Goal: Task Accomplishment & Management: Use online tool/utility

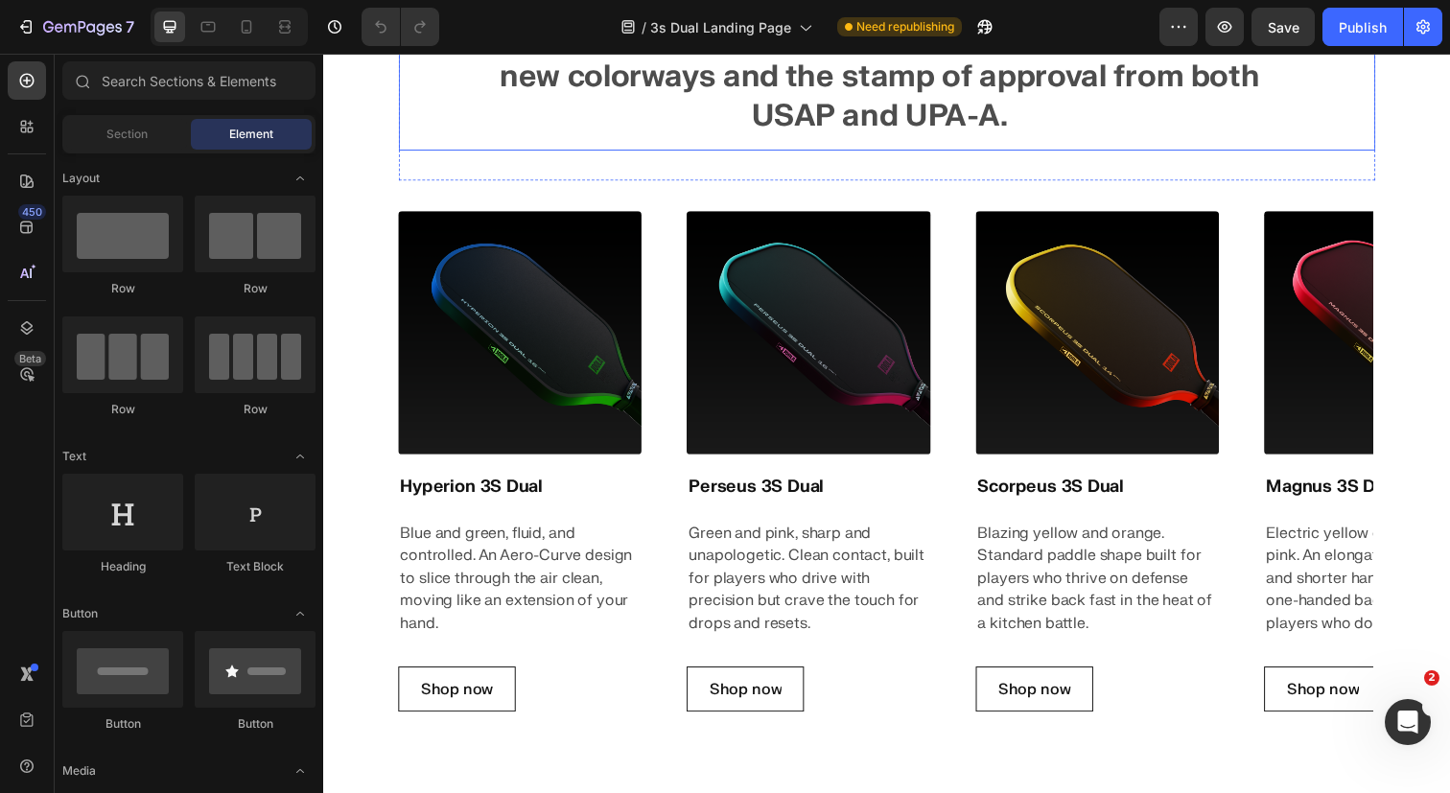
scroll to position [1437, 0]
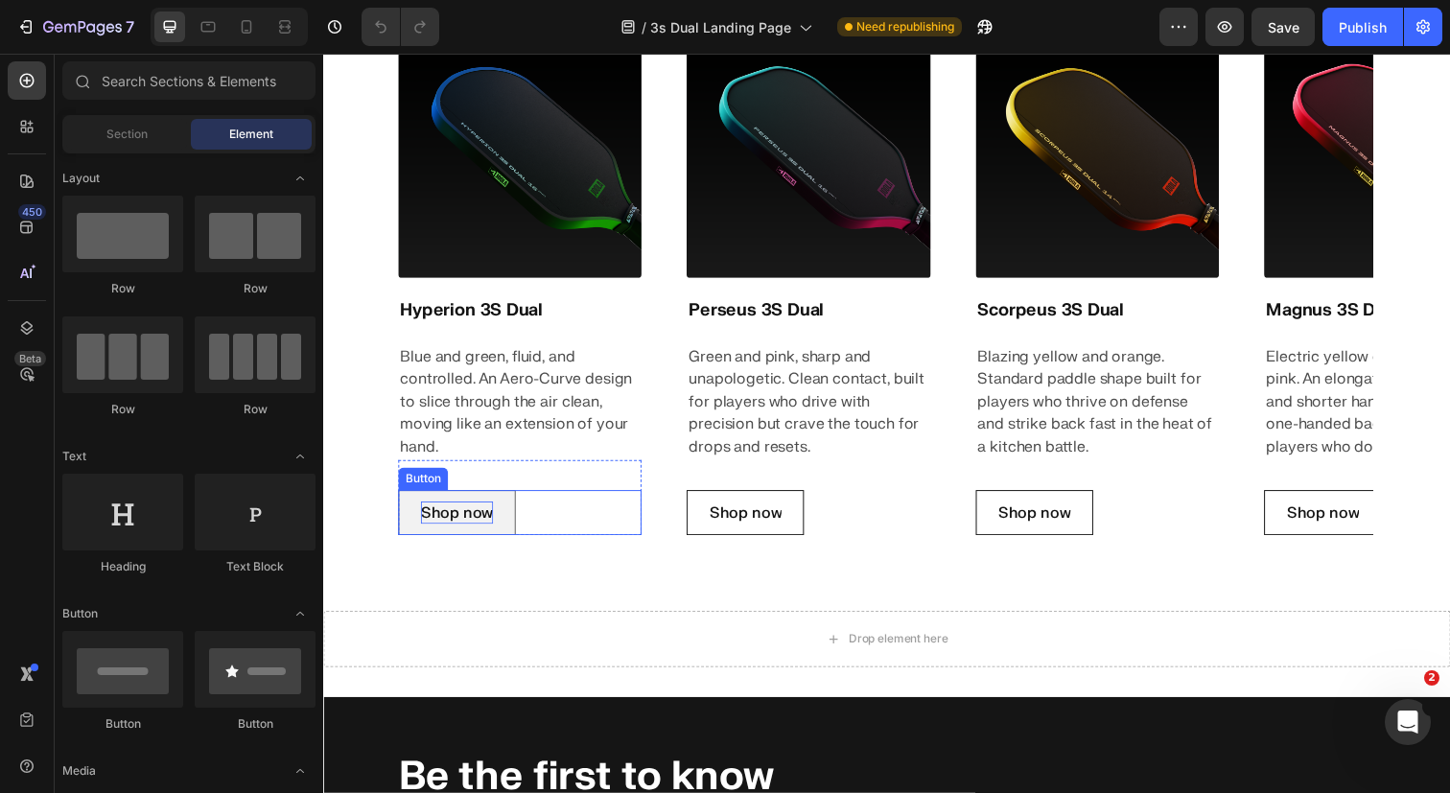
click at [469, 518] on p "Shop now" at bounding box center [460, 522] width 74 height 23
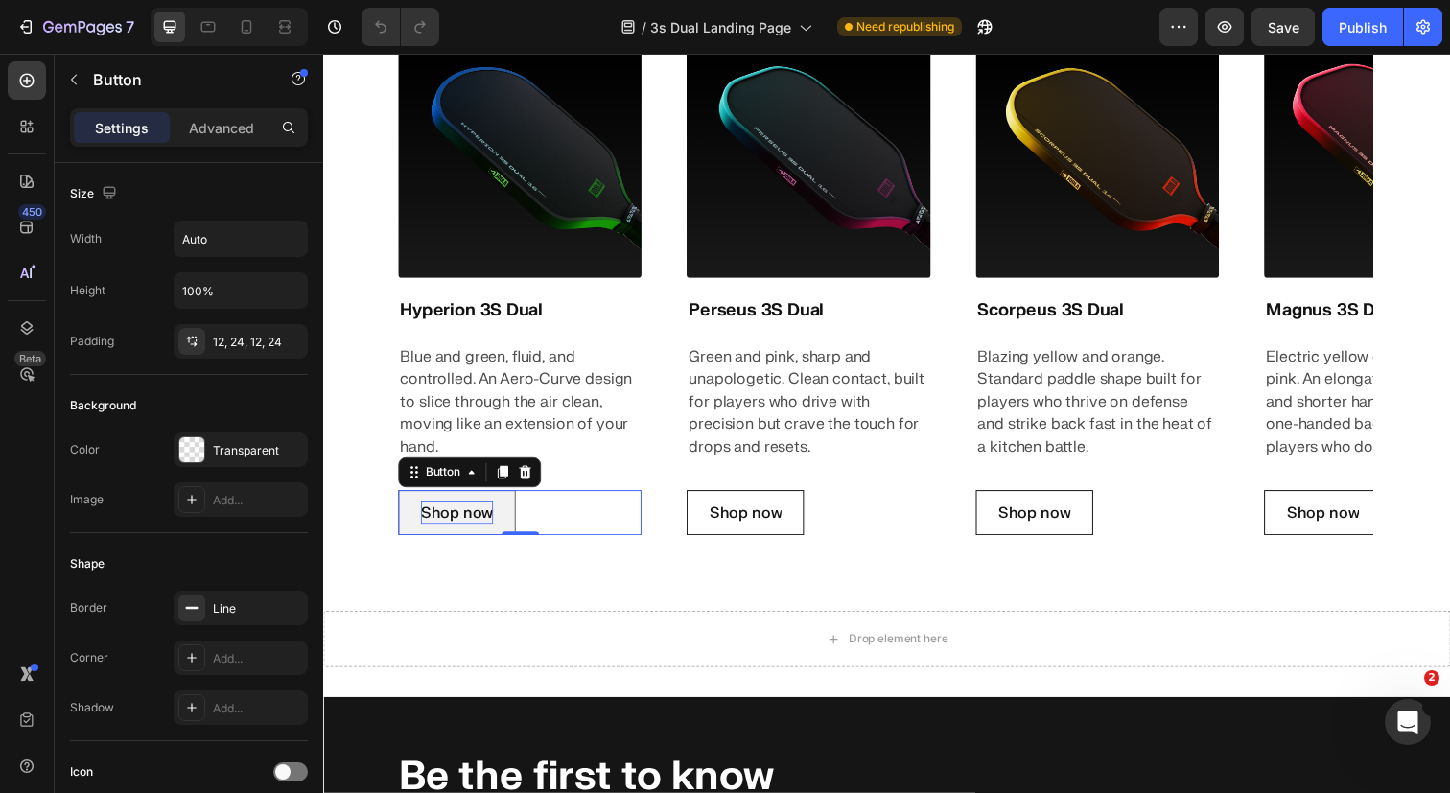
click at [468, 520] on p "Shop now" at bounding box center [460, 522] width 74 height 23
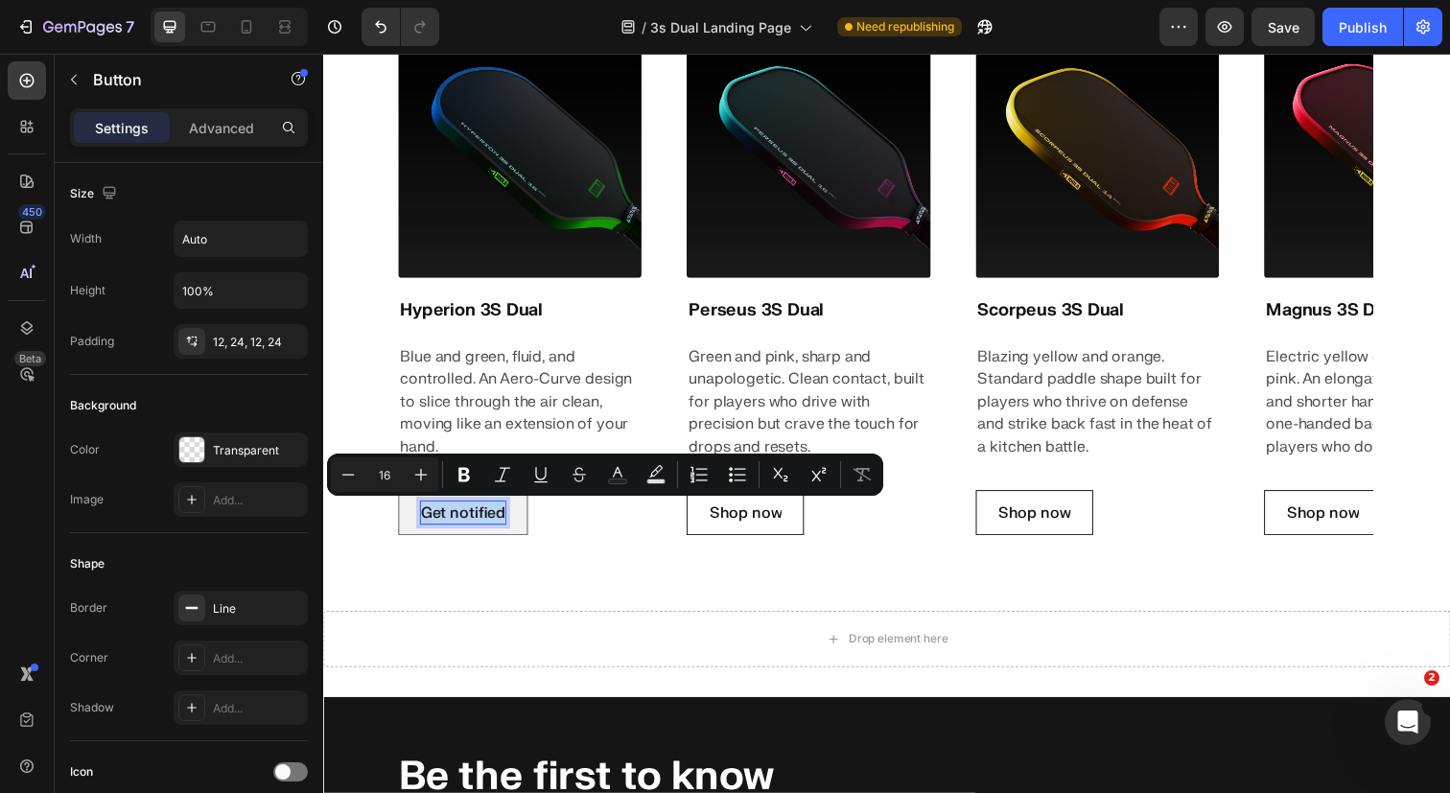
copy p "Get notified"
click at [771, 526] on p "Shop now" at bounding box center [754, 522] width 74 height 23
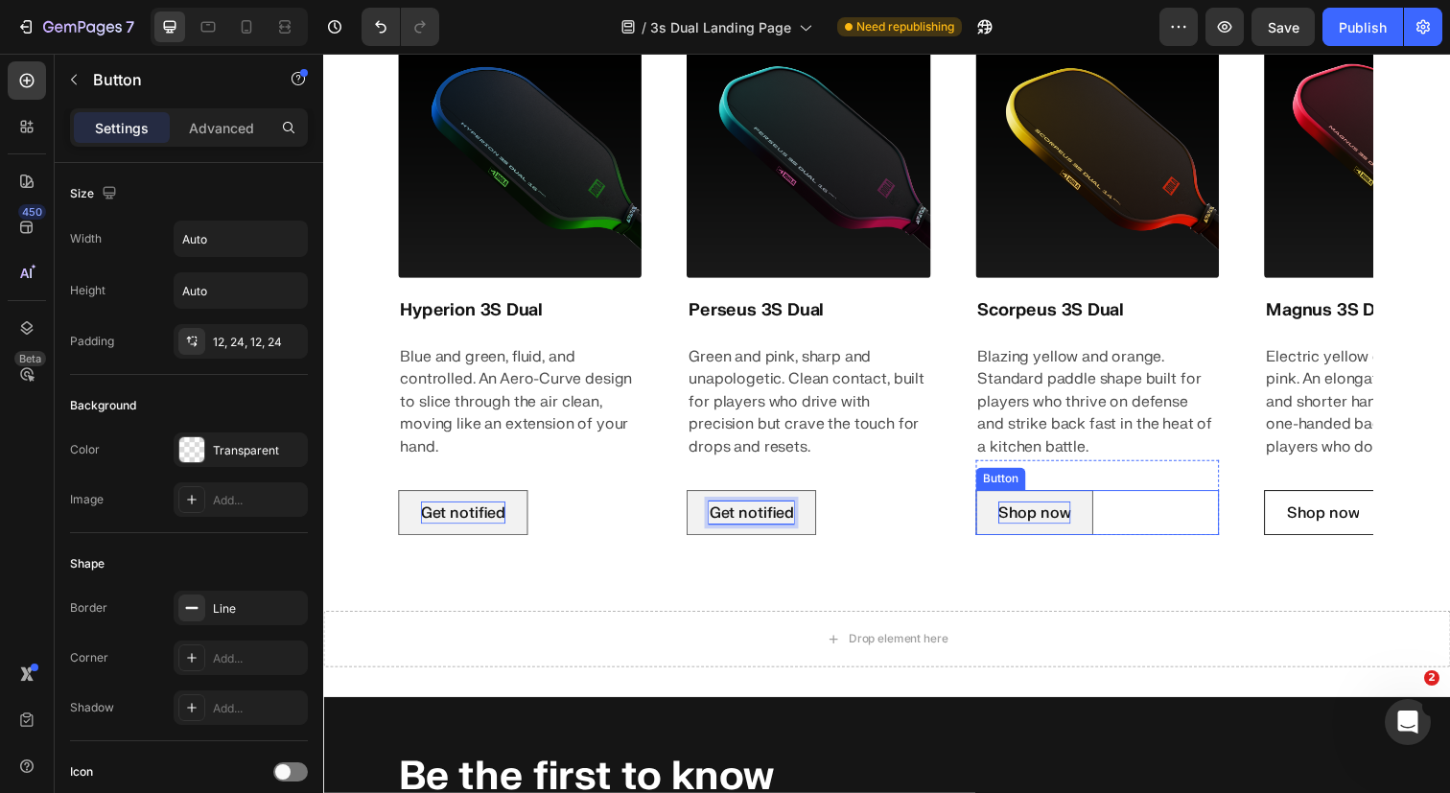
click at [1061, 526] on p "Shop now" at bounding box center [1050, 522] width 74 height 23
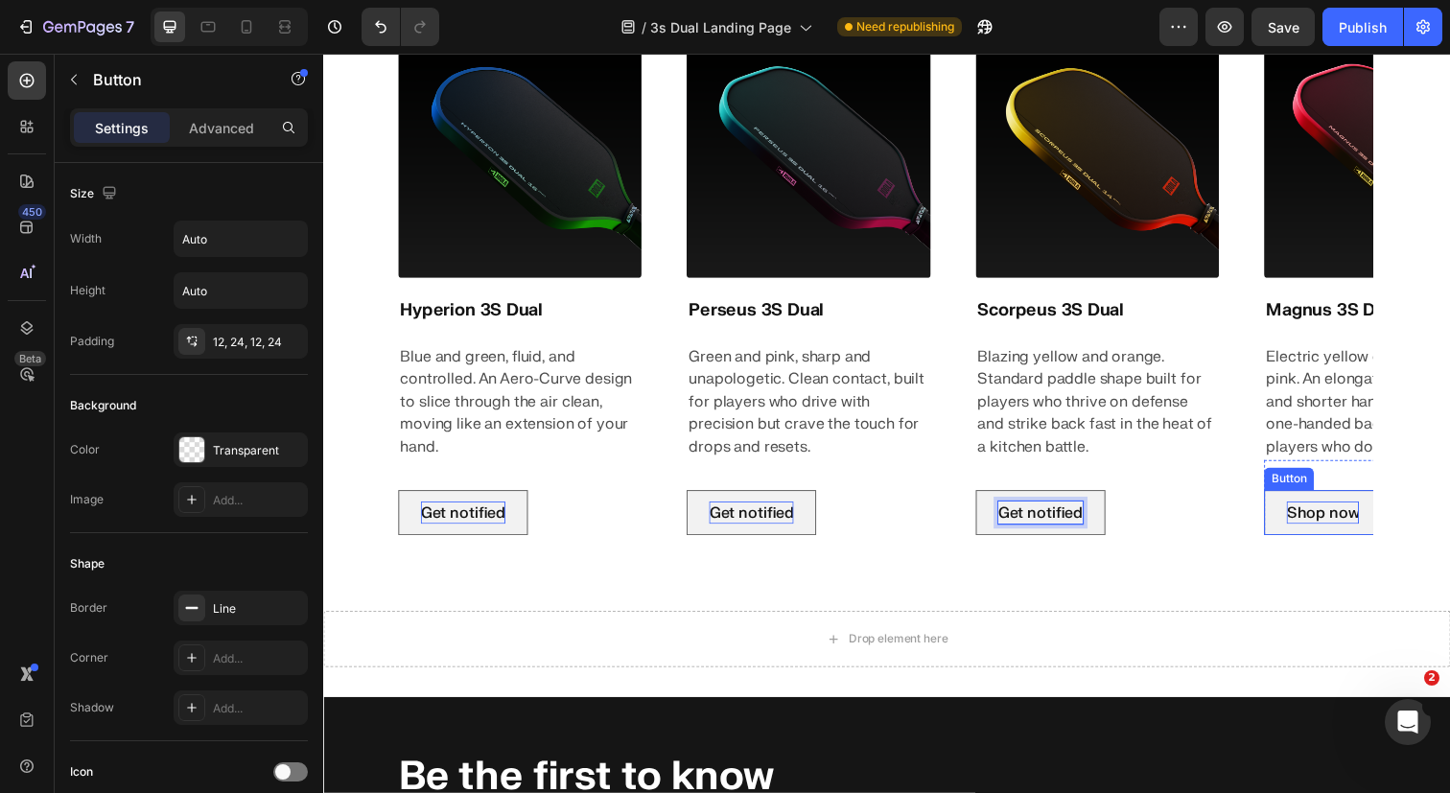
click at [1348, 531] on p "Shop now" at bounding box center [1344, 522] width 74 height 23
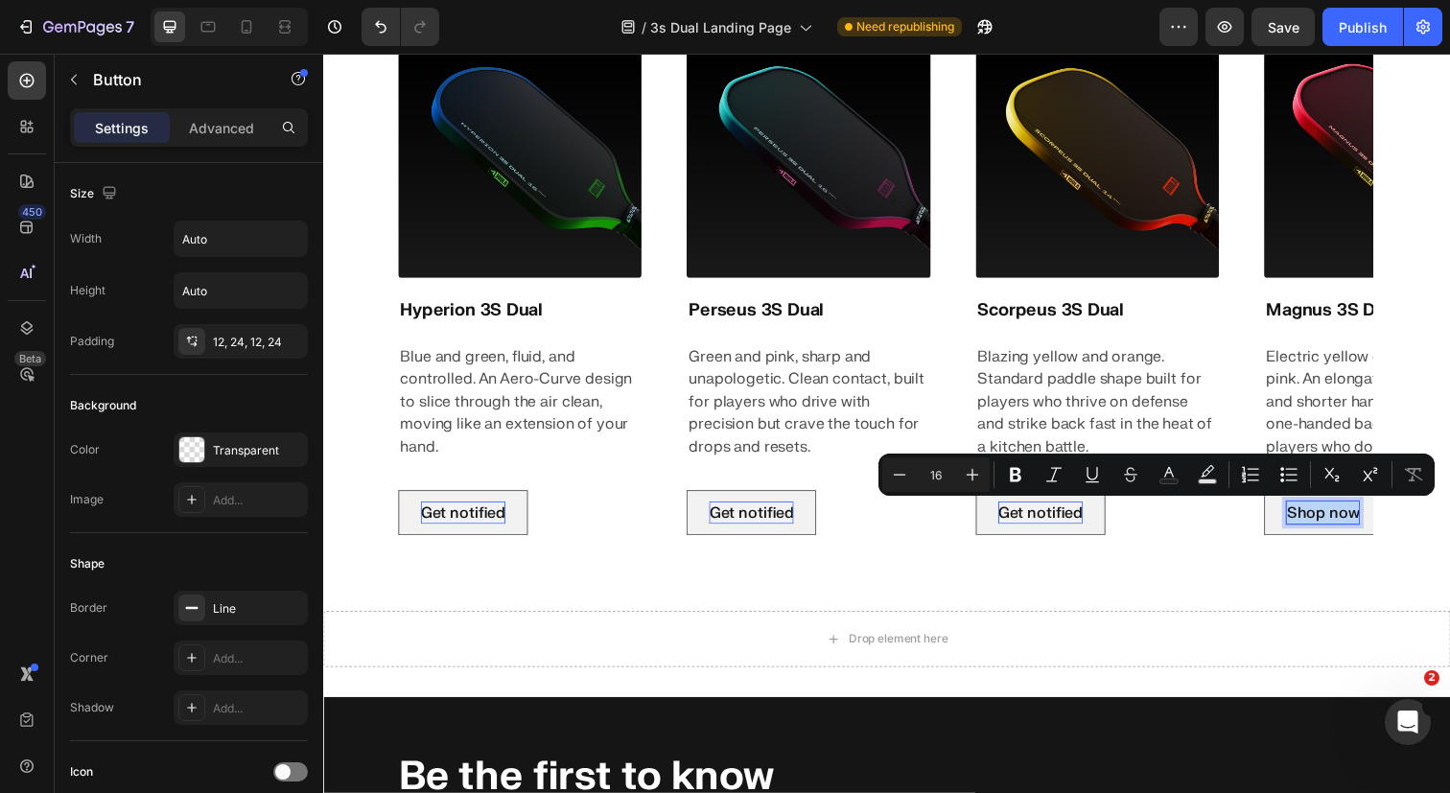
click at [1348, 531] on p "Shop now" at bounding box center [1344, 522] width 74 height 23
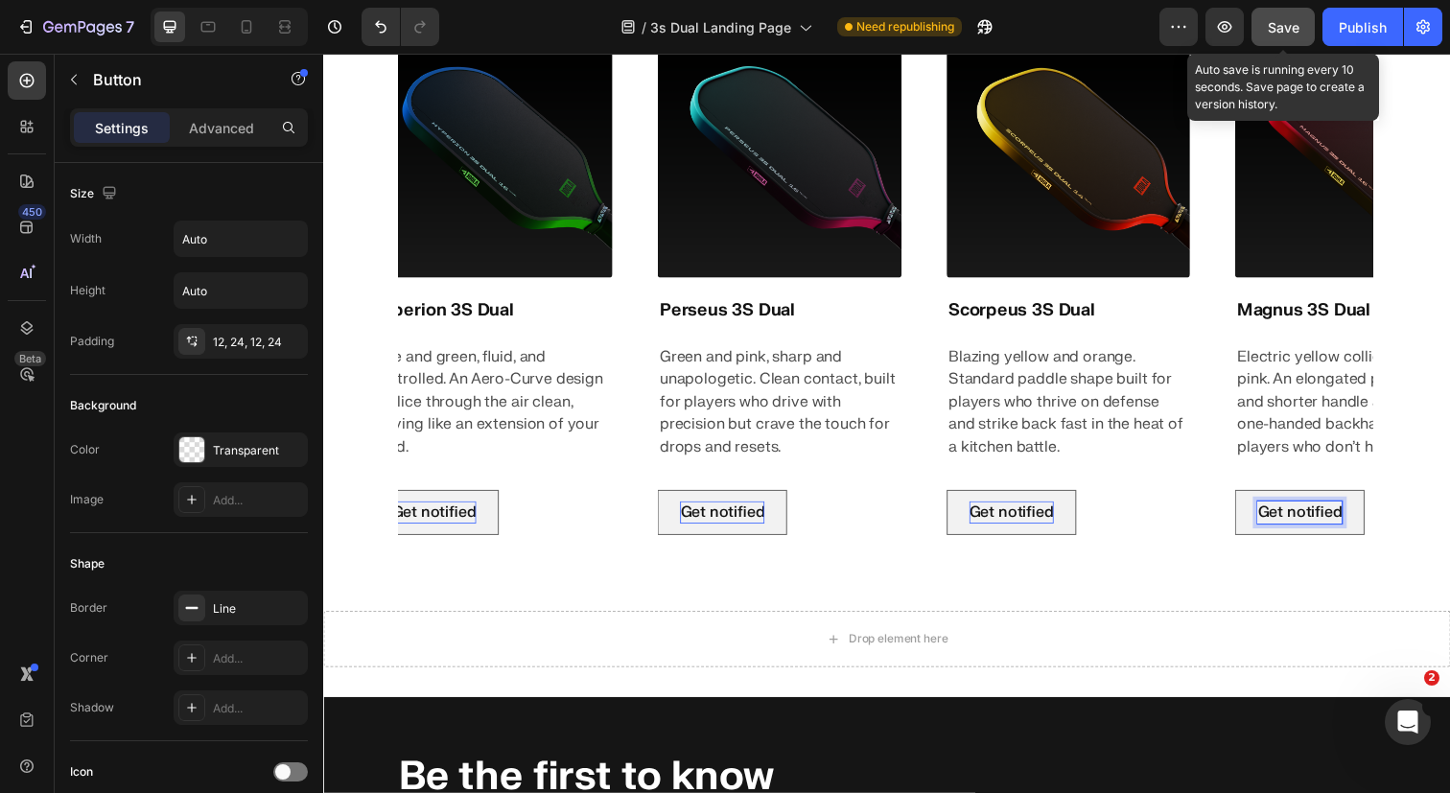
click at [1273, 35] on span "Save" at bounding box center [1284, 27] width 32 height 16
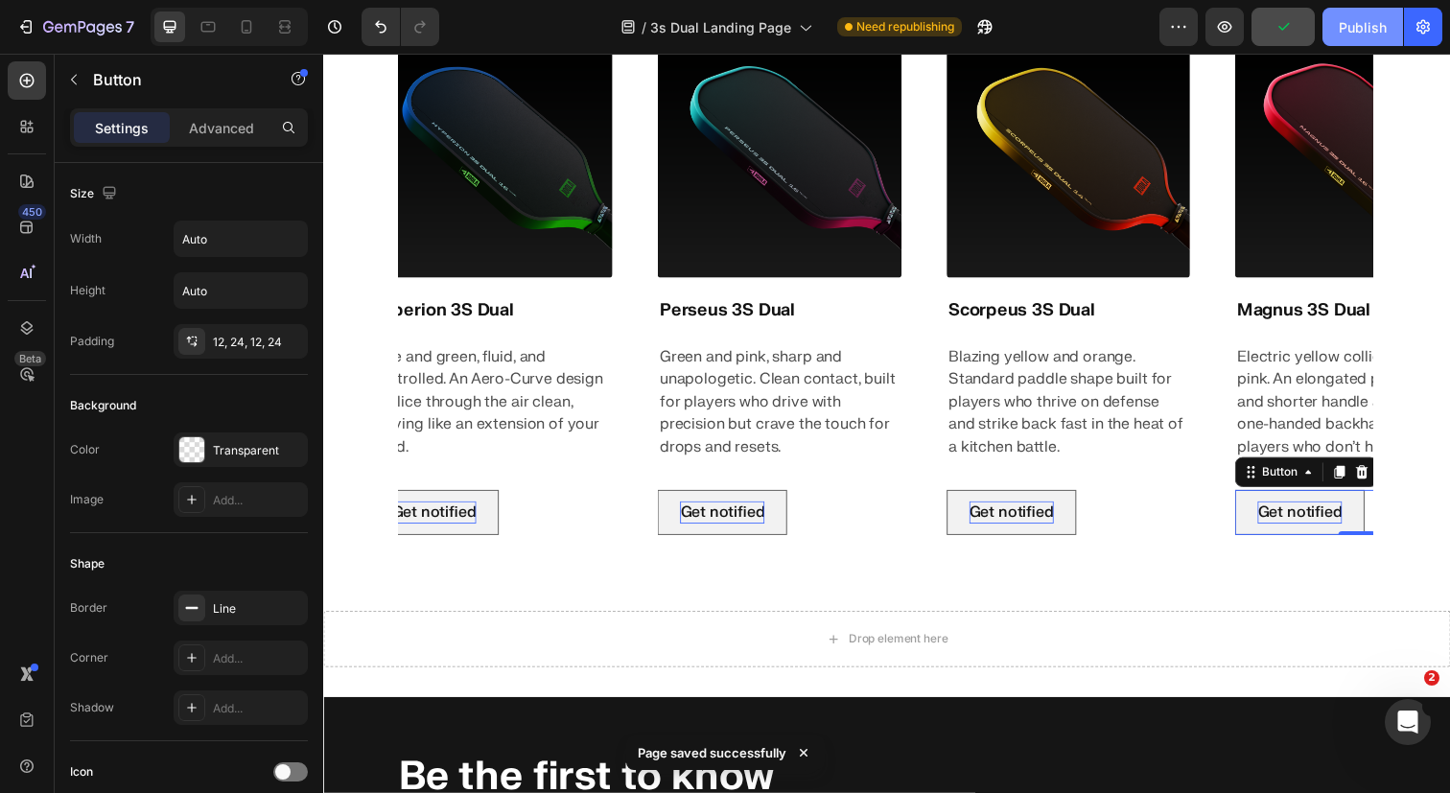
click at [1363, 32] on div "Publish" at bounding box center [1363, 27] width 48 height 20
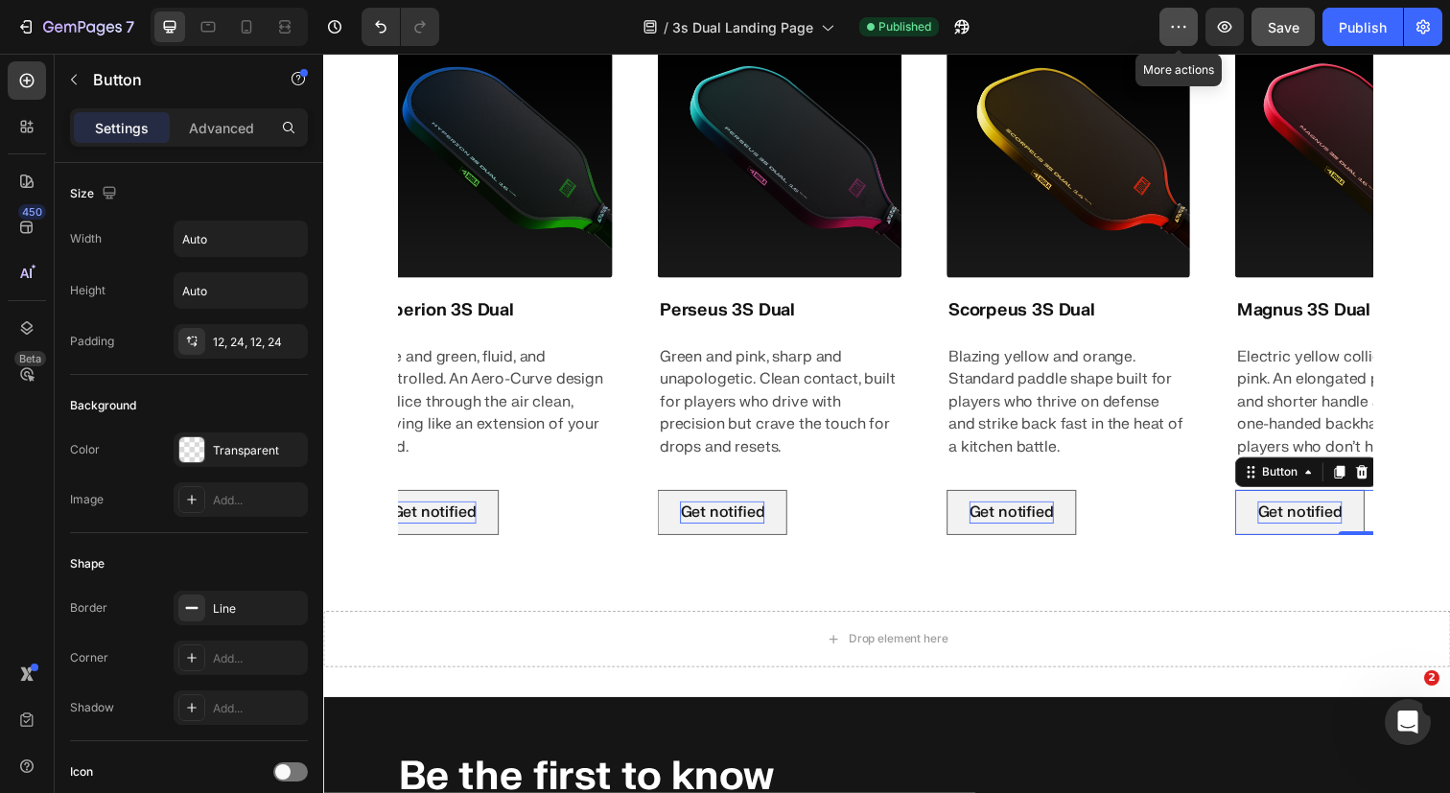
click at [1175, 23] on icon "button" at bounding box center [1178, 26] width 19 height 19
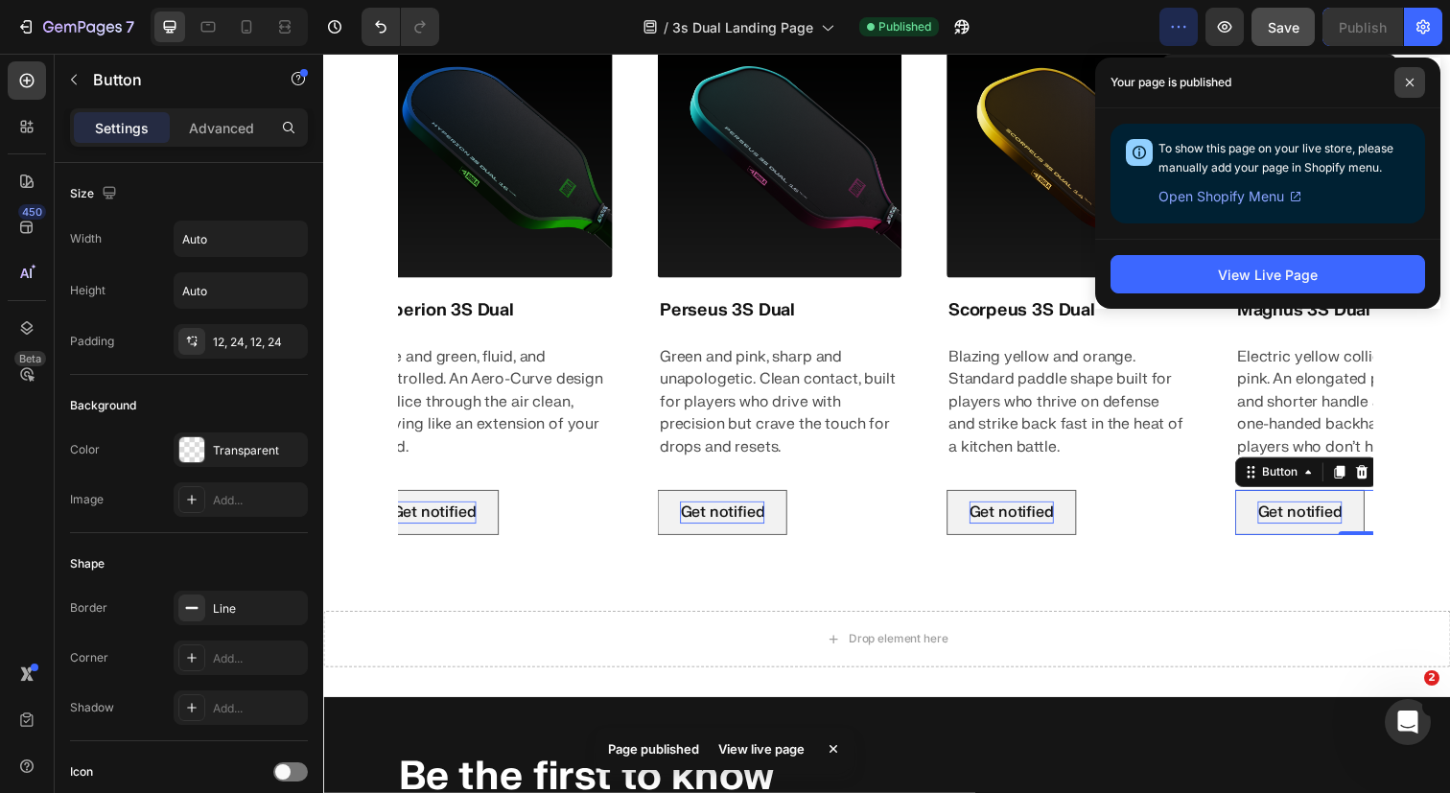
click at [1420, 82] on span at bounding box center [1410, 82] width 31 height 31
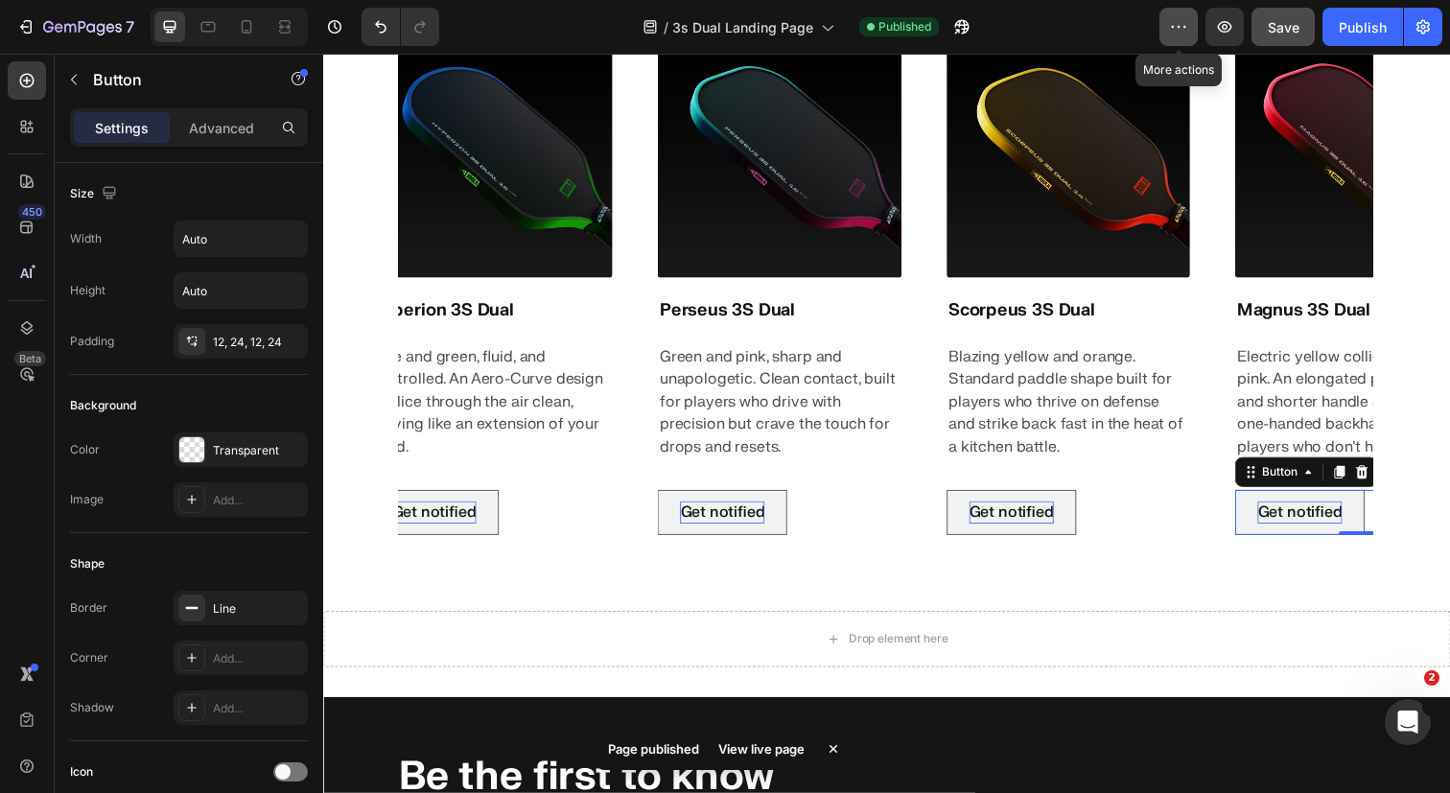
click at [1174, 18] on icon "button" at bounding box center [1178, 26] width 19 height 19
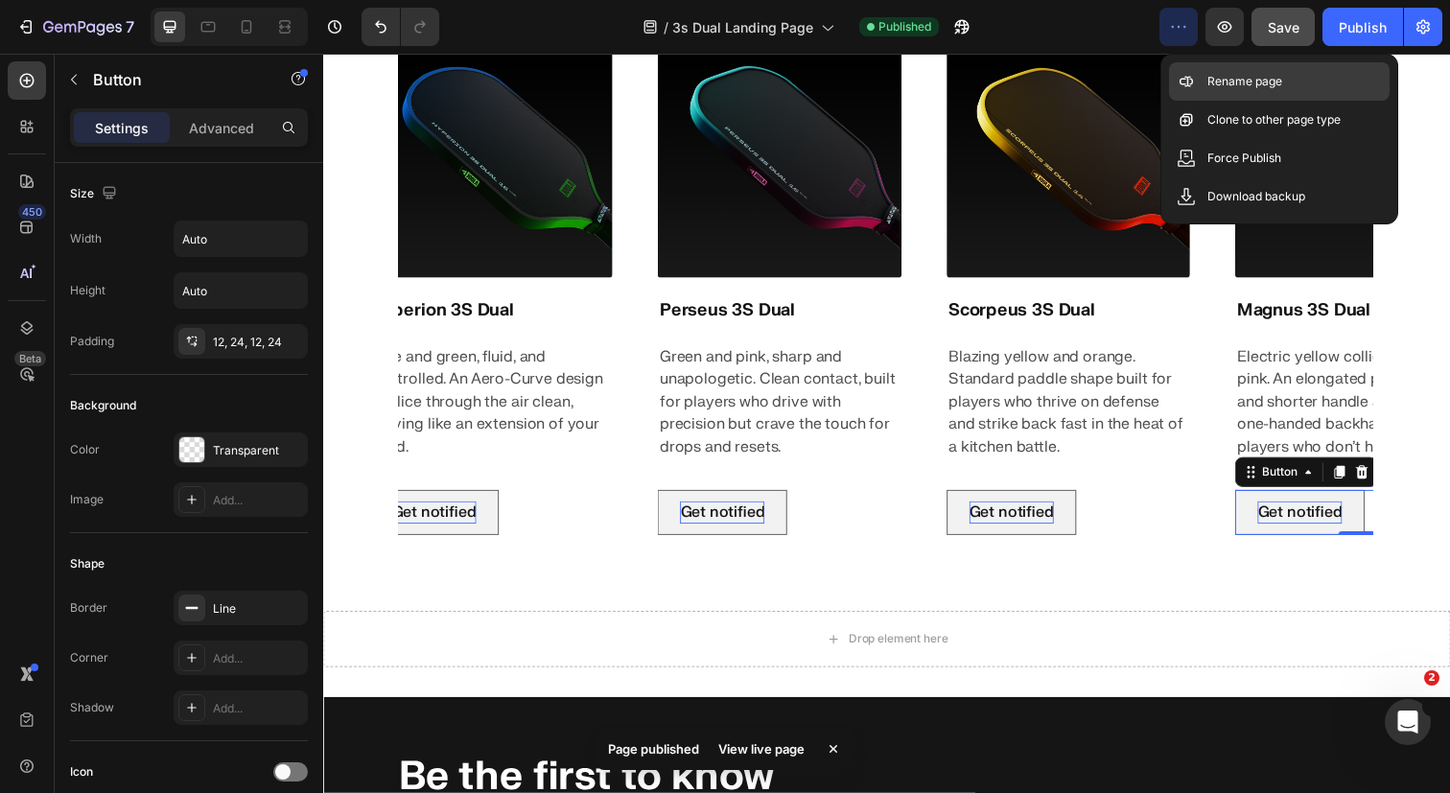
click at [1209, 68] on div "Rename page" at bounding box center [1279, 81] width 221 height 38
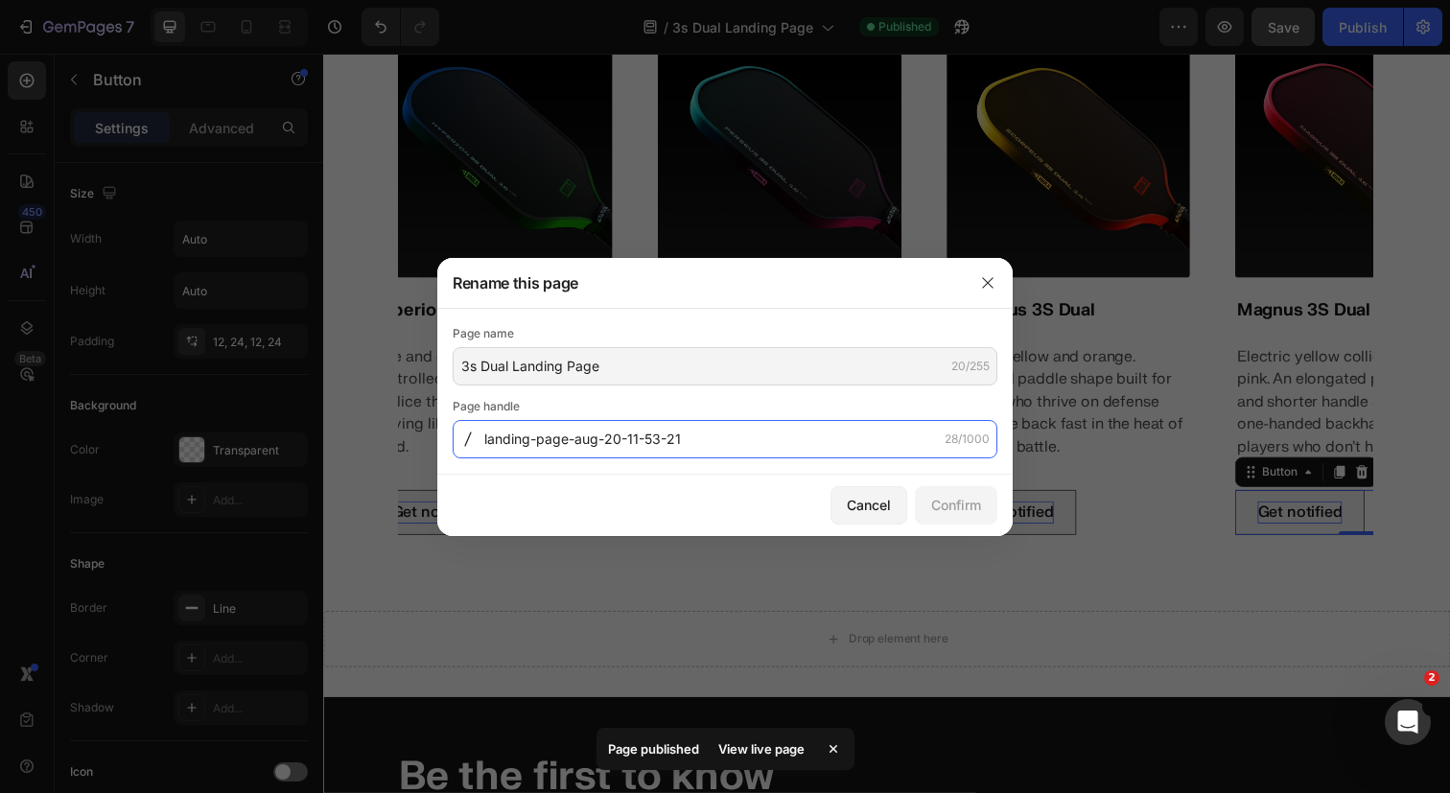
drag, startPoint x: 736, startPoint y: 445, endPoint x: 809, endPoint y: 445, distance: 72.9
click at [809, 445] on input "landing-page-aug-20-11-53-21" at bounding box center [725, 439] width 545 height 38
type input "3sdual"
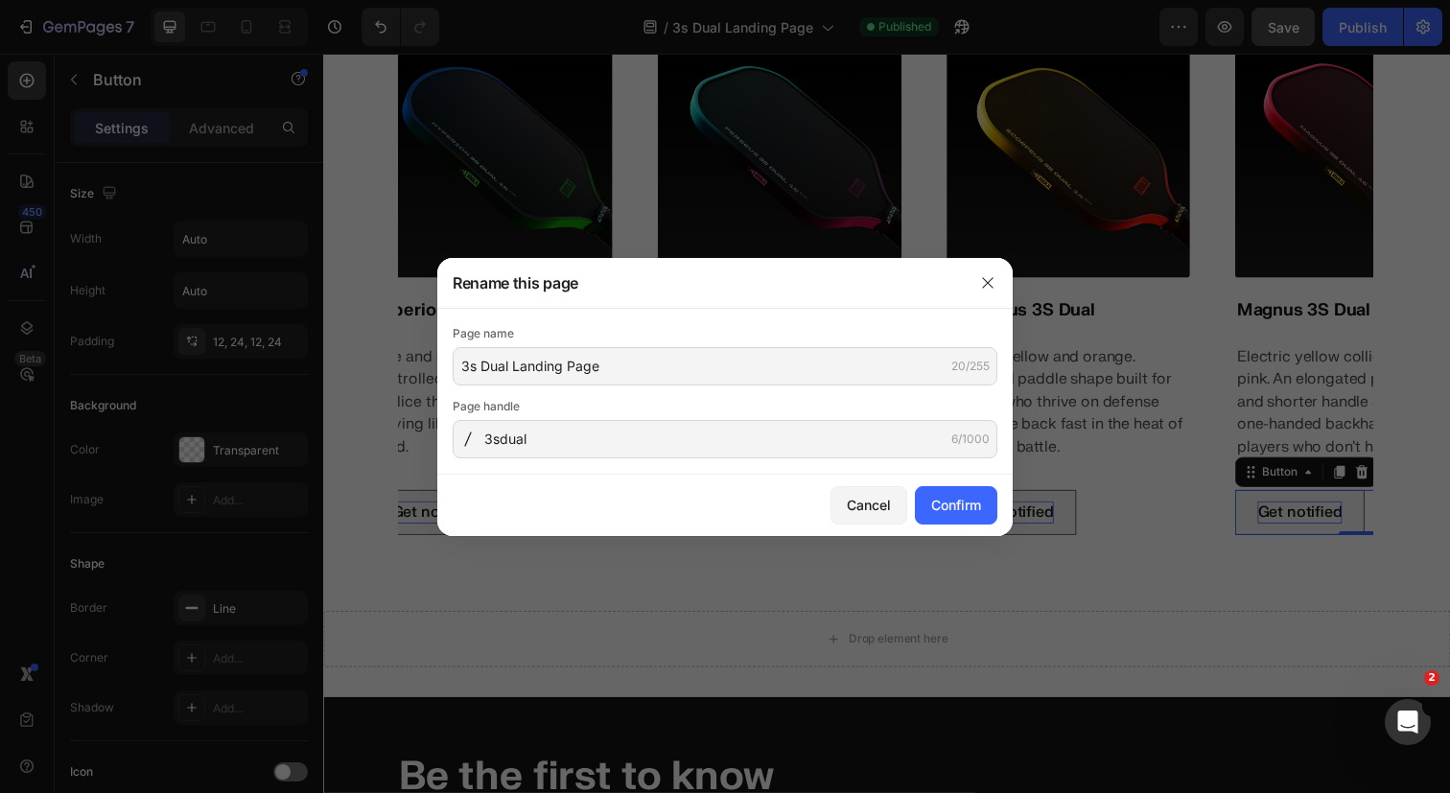
click at [955, 482] on div "Cancel Confirm" at bounding box center [724, 505] width 575 height 61
click at [962, 496] on div "Confirm" at bounding box center [956, 505] width 50 height 20
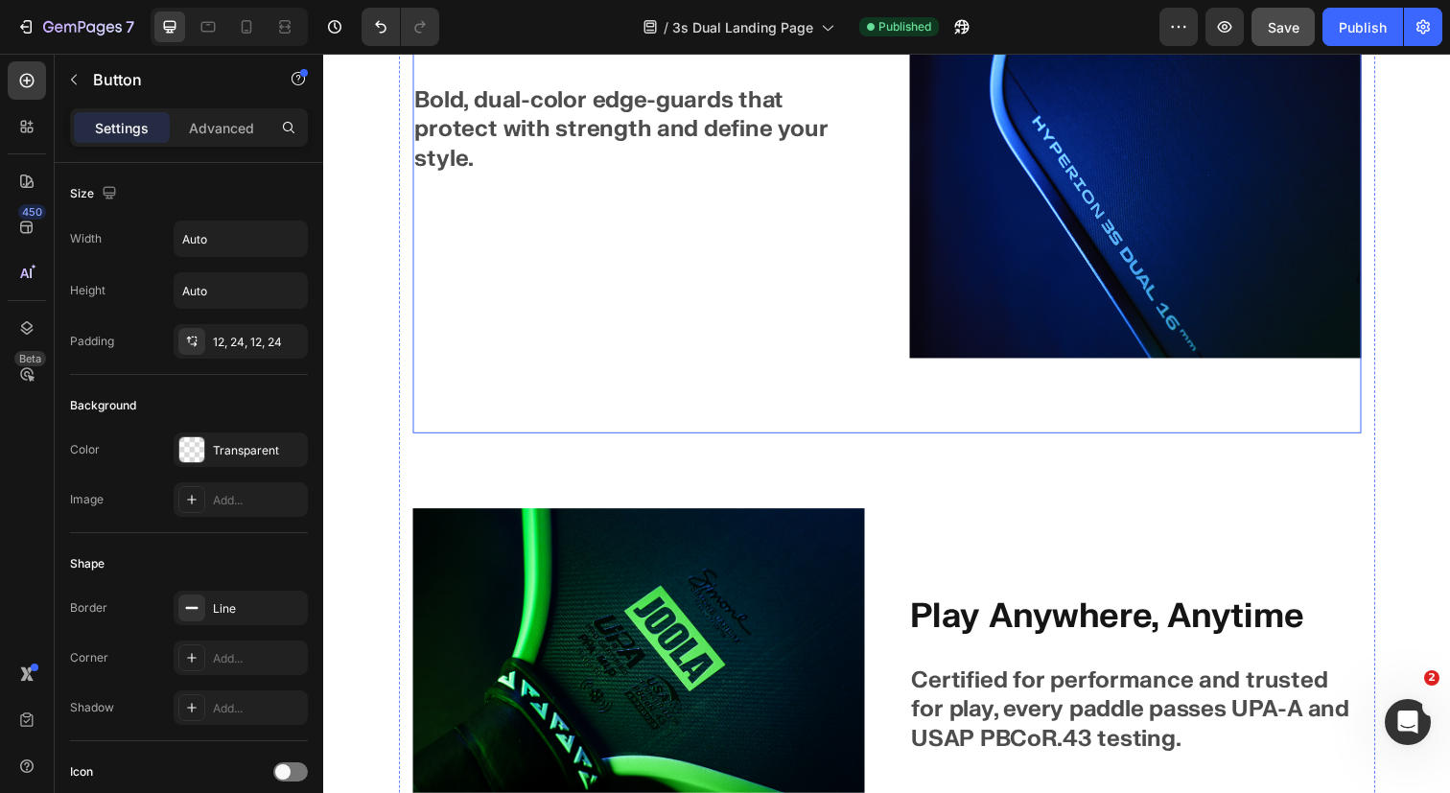
scroll to position [5454, 0]
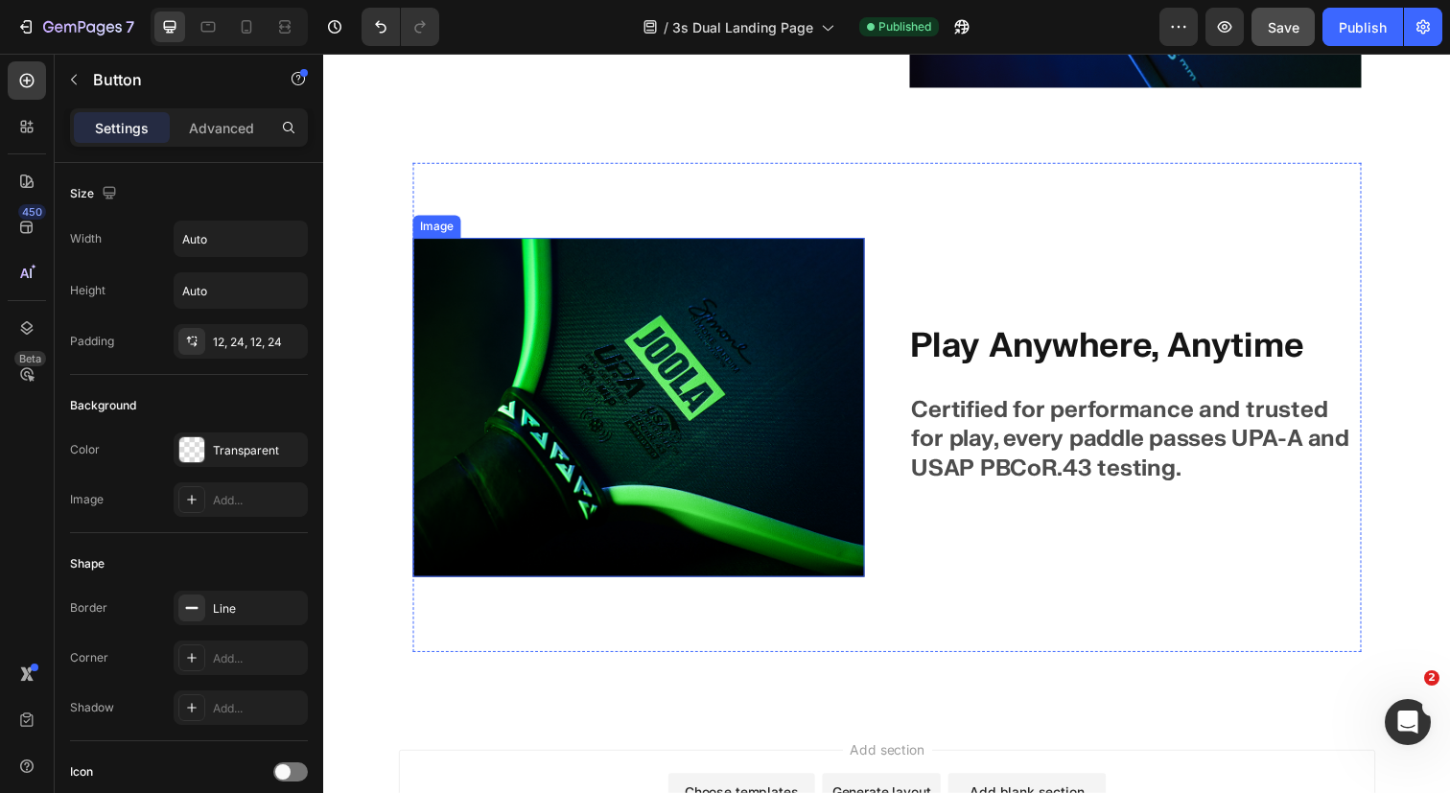
click at [631, 381] on img at bounding box center [644, 415] width 461 height 346
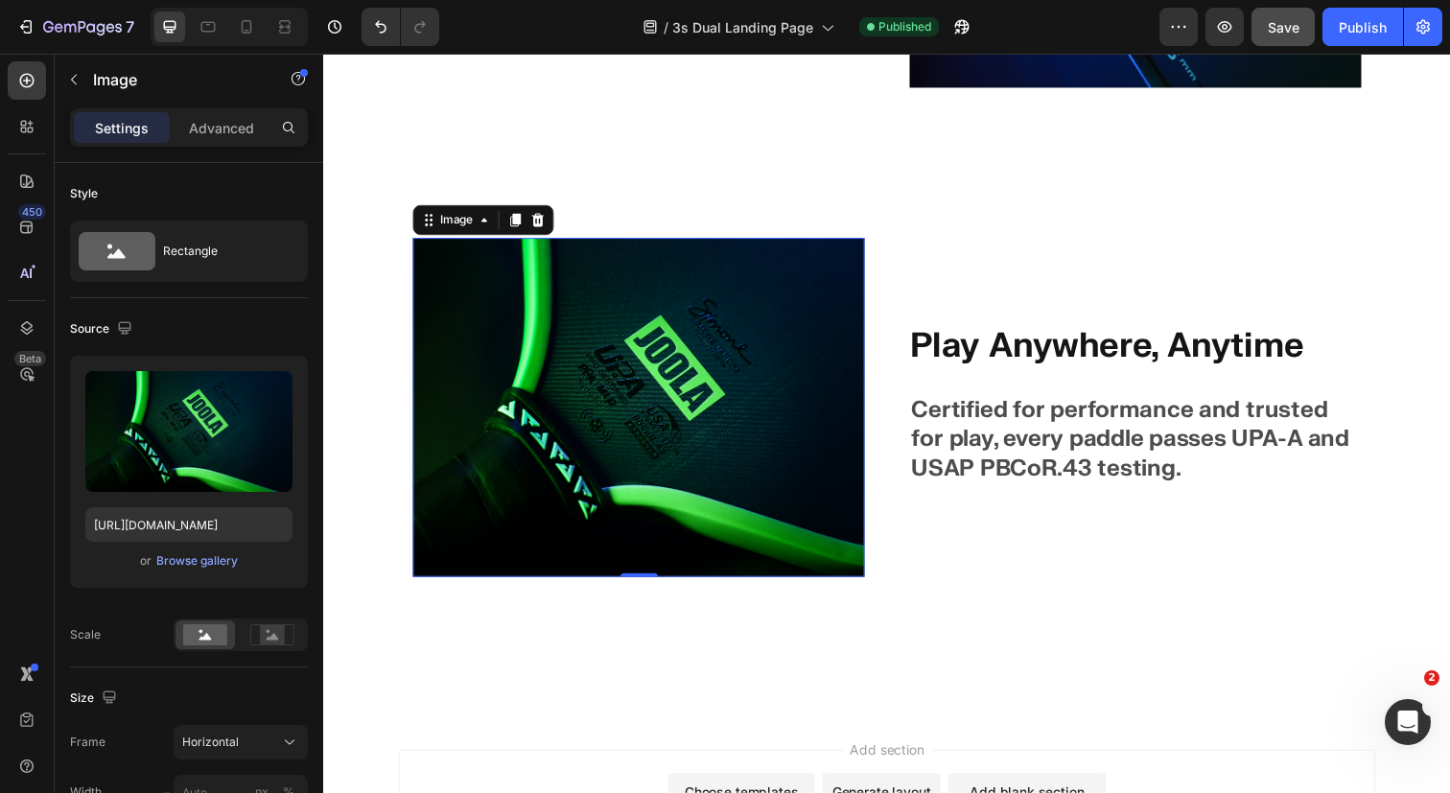
click at [632, 381] on img at bounding box center [644, 415] width 461 height 346
click at [745, 407] on img at bounding box center [644, 415] width 461 height 346
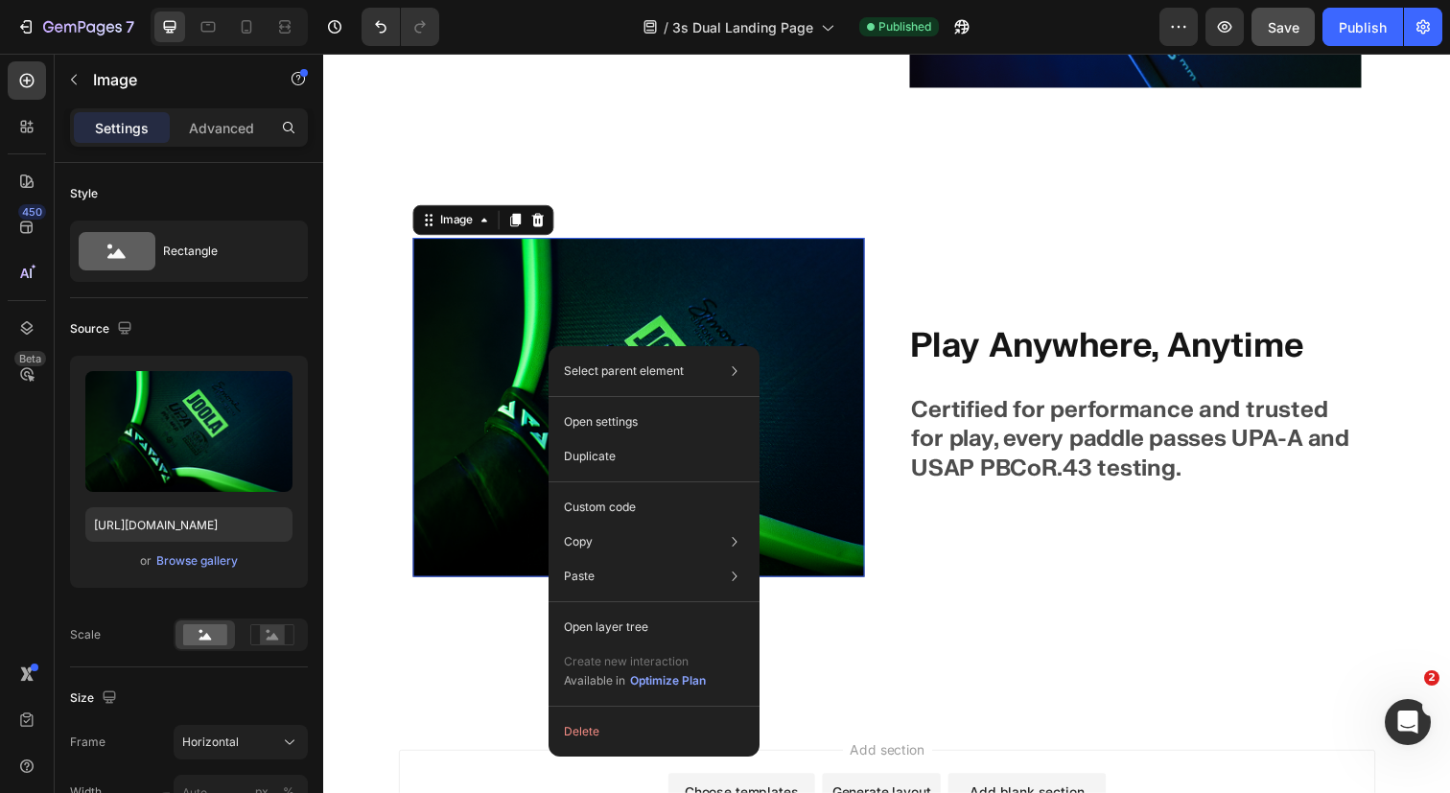
click at [426, 362] on img at bounding box center [644, 415] width 461 height 346
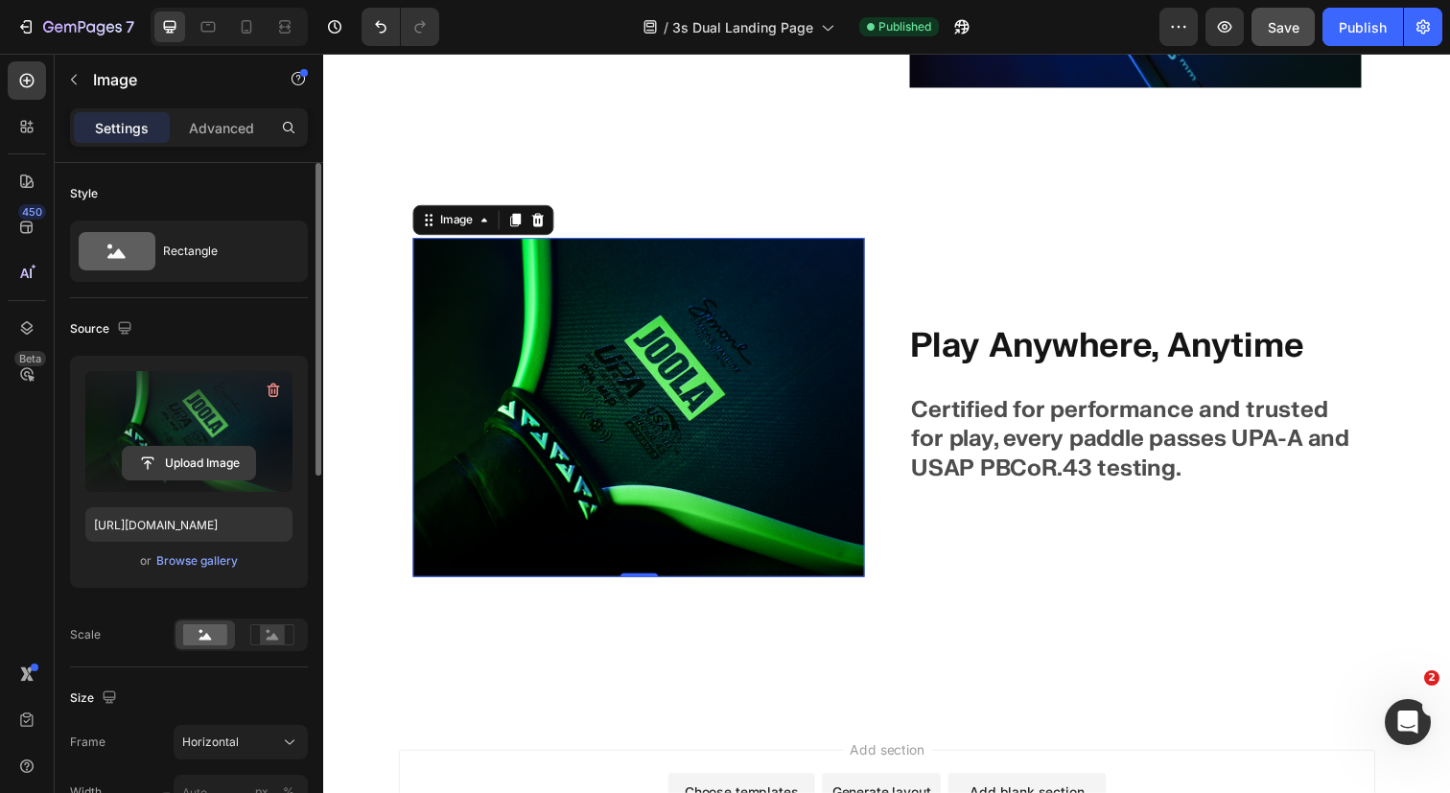
click at [211, 470] on input "file" at bounding box center [189, 463] width 132 height 33
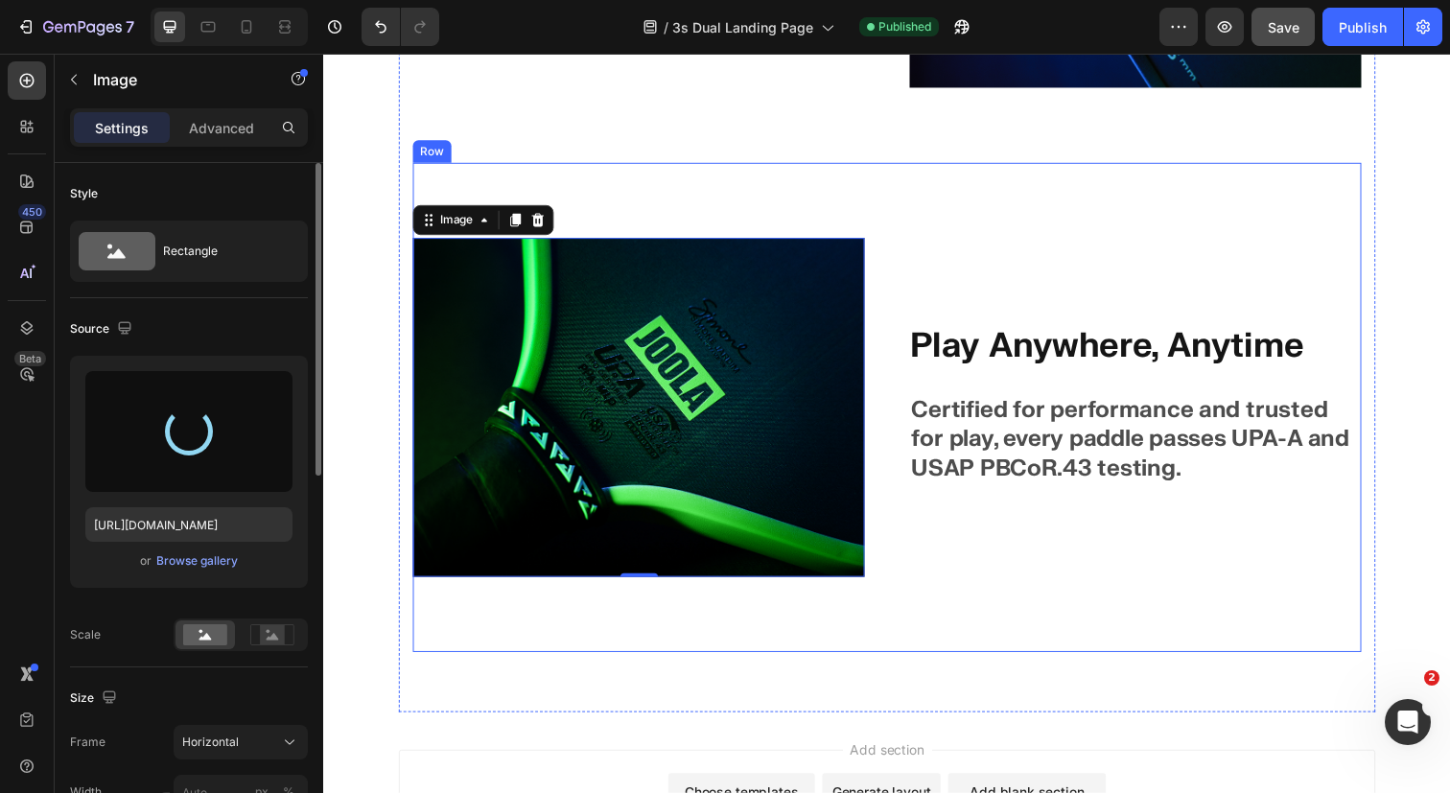
type input "[URL][DOMAIN_NAME]"
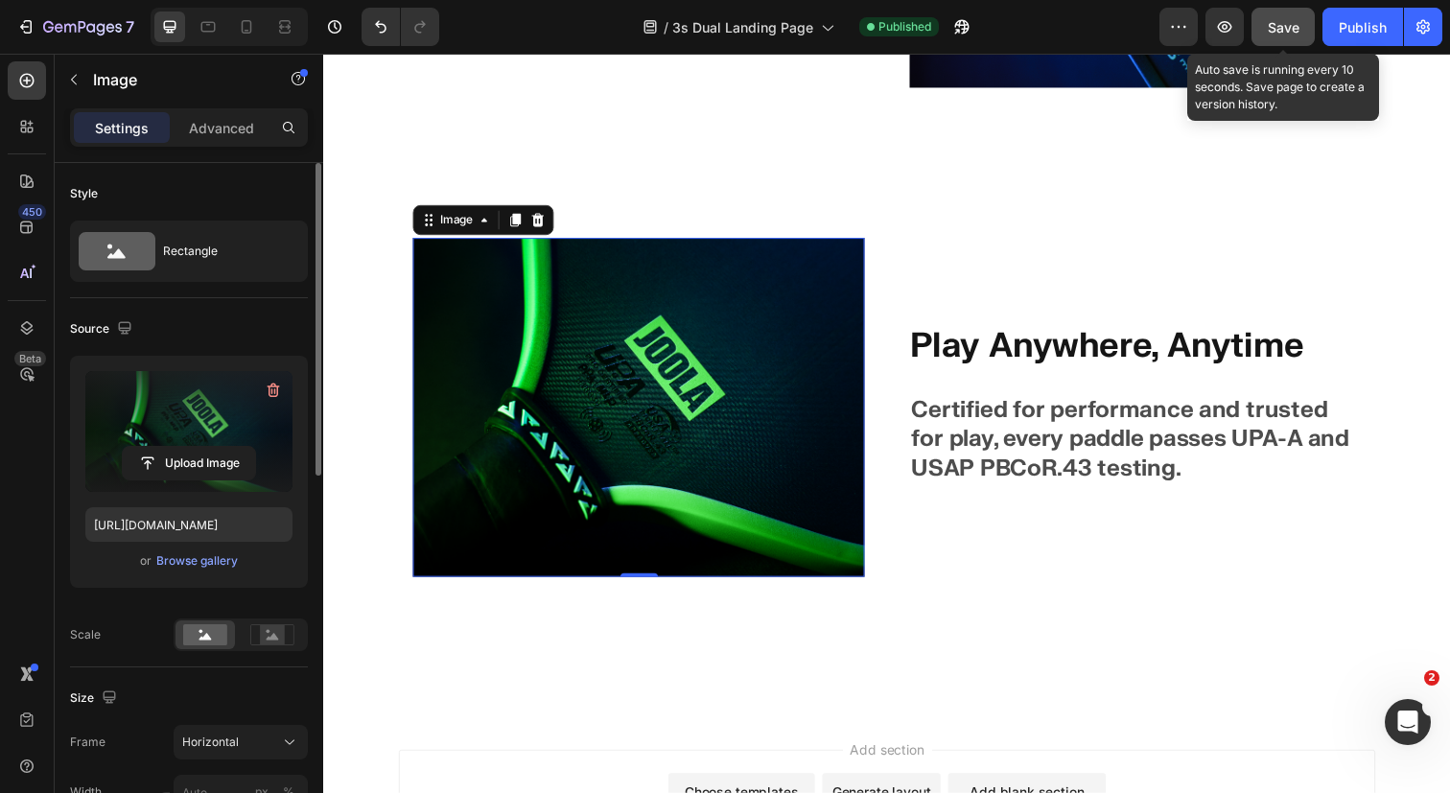
click at [1282, 26] on span "Save" at bounding box center [1284, 27] width 32 height 16
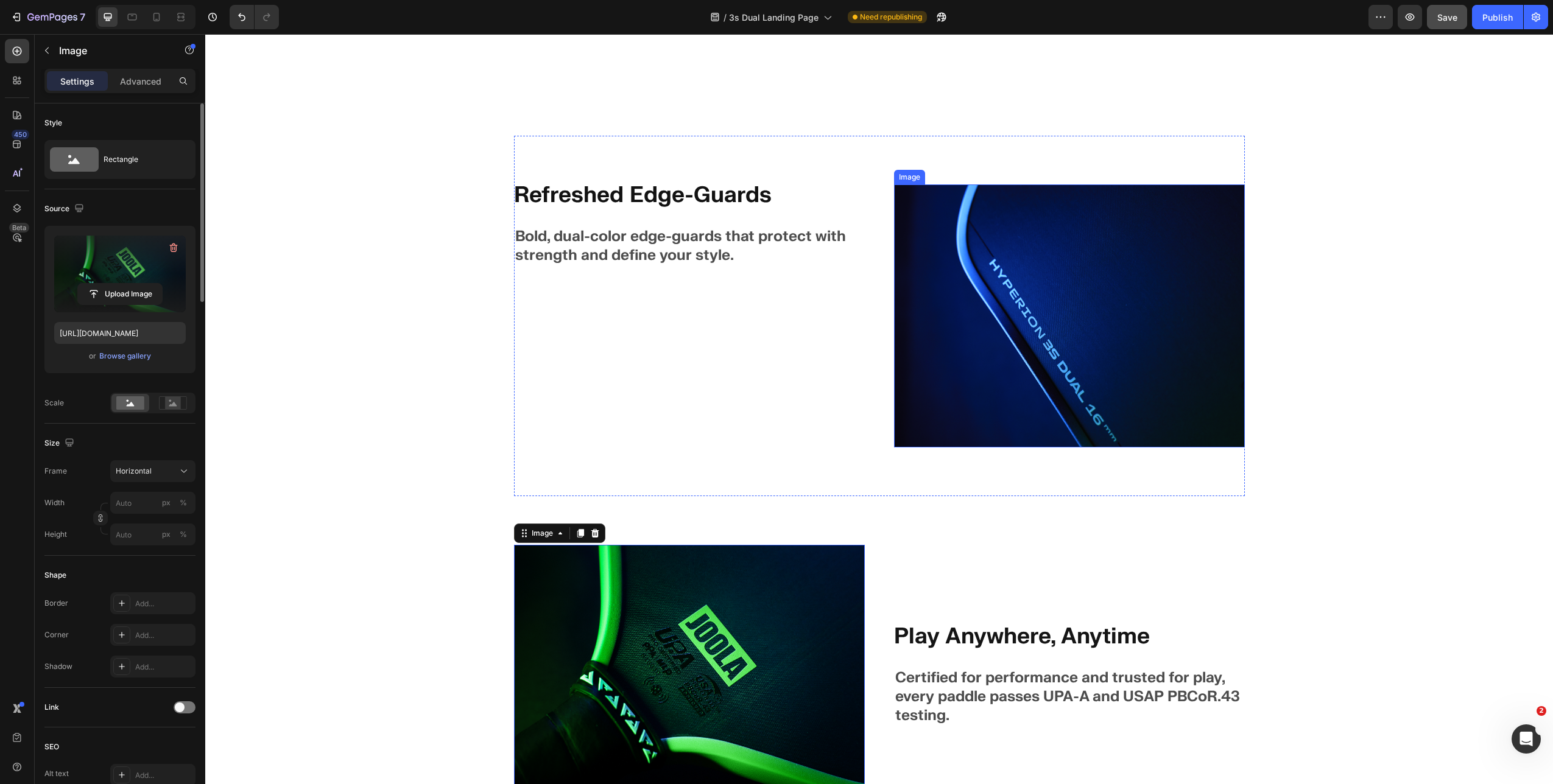
scroll to position [3201, 0]
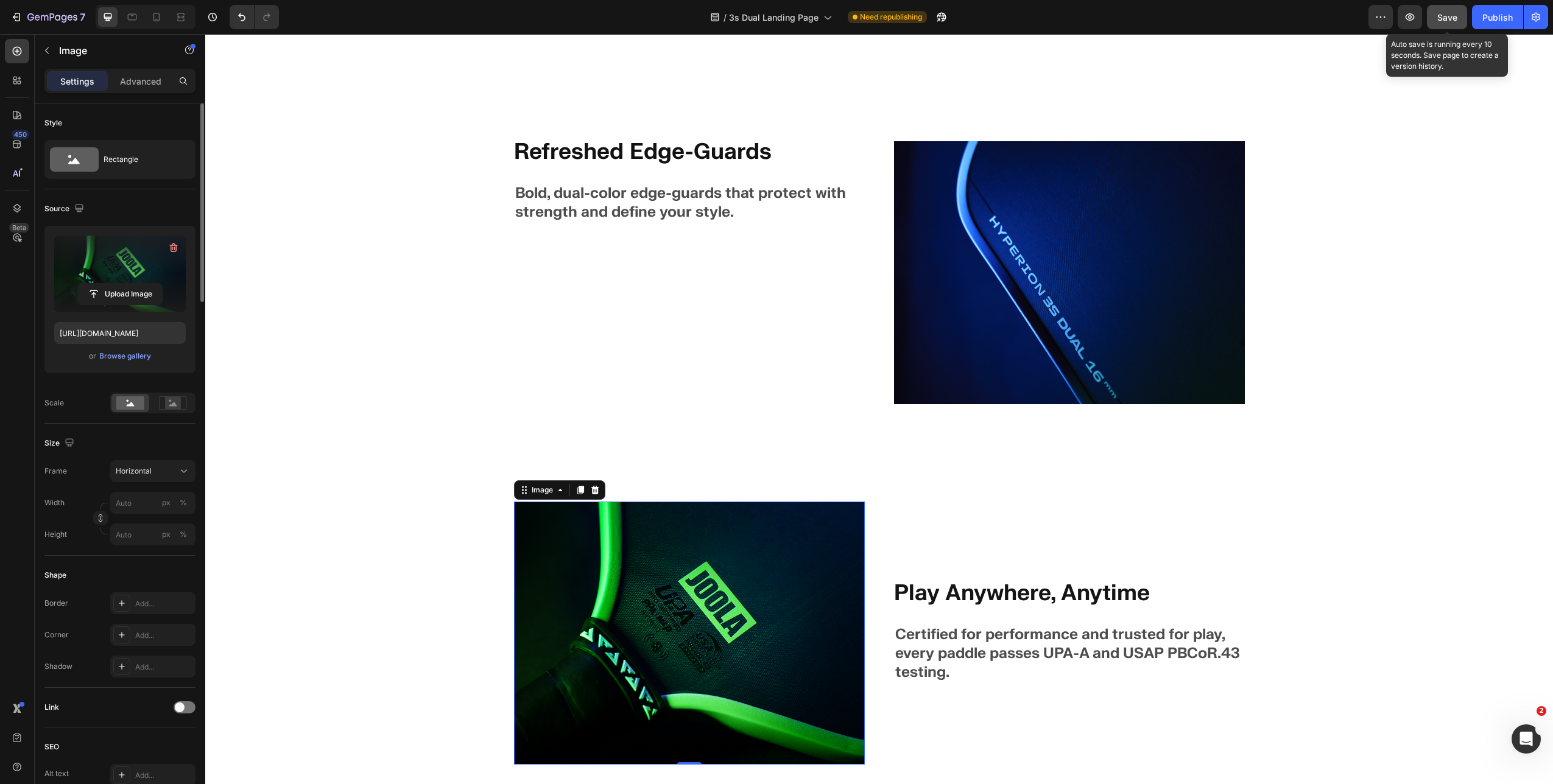
click at [920, 15] on button "Save" at bounding box center [1446, 17] width 40 height 24
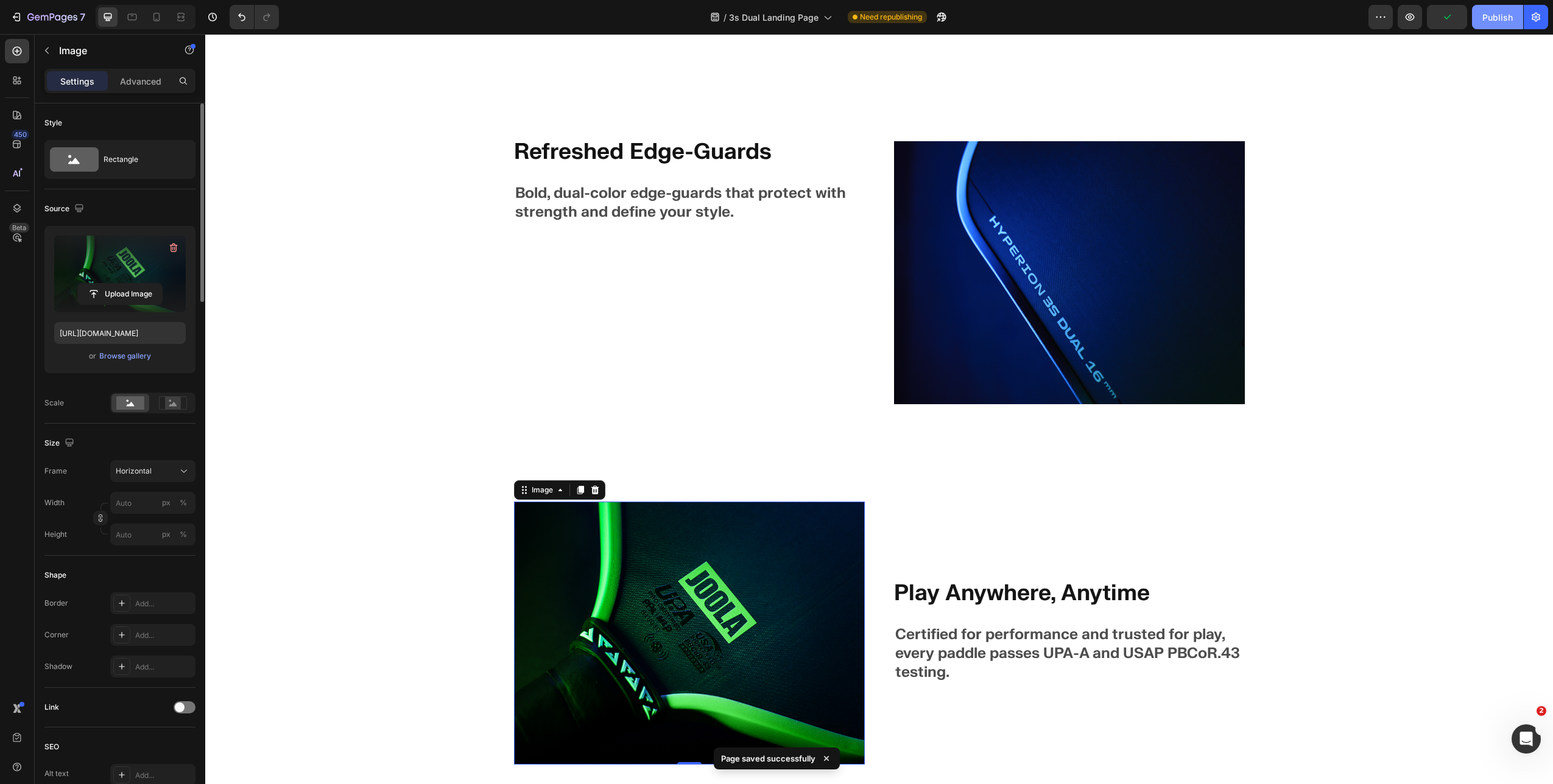
click at [920, 14] on div "Publish" at bounding box center [1497, 17] width 30 height 13
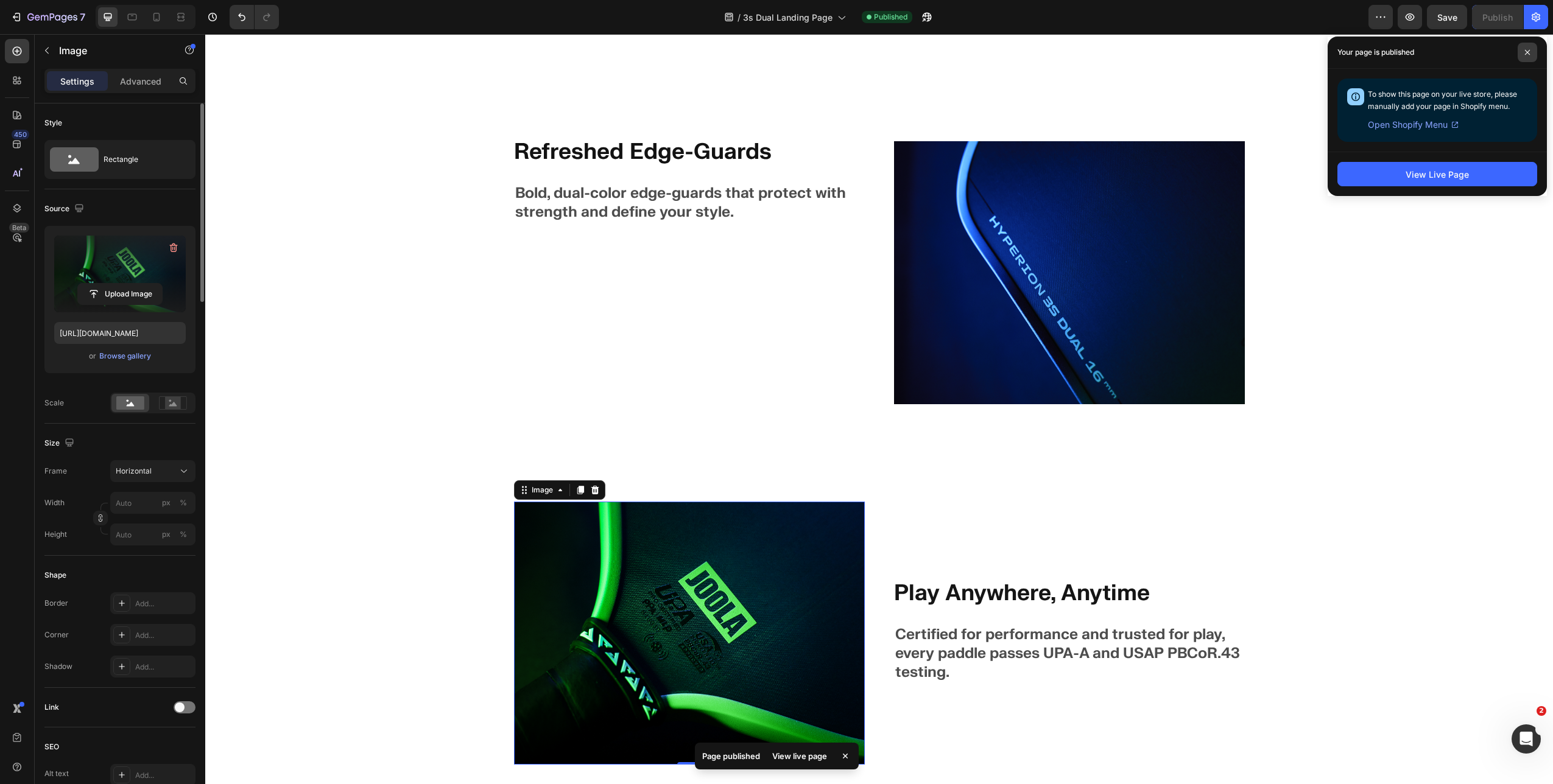
click at [920, 55] on icon at bounding box center [1528, 53] width 6 height 6
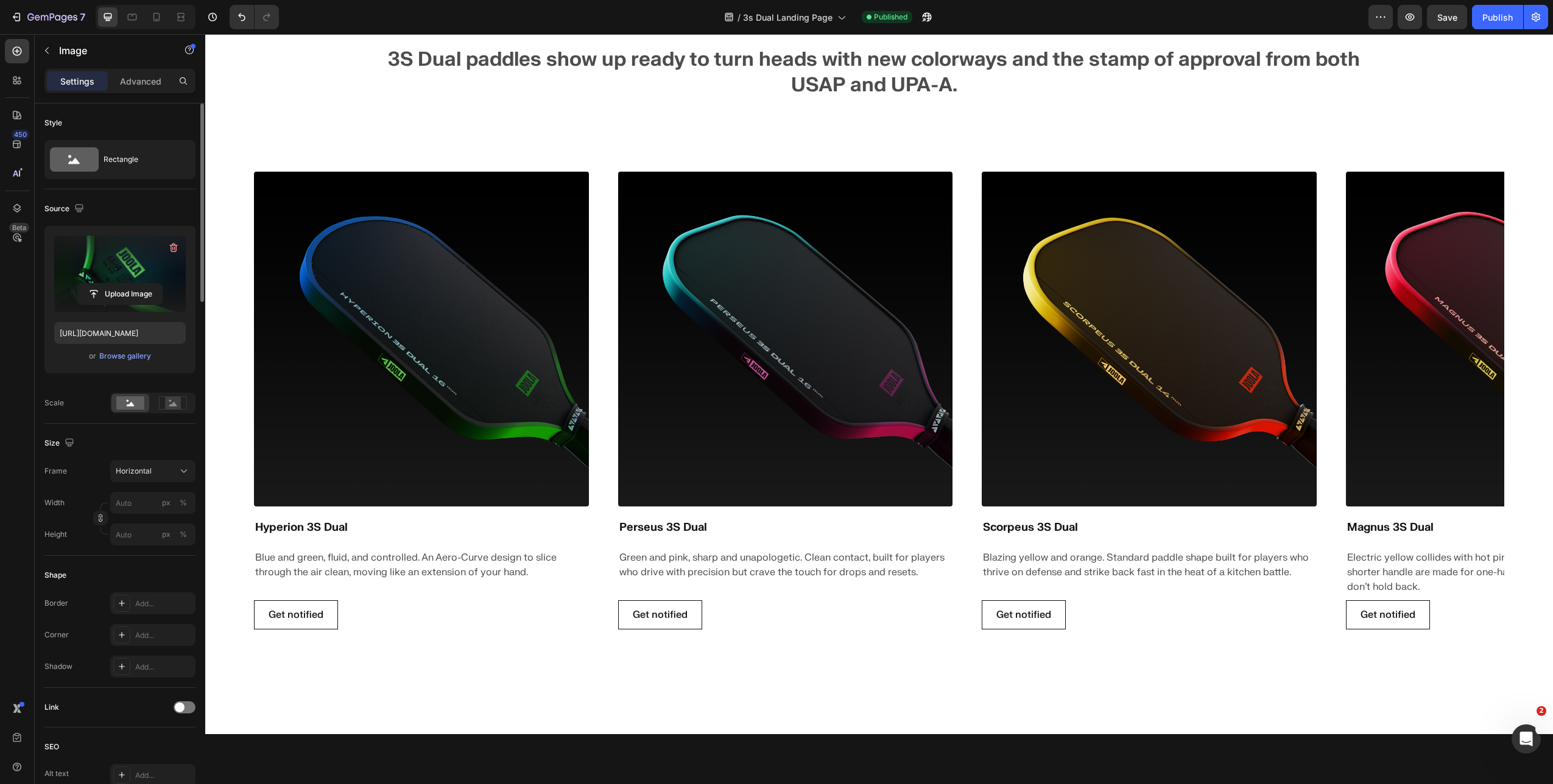
scroll to position [620, 0]
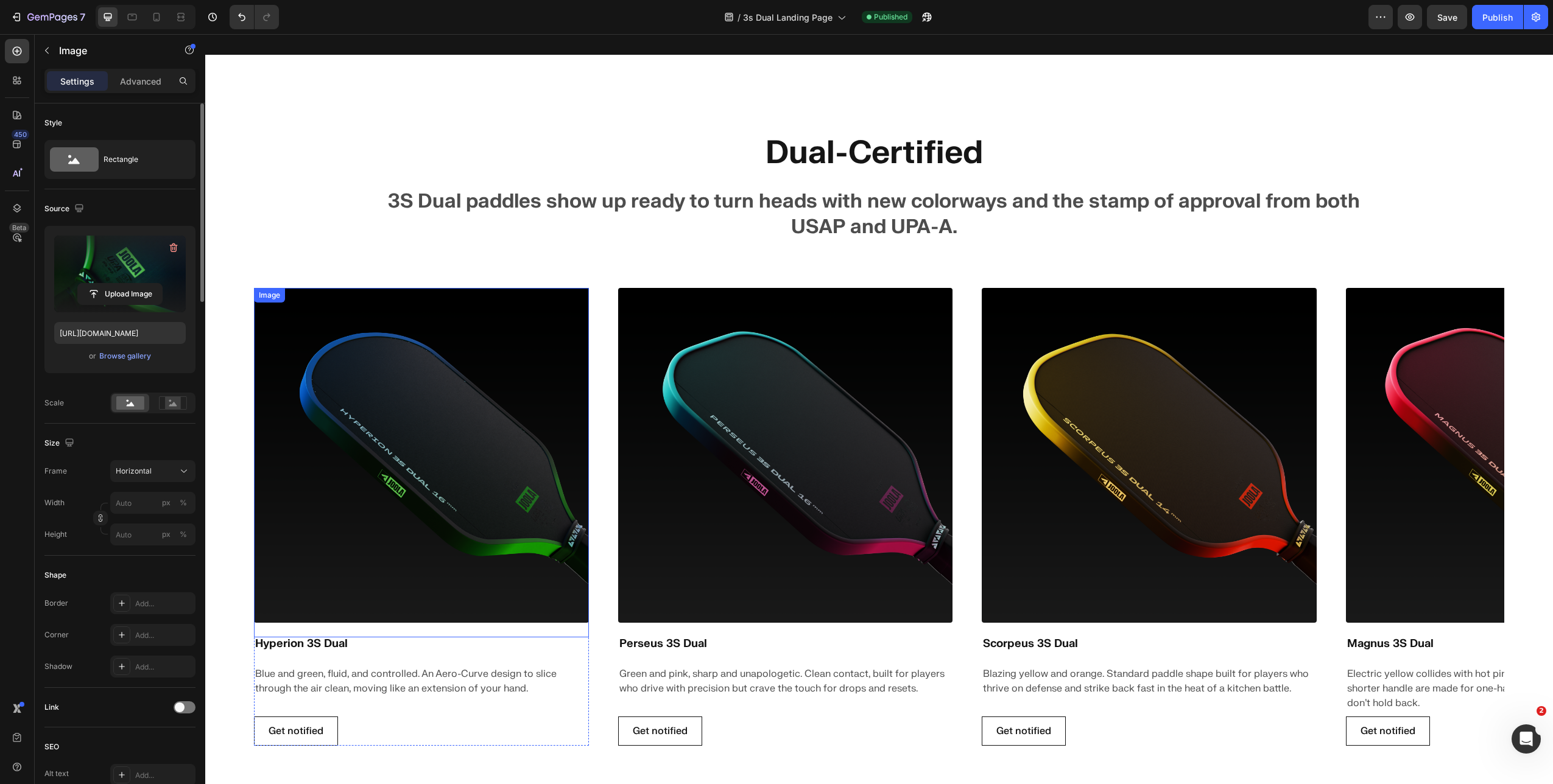
click at [491, 333] on img at bounding box center [421, 455] width 335 height 335
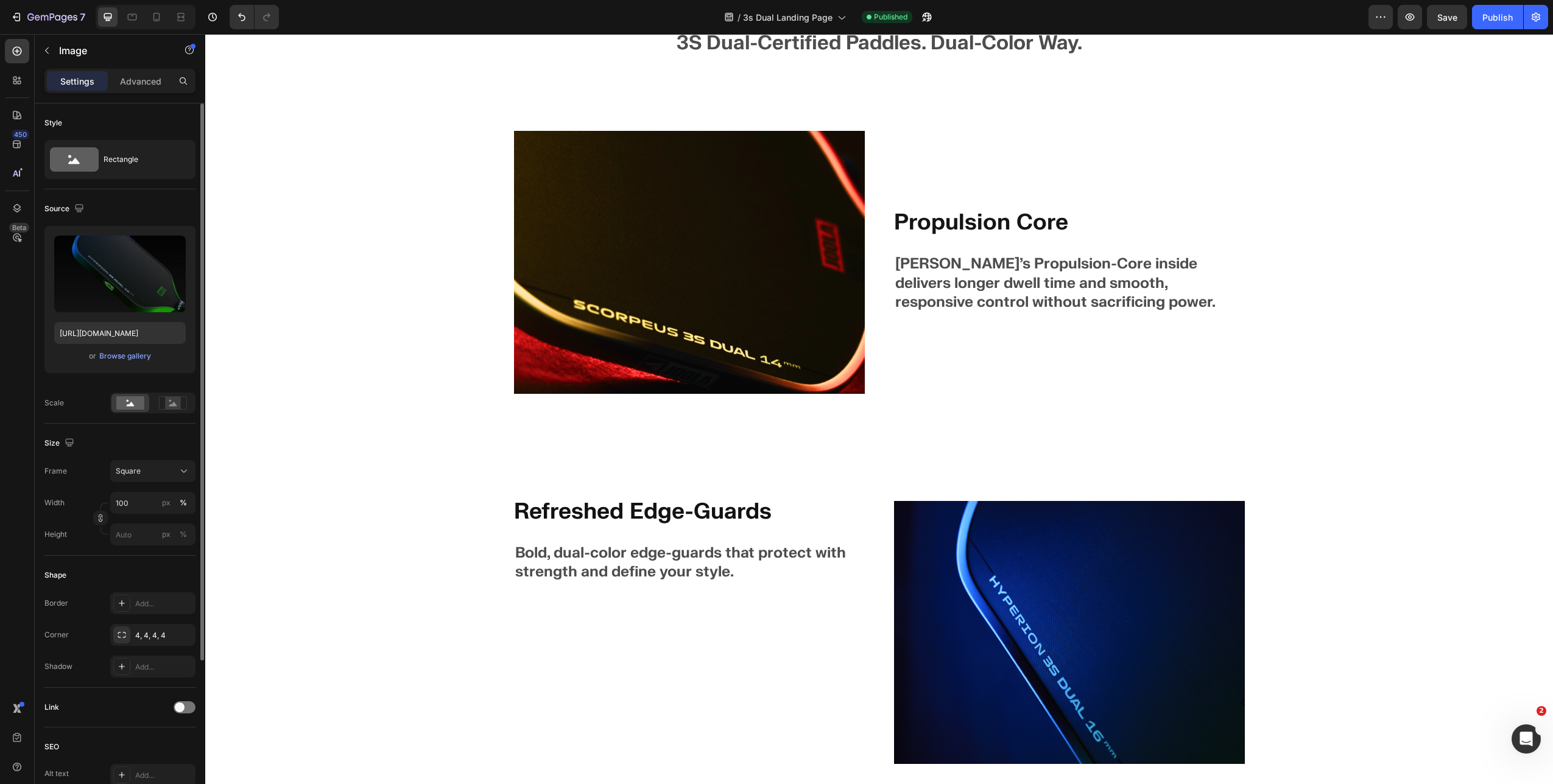
scroll to position [4312, 0]
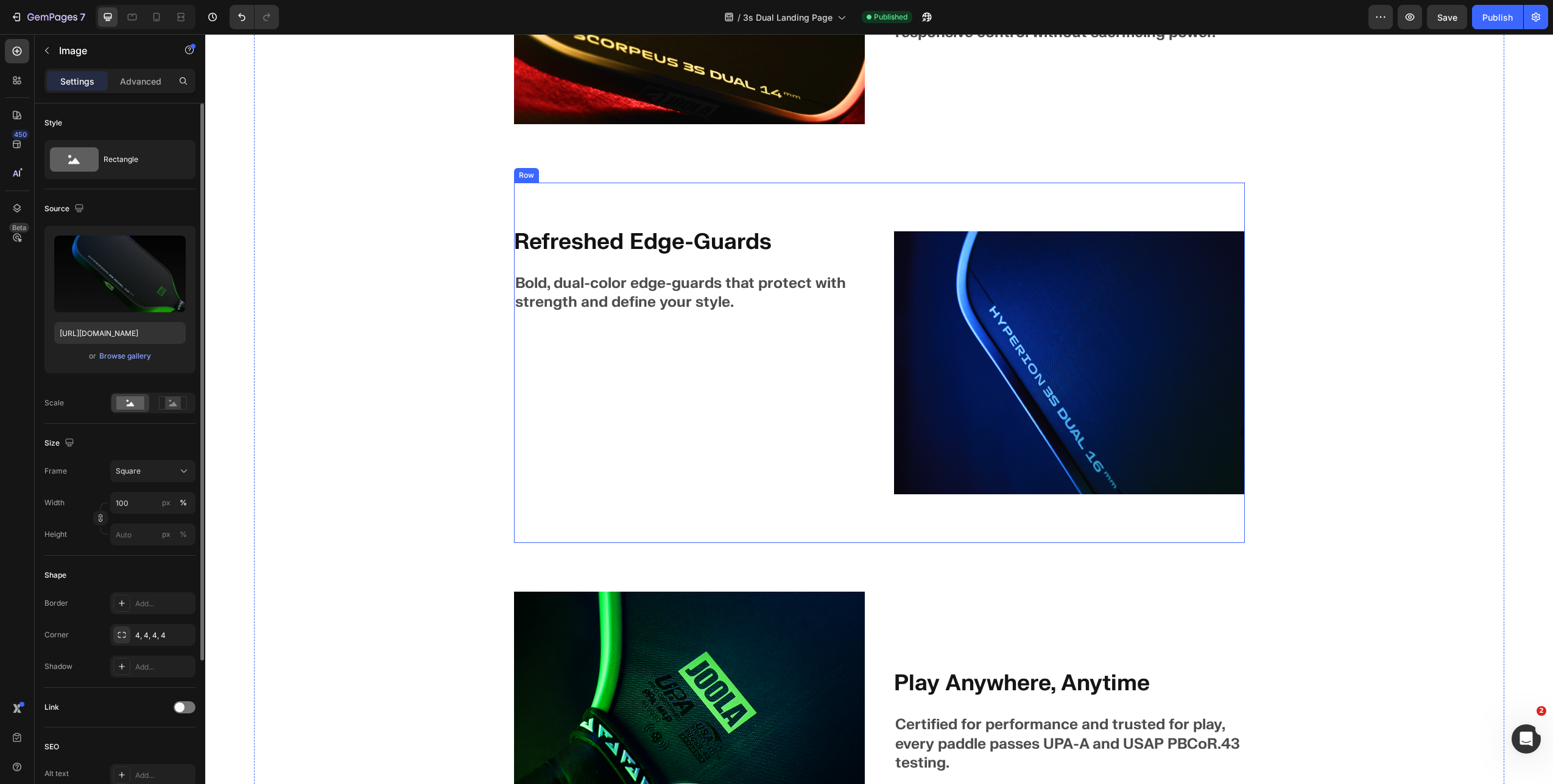
click at [837, 392] on div "Refreshed Edge-Guards Heading Bold, dual-color edge-guards that protect with st…" at bounding box center [689, 362] width 350 height 263
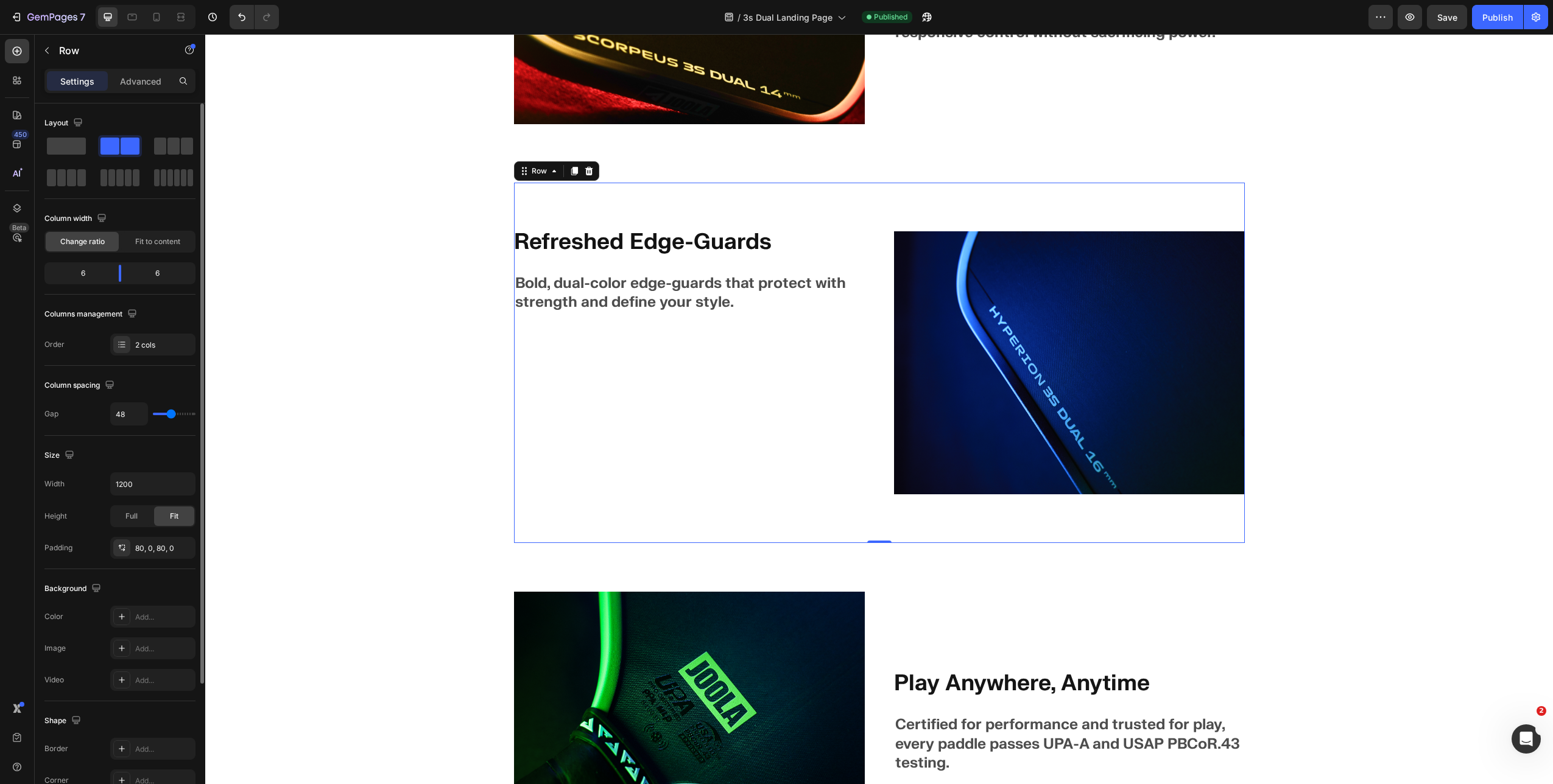
scroll to position [166, 0]
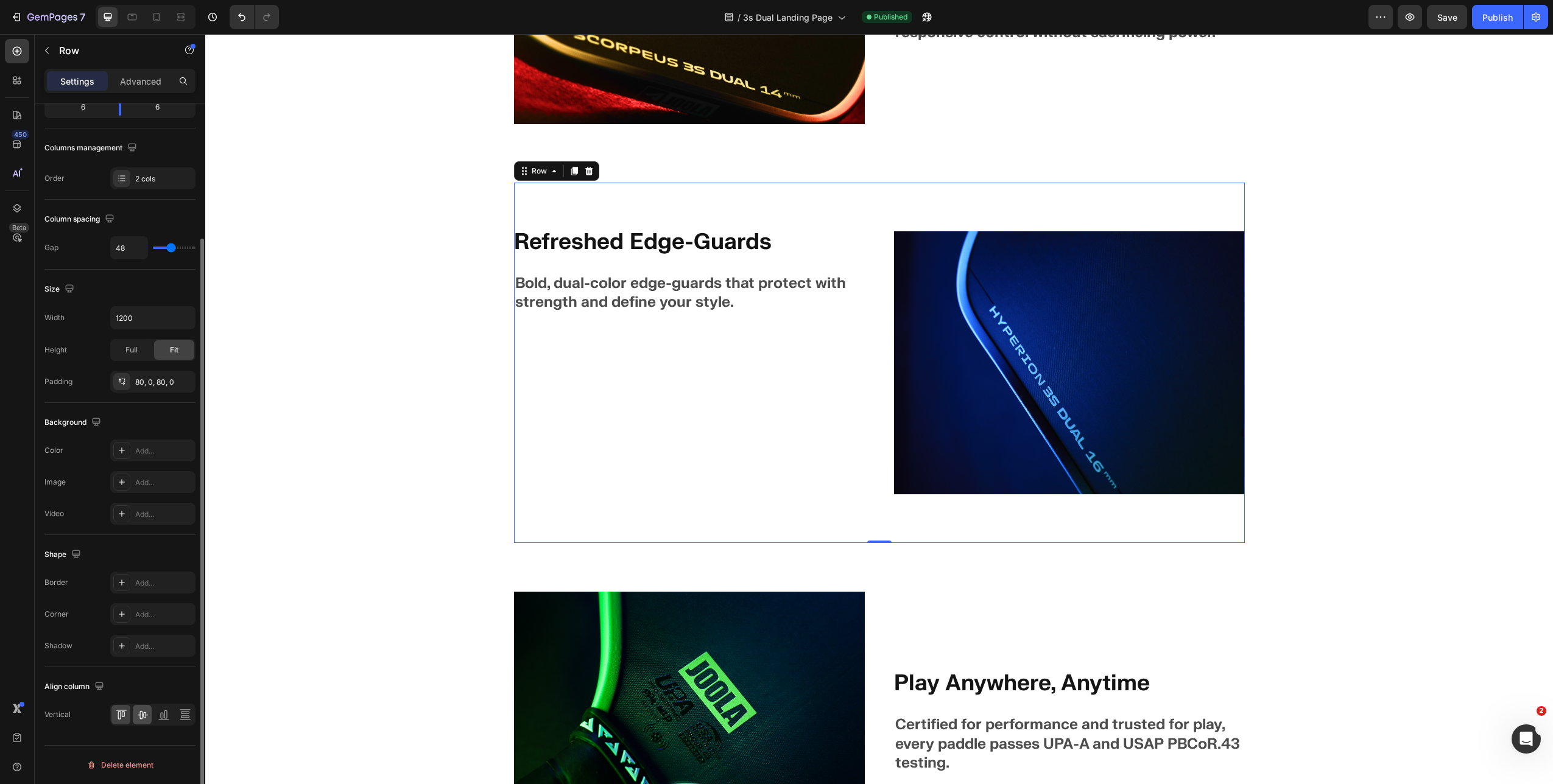
click at [144, 503] on div at bounding box center [142, 715] width 19 height 20
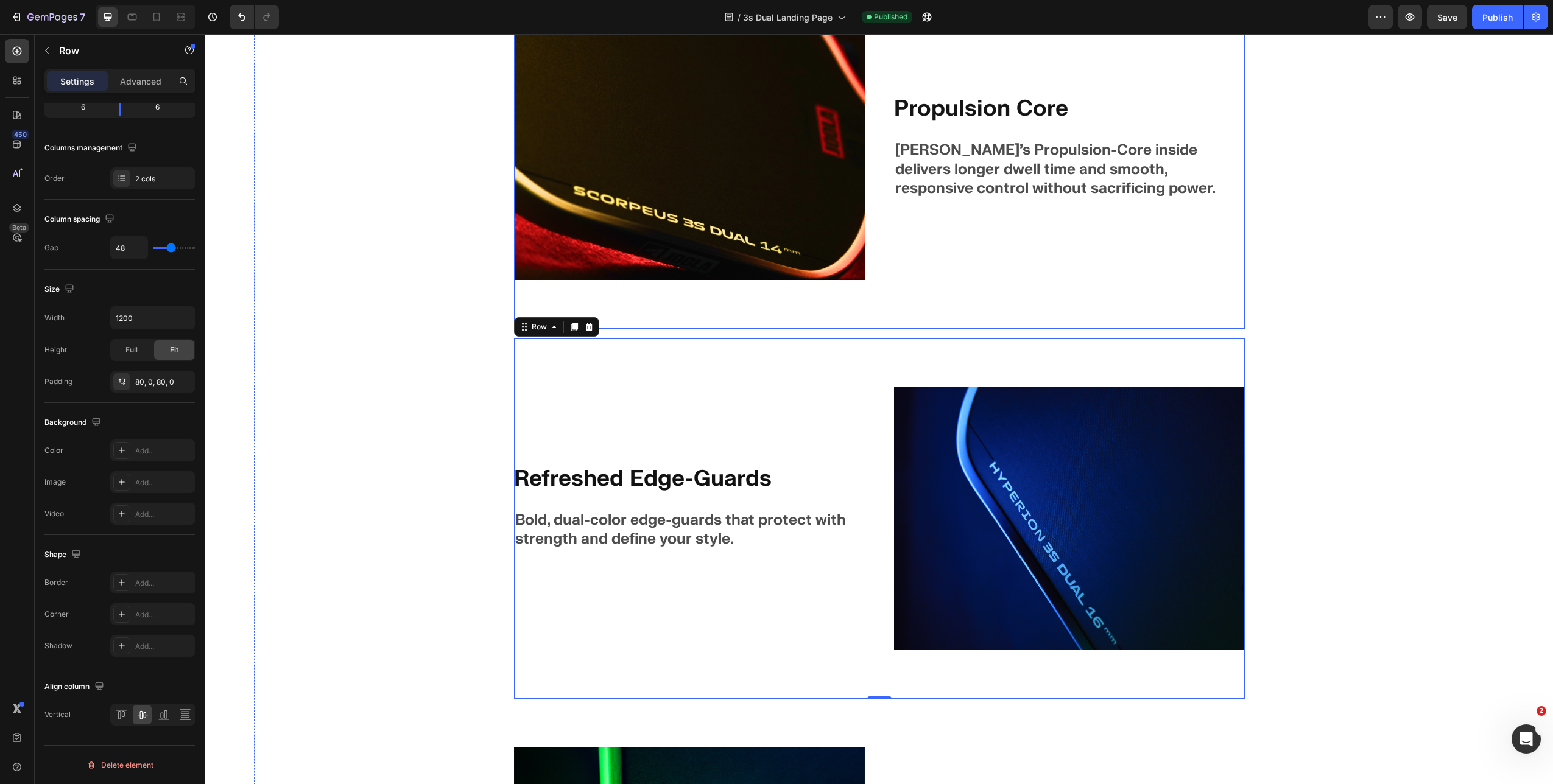
scroll to position [4048, 0]
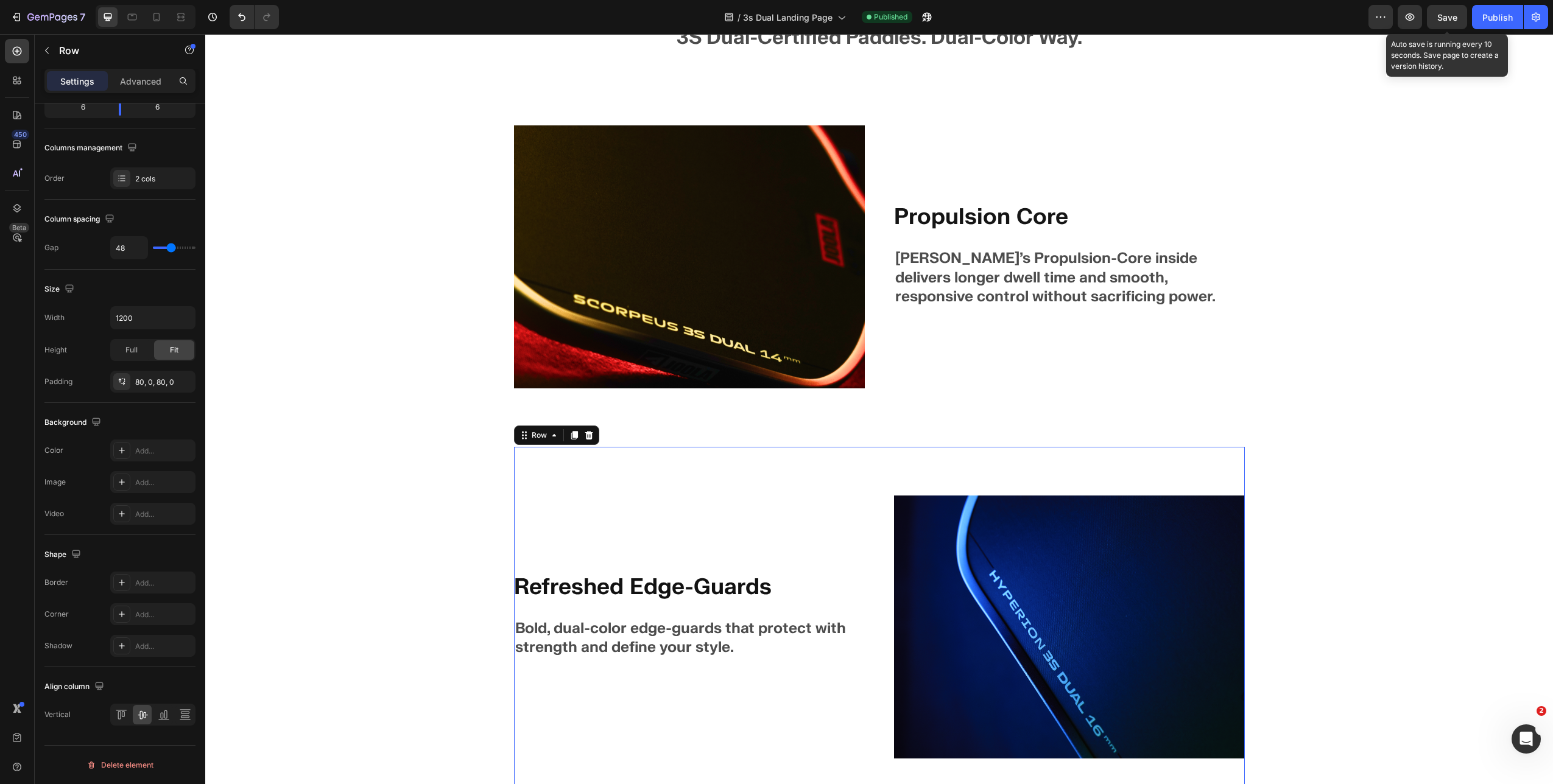
click at [920, 11] on div "Save" at bounding box center [1447, 17] width 20 height 13
click at [920, 12] on div "Publish" at bounding box center [1497, 17] width 30 height 13
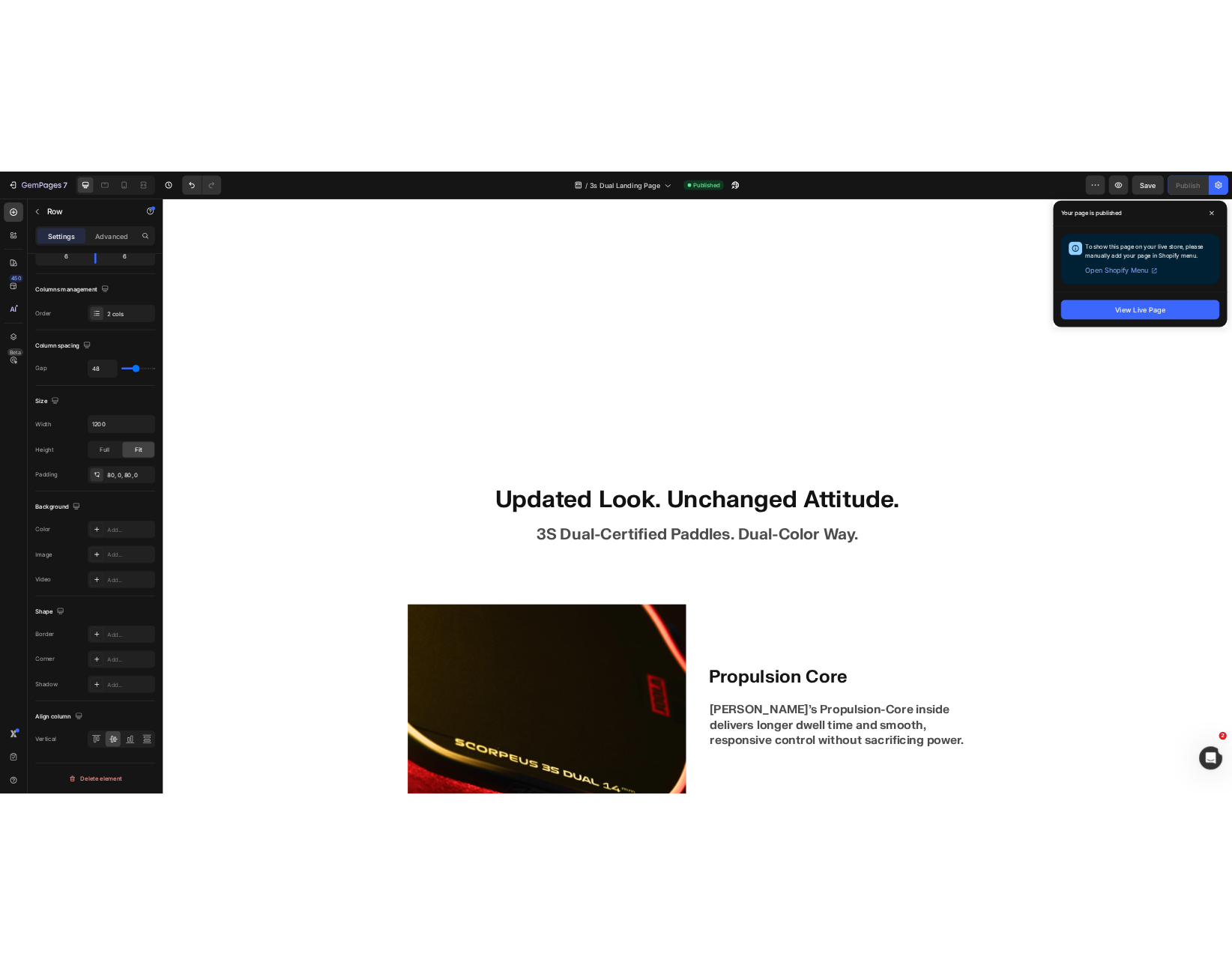
scroll to position [4823, 0]
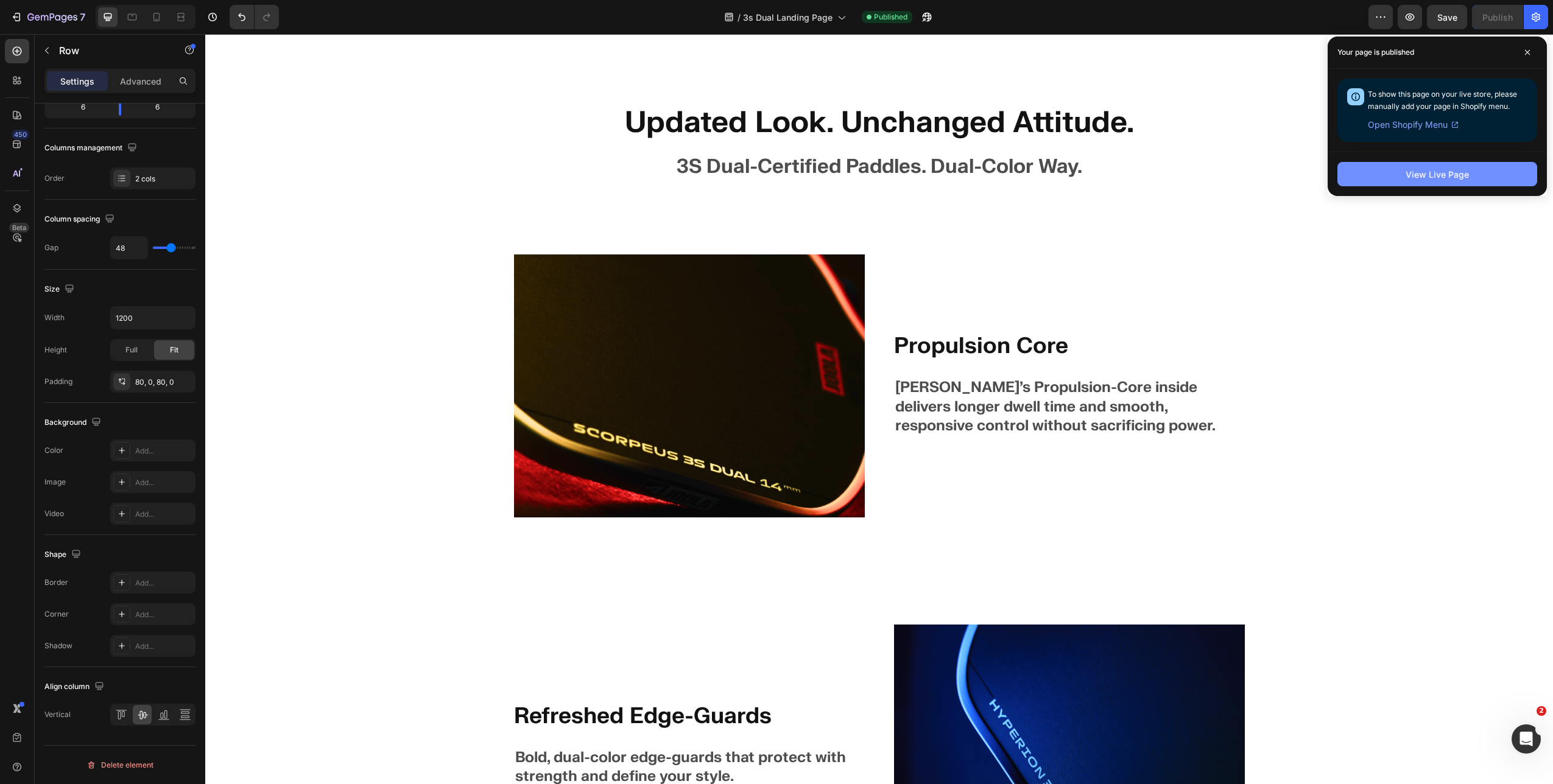
click at [920, 171] on div "View Live Page" at bounding box center [1437, 175] width 63 height 13
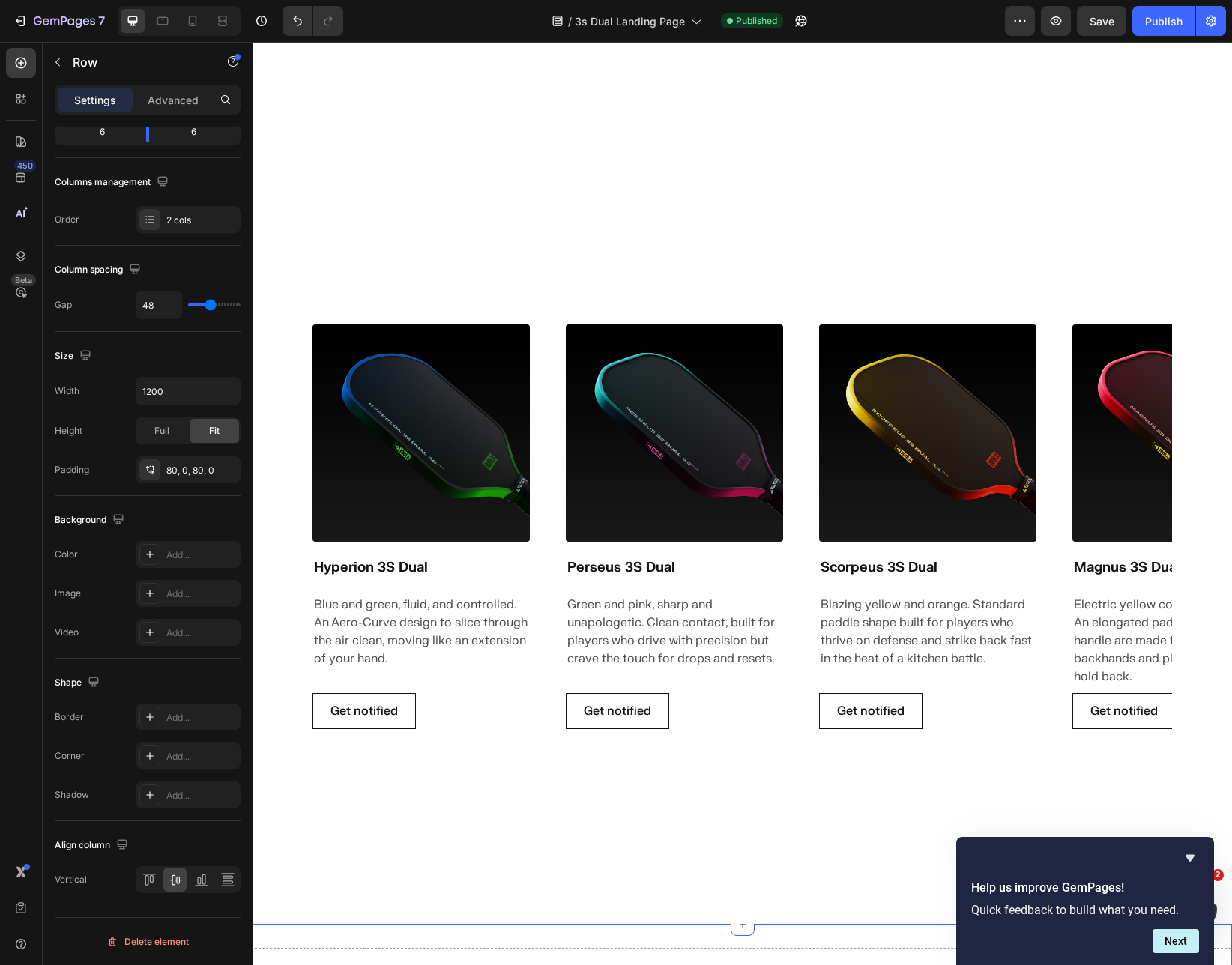
scroll to position [905, 0]
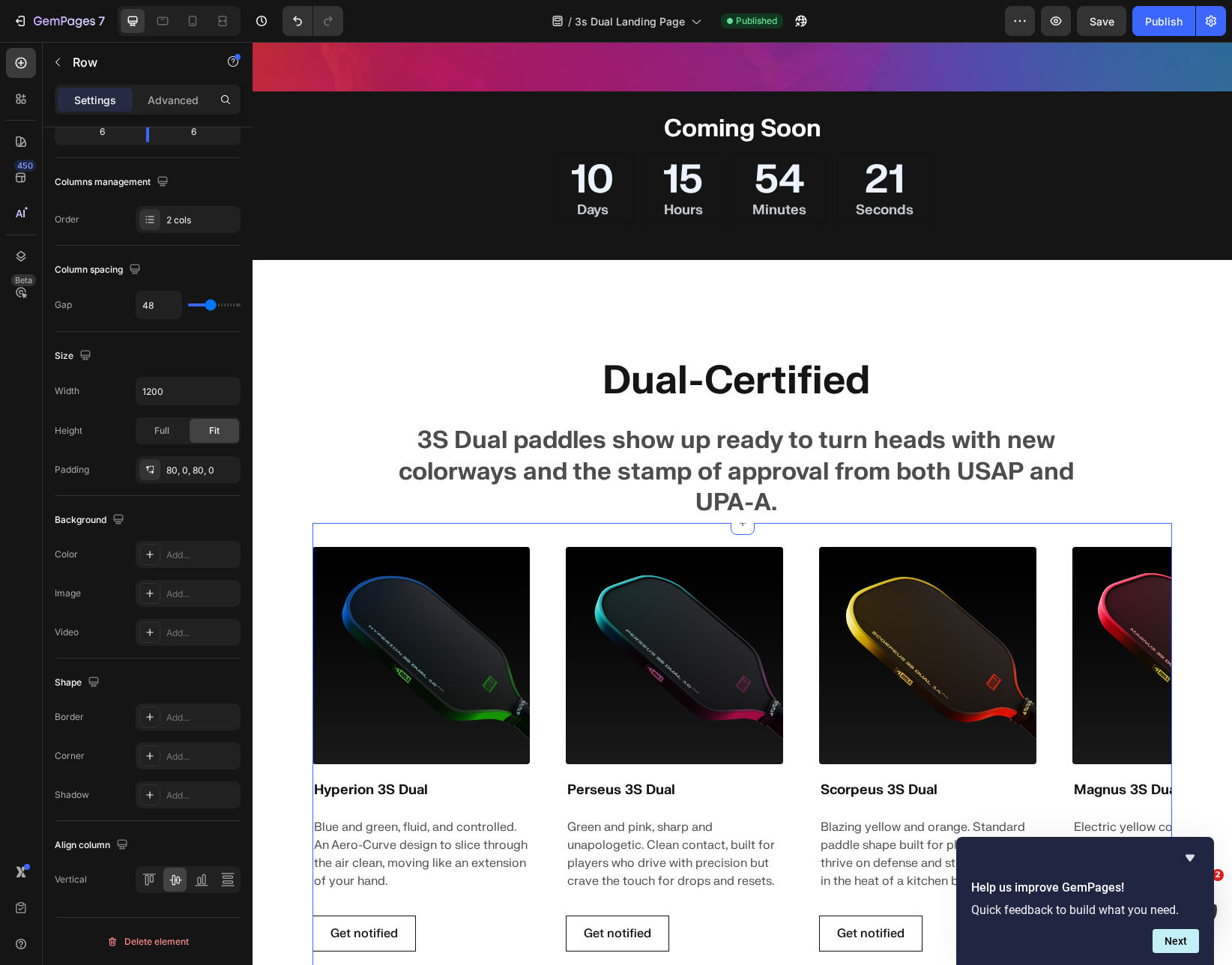
click at [690, 619] on img at bounding box center [674, 656] width 217 height 217
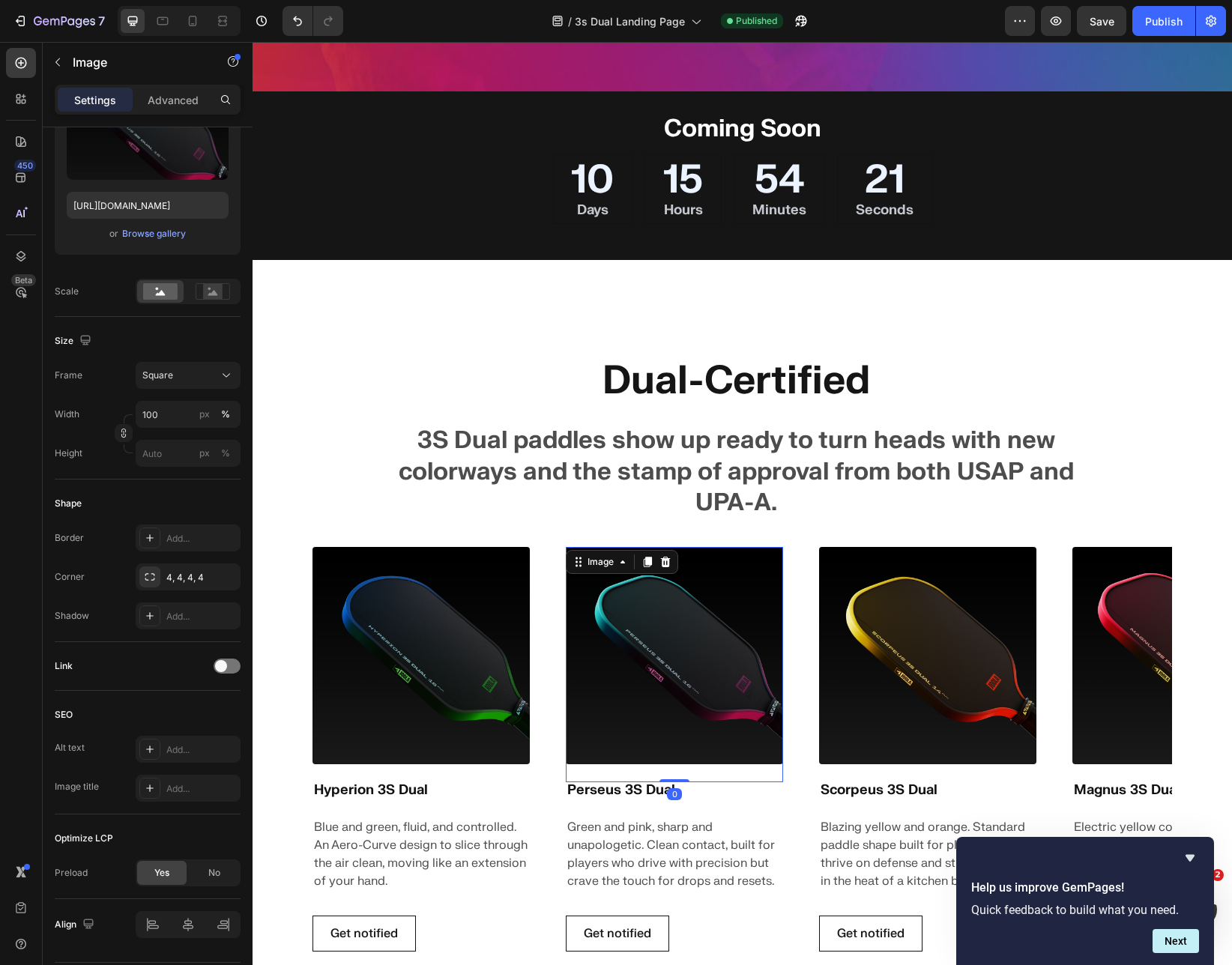
scroll to position [0, 0]
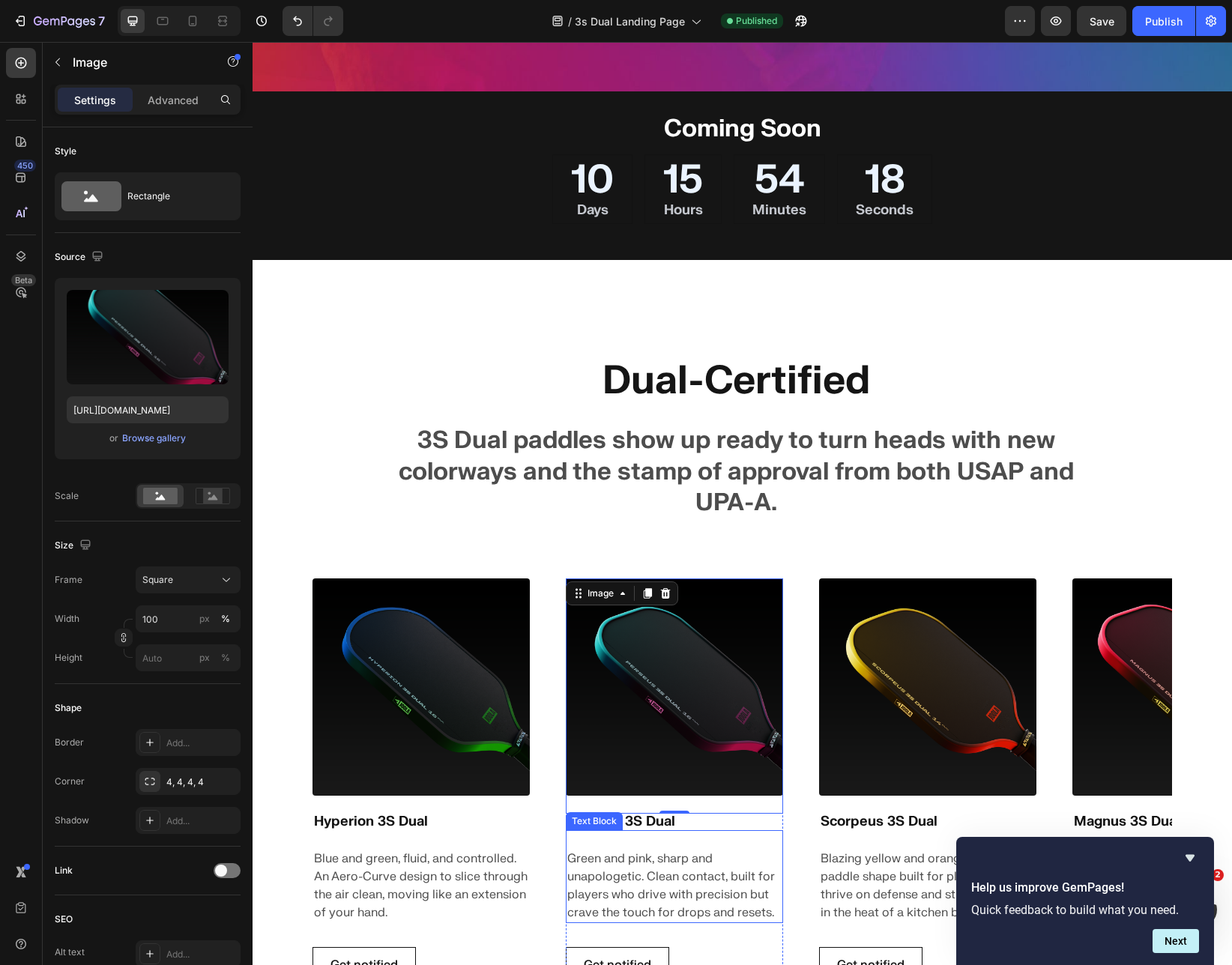
click at [670, 619] on span "Green and pink, sharp and unapologetic. Clean contact, built for players who dr…" at bounding box center [671, 886] width 208 height 69
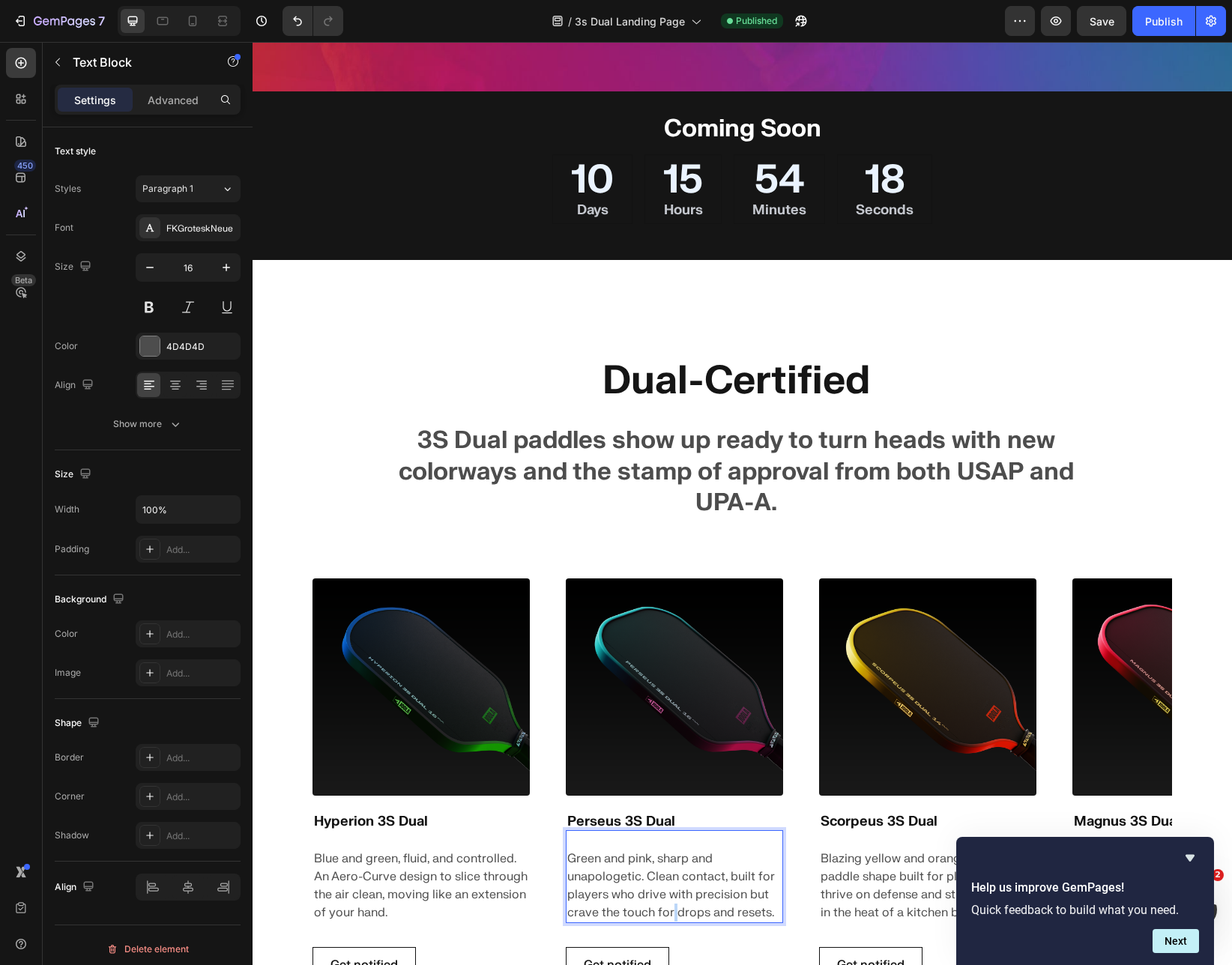
click at [670, 619] on span "Green and pink, sharp and unapologetic. Clean contact, built for players who dr…" at bounding box center [671, 886] width 208 height 69
click at [1105, 27] on span "Save" at bounding box center [1102, 21] width 25 height 13
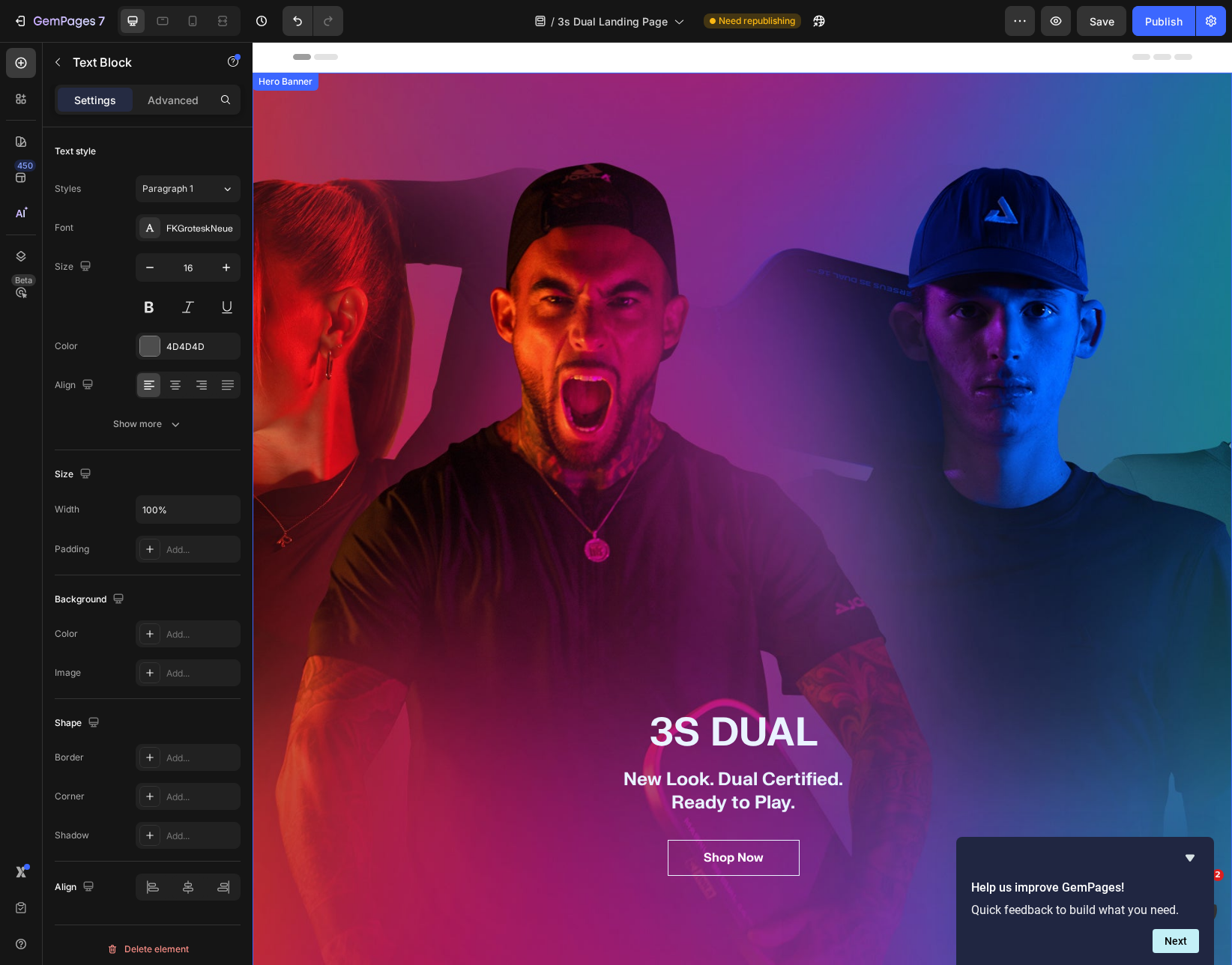
click at [753, 329] on div "Overlay" at bounding box center [742, 534] width 980 height 924
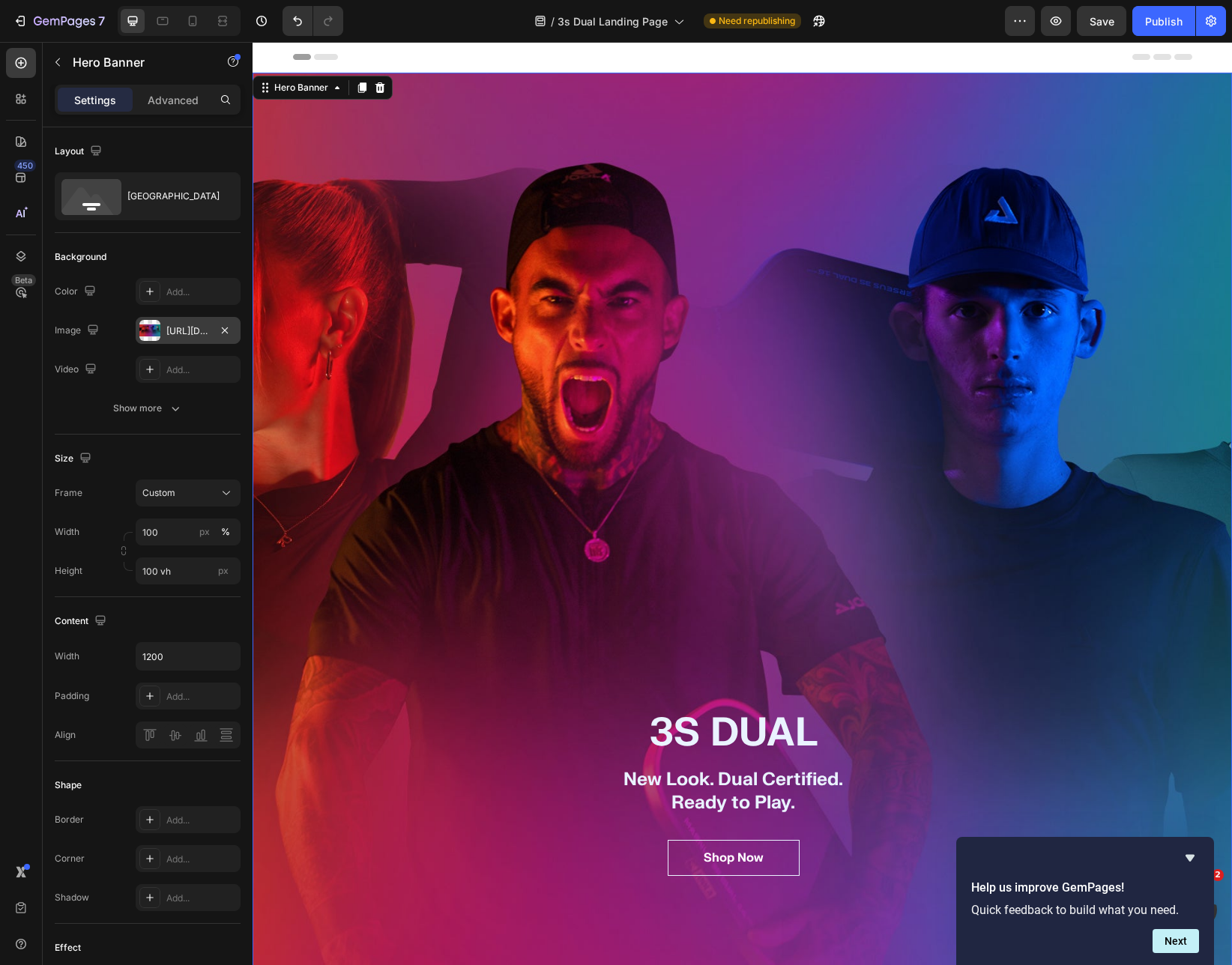
click at [177, 333] on div "[URL][DOMAIN_NAME]" at bounding box center [188, 331] width 44 height 13
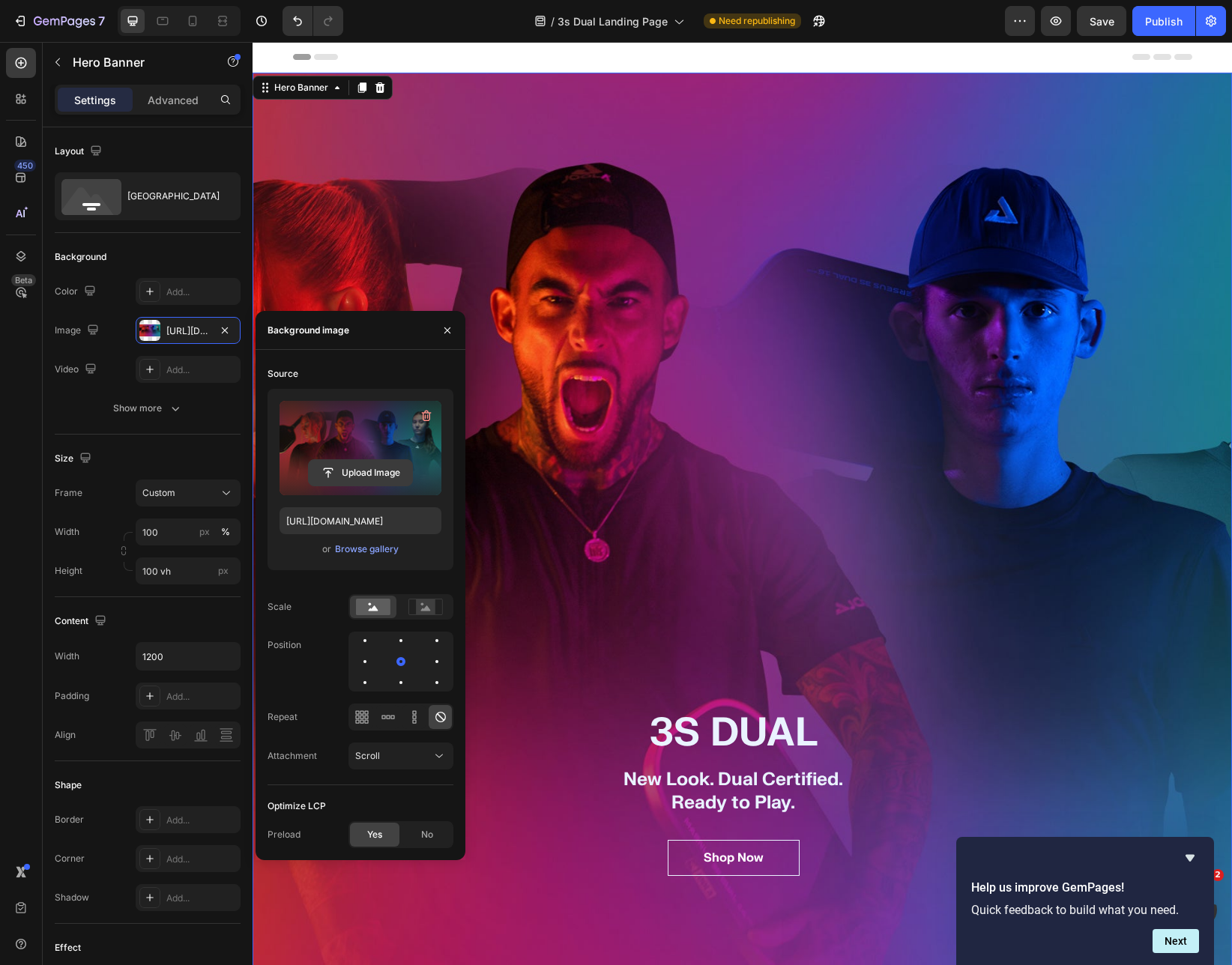
click at [370, 467] on input "file" at bounding box center [360, 473] width 103 height 26
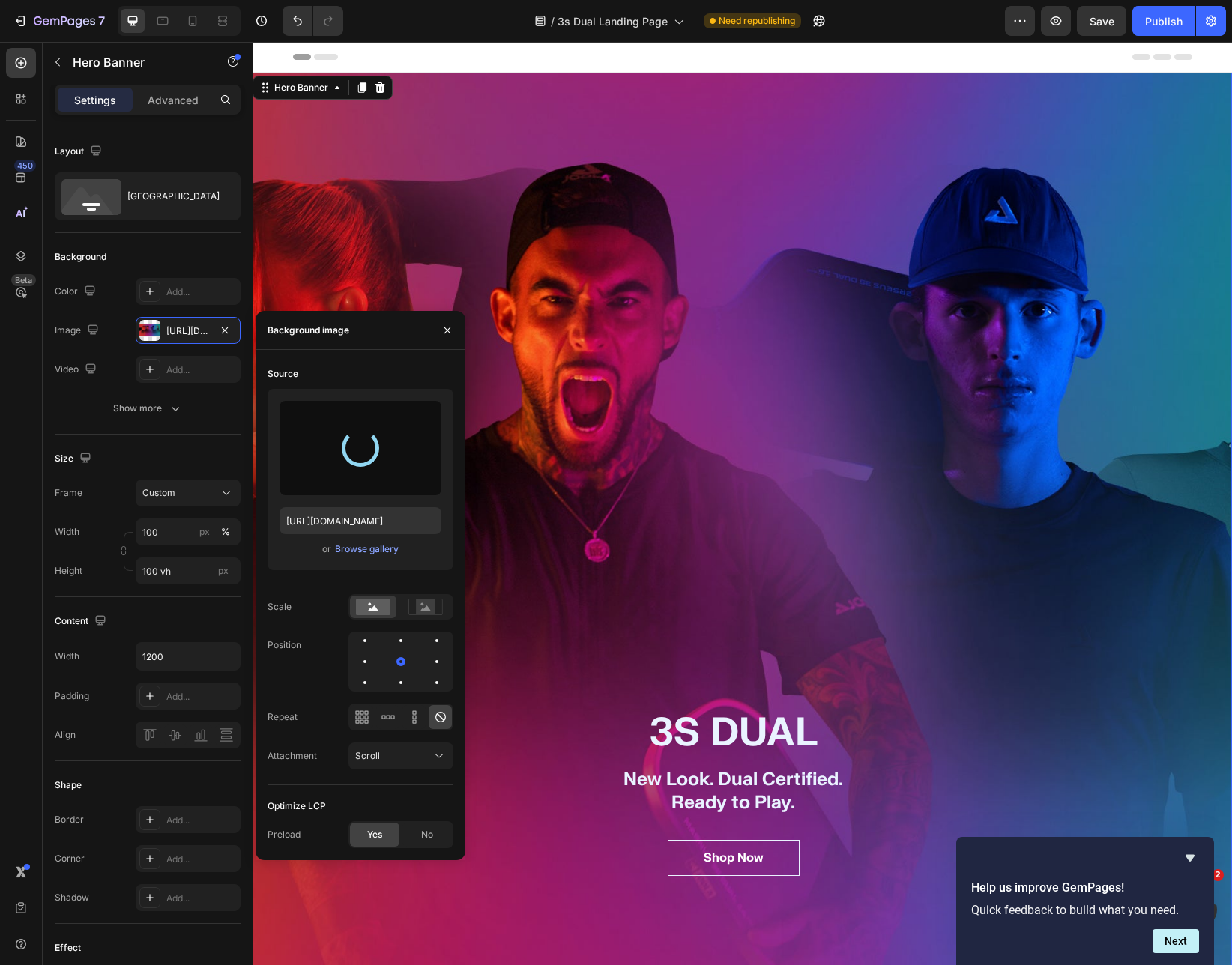
type input "[URL][DOMAIN_NAME]"
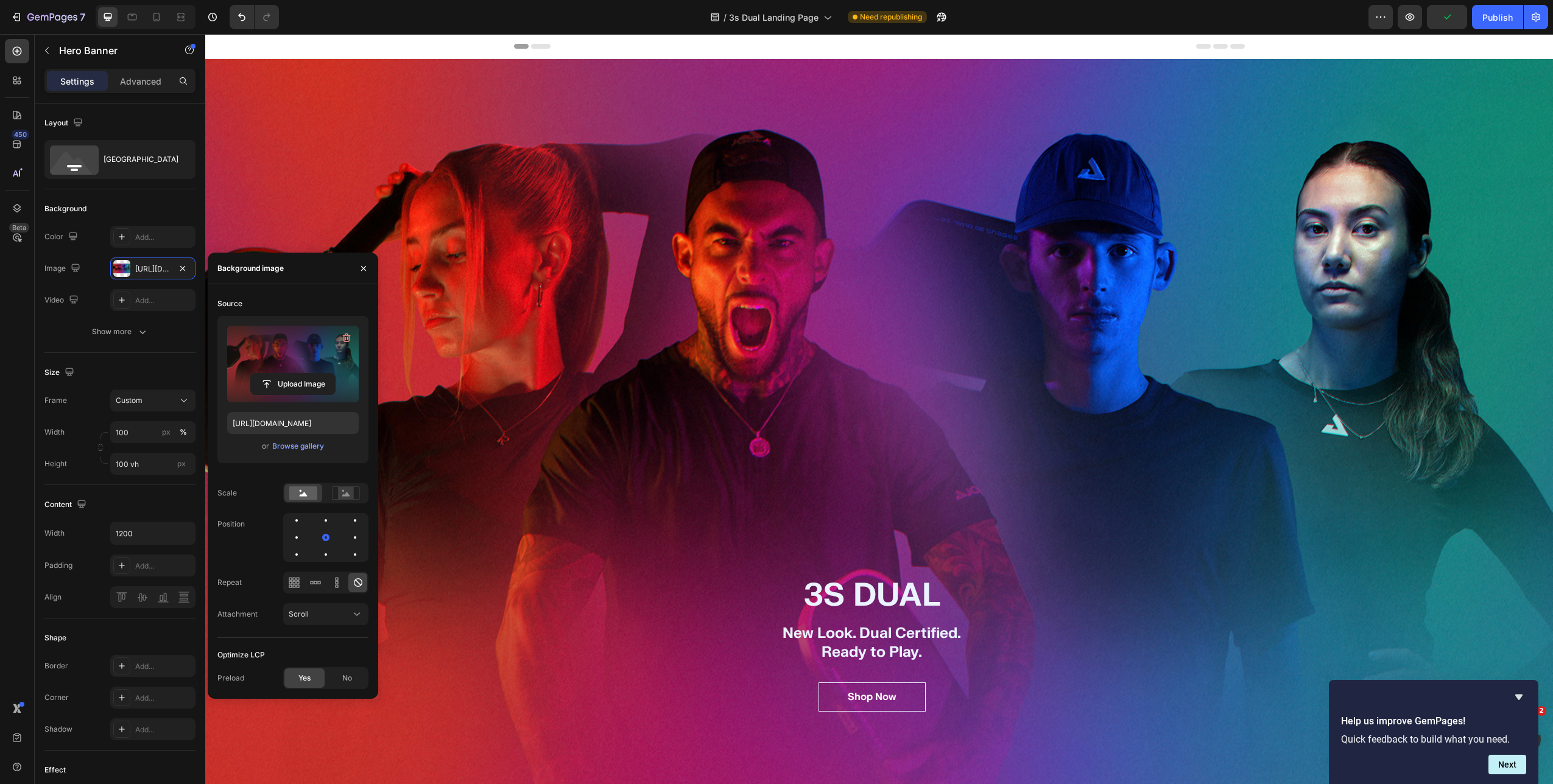
click at [920, 292] on div "Overlay" at bounding box center [879, 434] width 1347 height 750
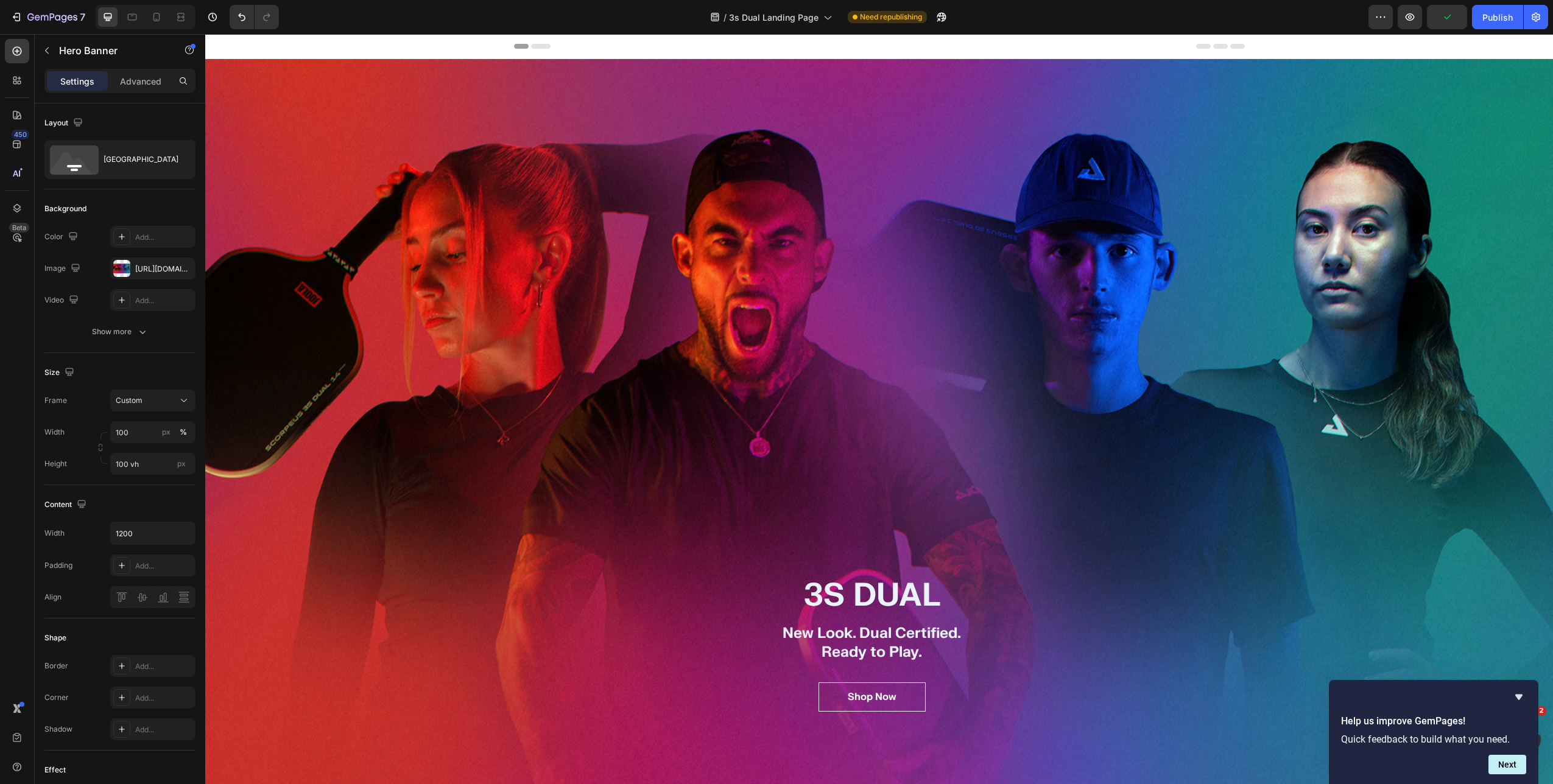
click at [920, 274] on div "Overlay" at bounding box center [879, 434] width 1347 height 750
click at [457, 210] on div "Overlay" at bounding box center [879, 434] width 1347 height 750
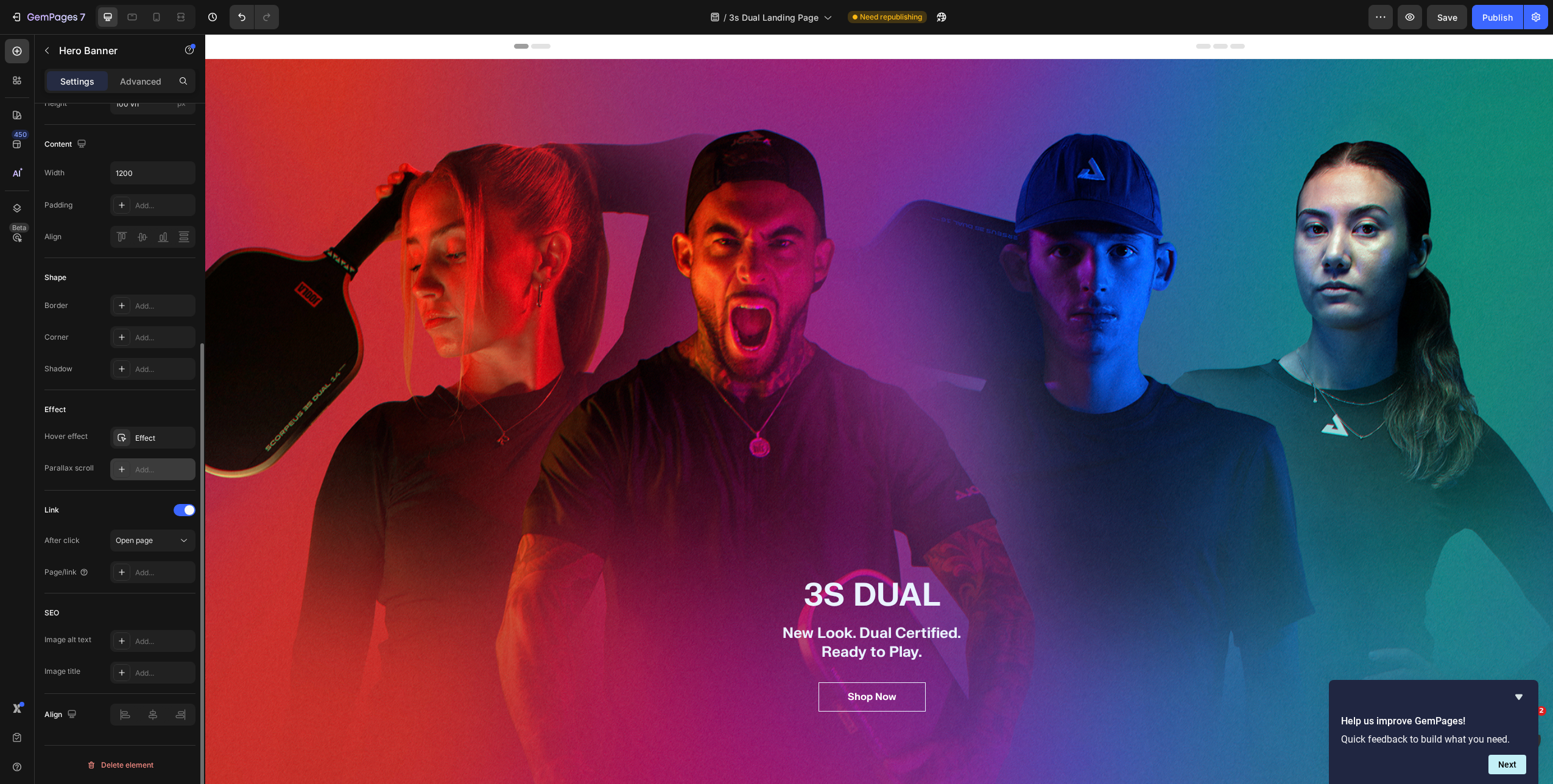
click at [150, 466] on div "Add..." at bounding box center [164, 470] width 57 height 11
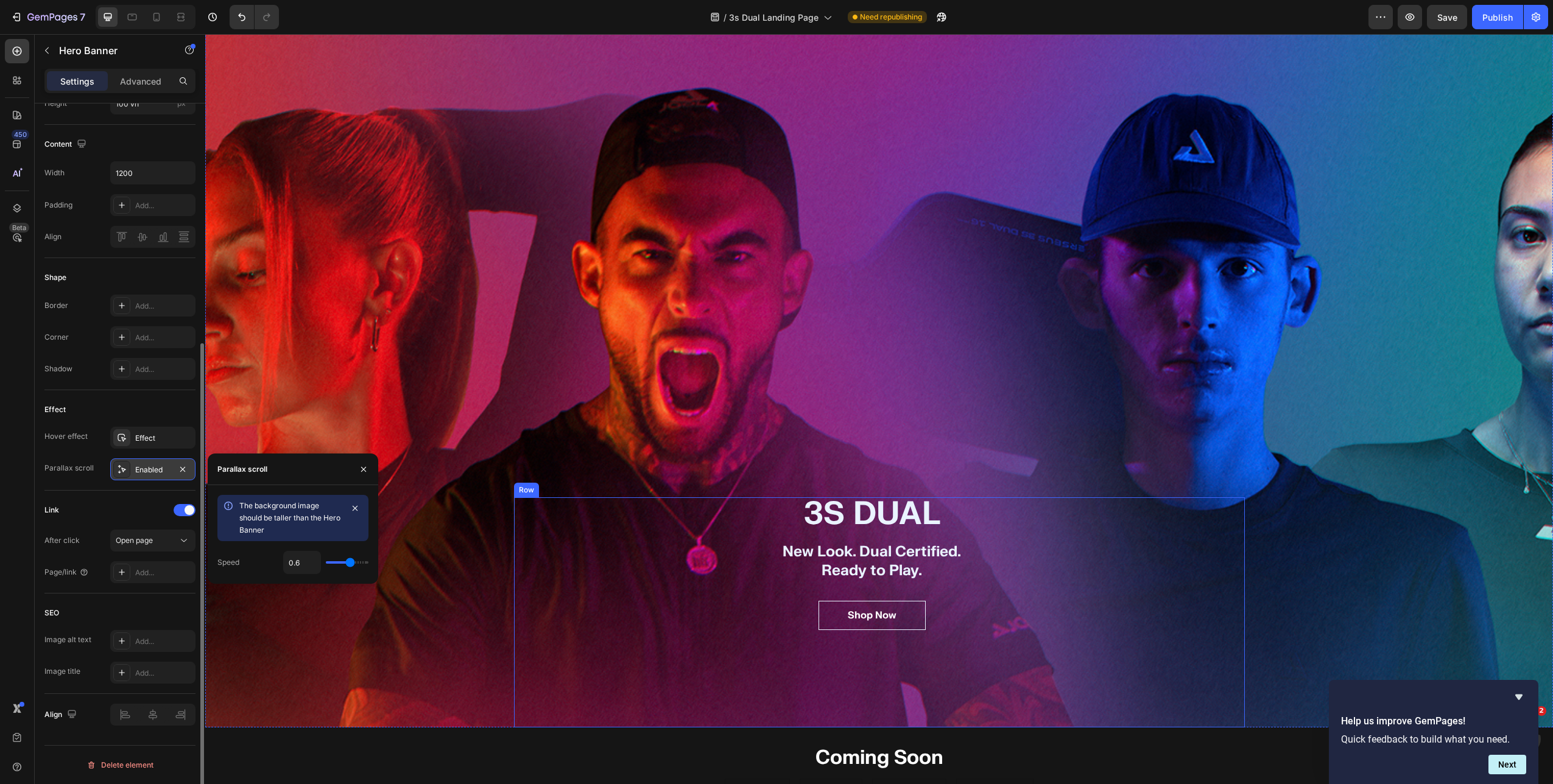
scroll to position [0, 0]
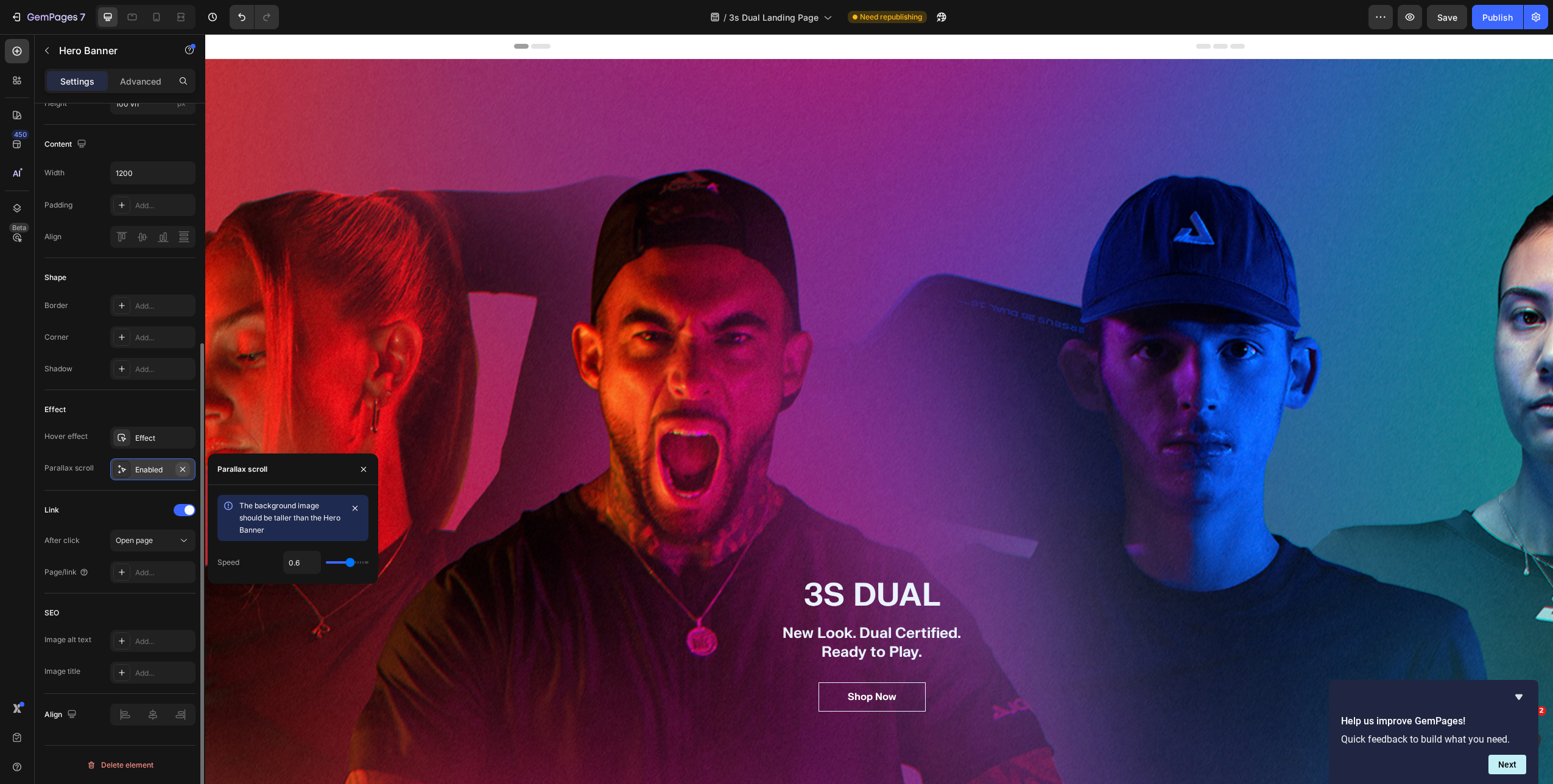
click at [182, 471] on icon "button" at bounding box center [182, 469] width 10 height 10
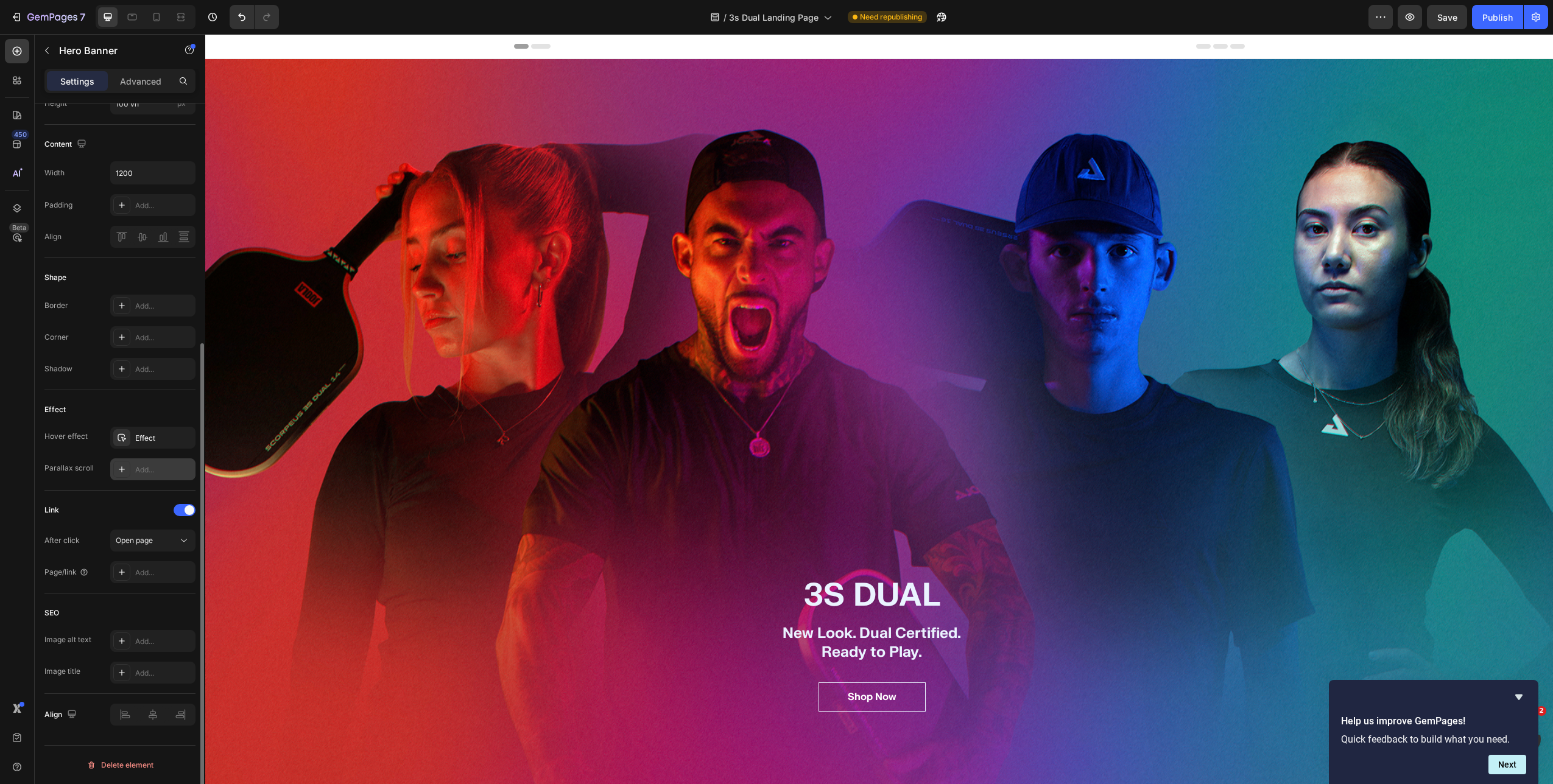
scroll to position [112, 0]
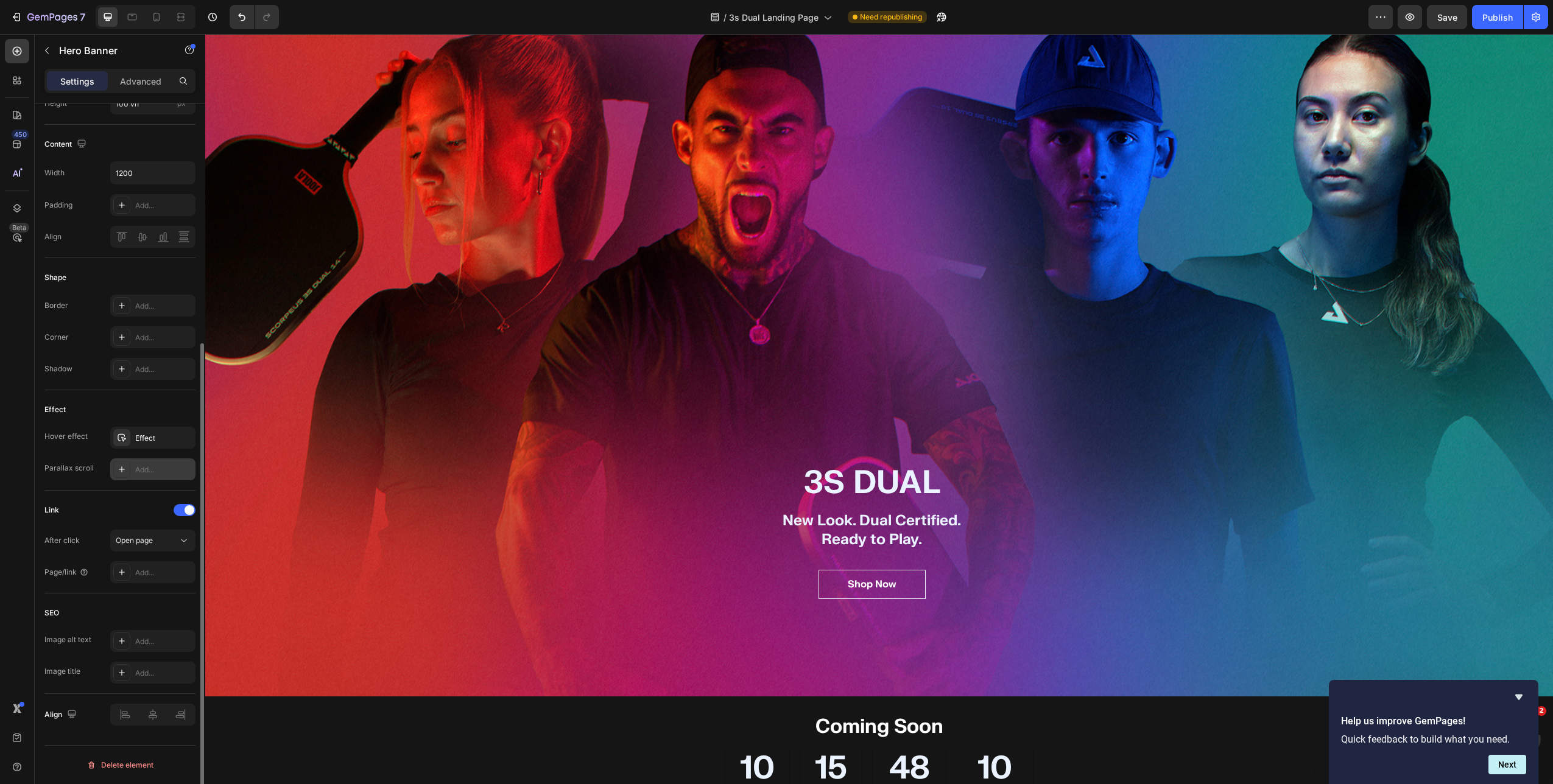
click at [621, 360] on div "Overlay" at bounding box center [879, 322] width 1347 height 750
click at [145, 88] on div "Advanced" at bounding box center [141, 81] width 61 height 20
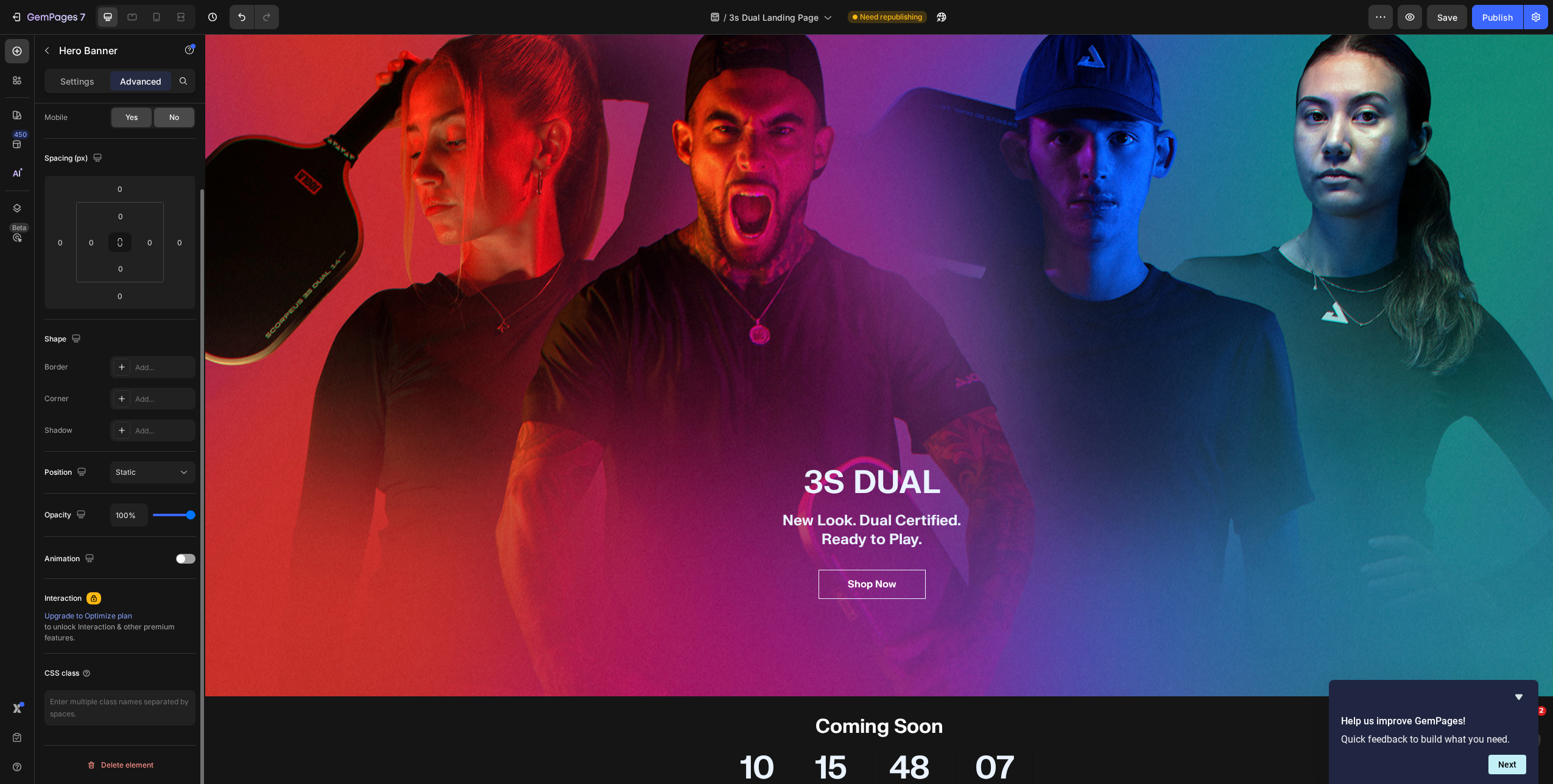
scroll to position [96, 0]
click at [157, 469] on div "Static" at bounding box center [147, 472] width 62 height 11
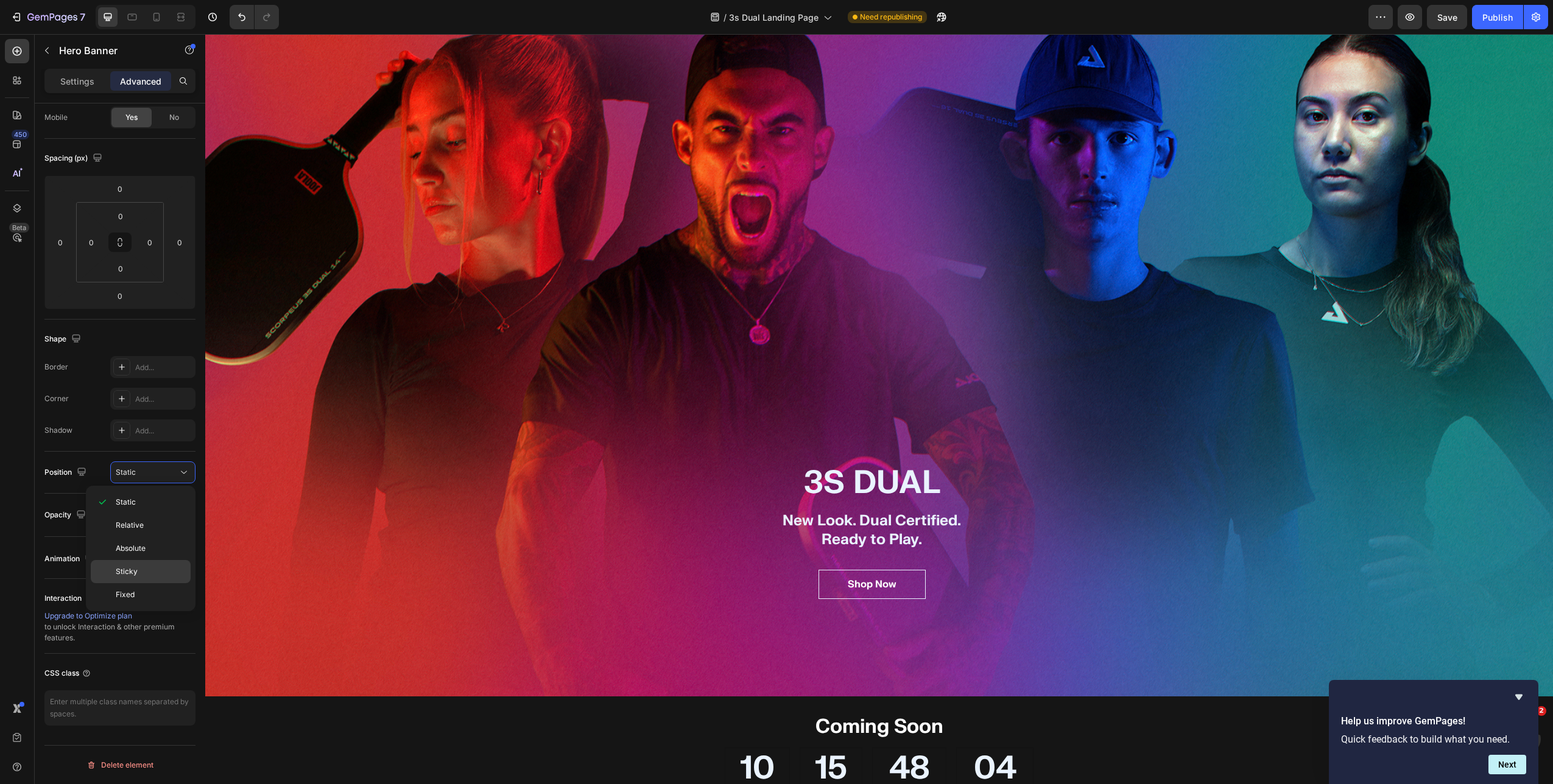
click at [136, 503] on div "Sticky" at bounding box center [140, 571] width 100 height 23
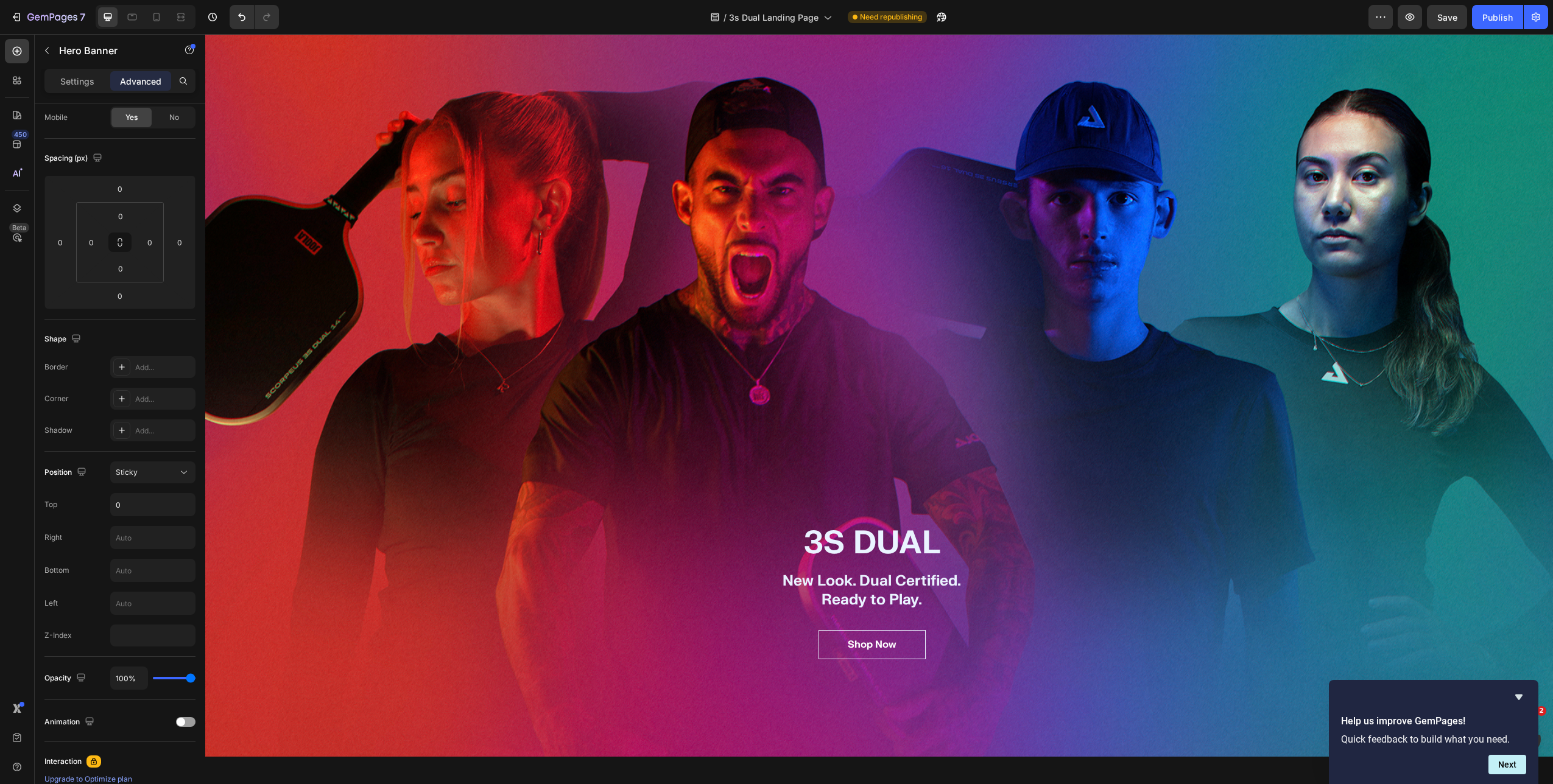
scroll to position [0, 0]
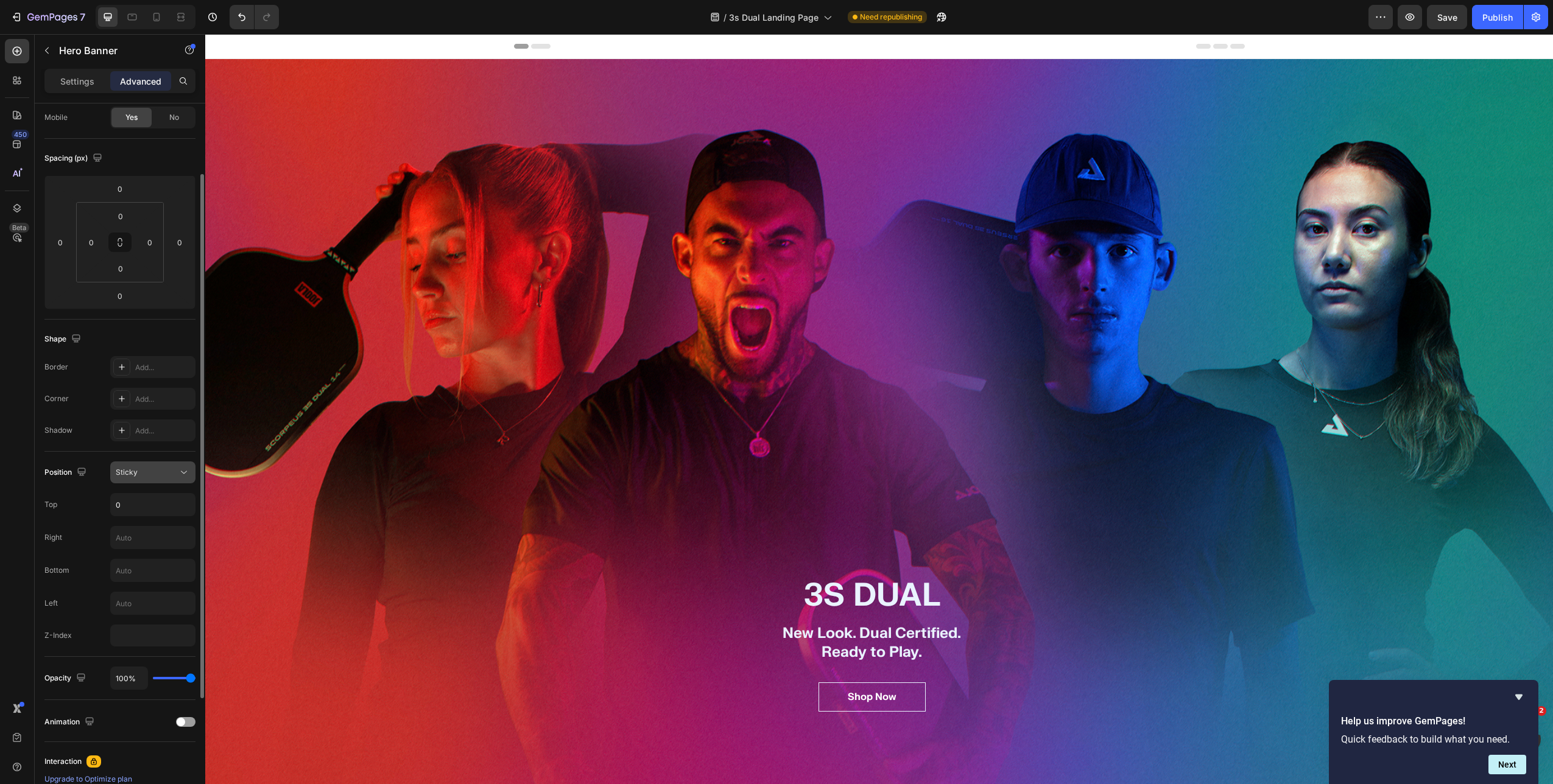
click at [175, 478] on div "Sticky" at bounding box center [152, 472] width 74 height 12
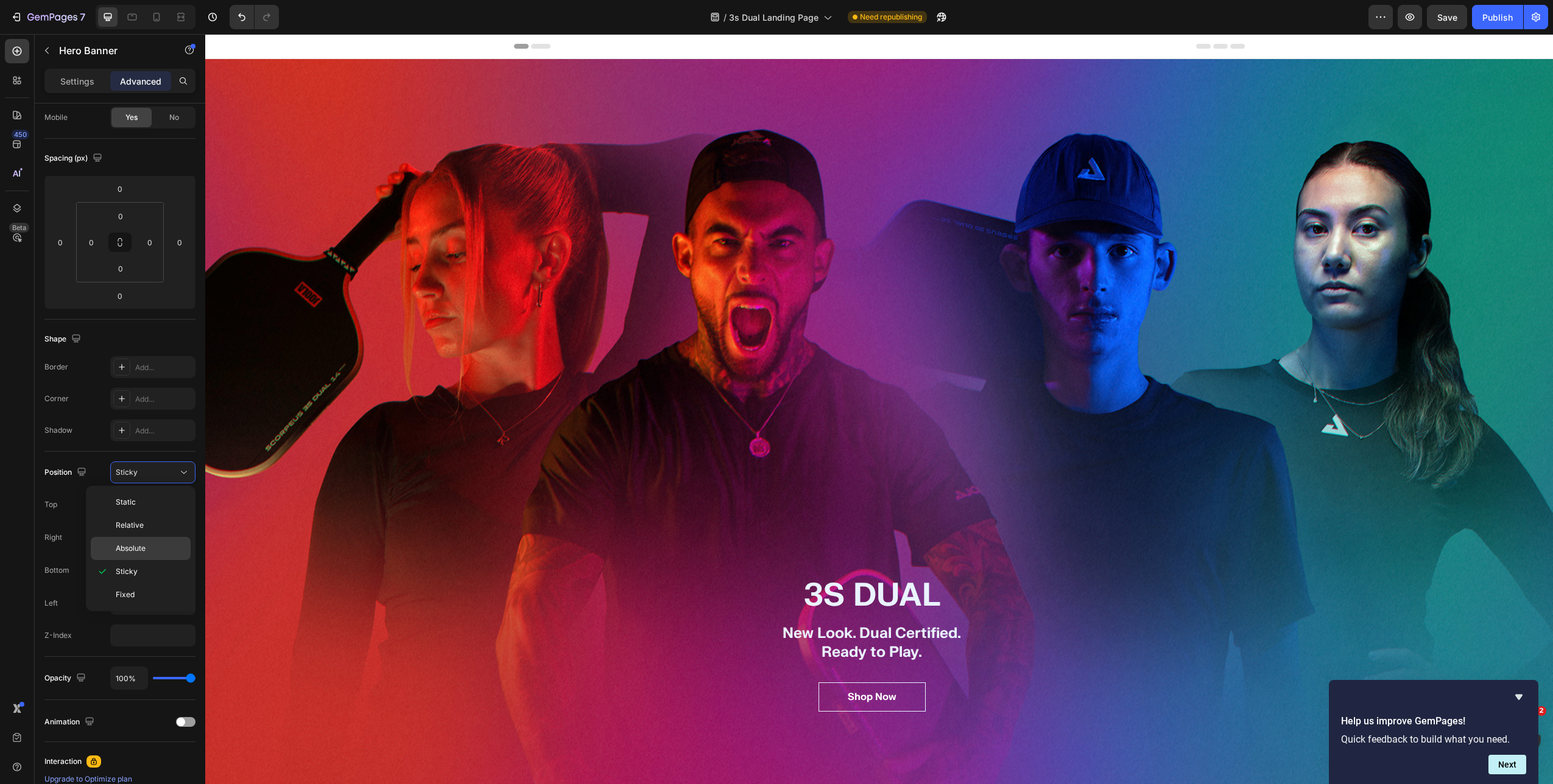
click at [146, 503] on p "Absolute" at bounding box center [150, 548] width 69 height 11
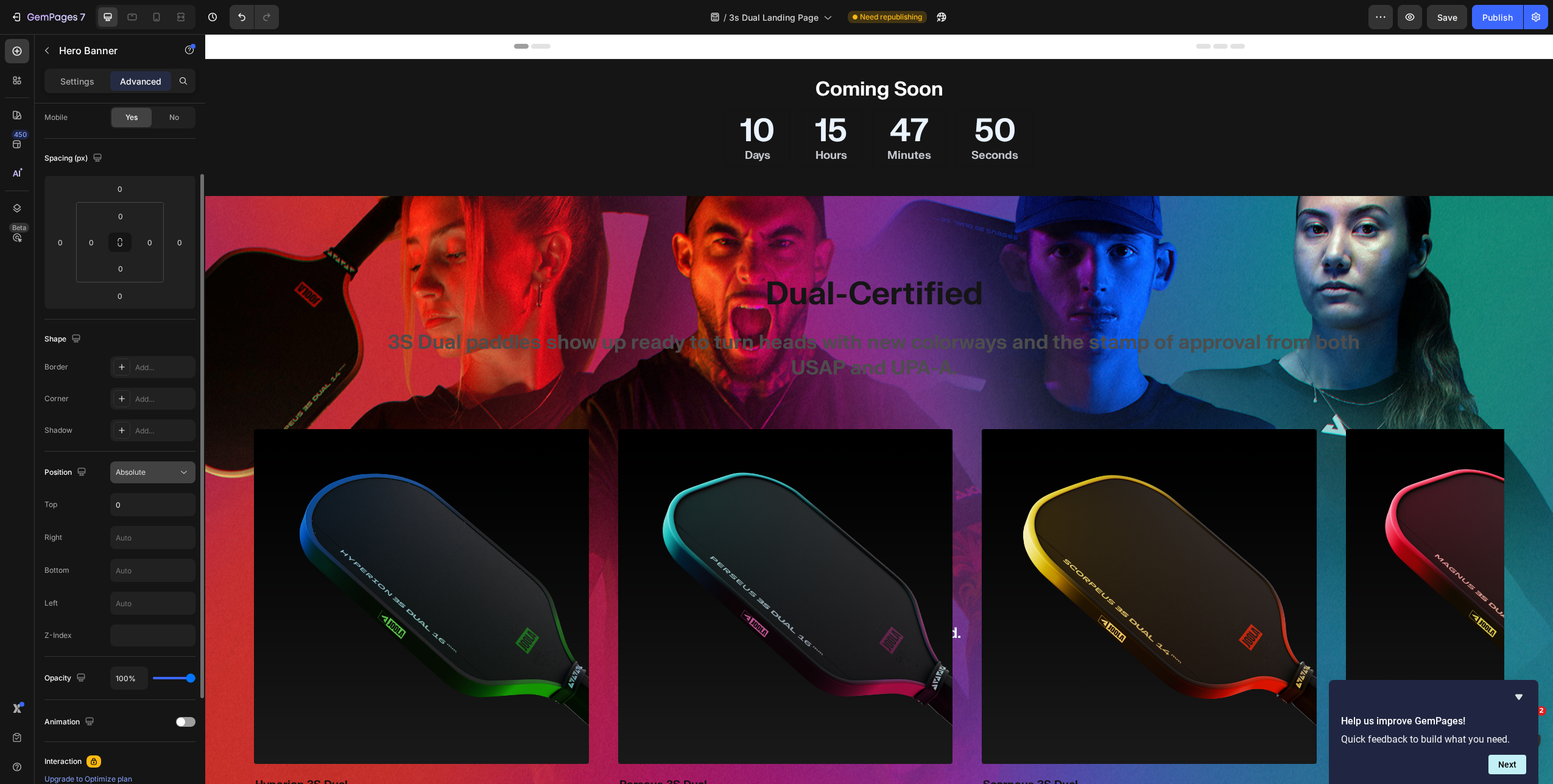
click at [161, 467] on div "Absolute" at bounding box center [147, 472] width 62 height 11
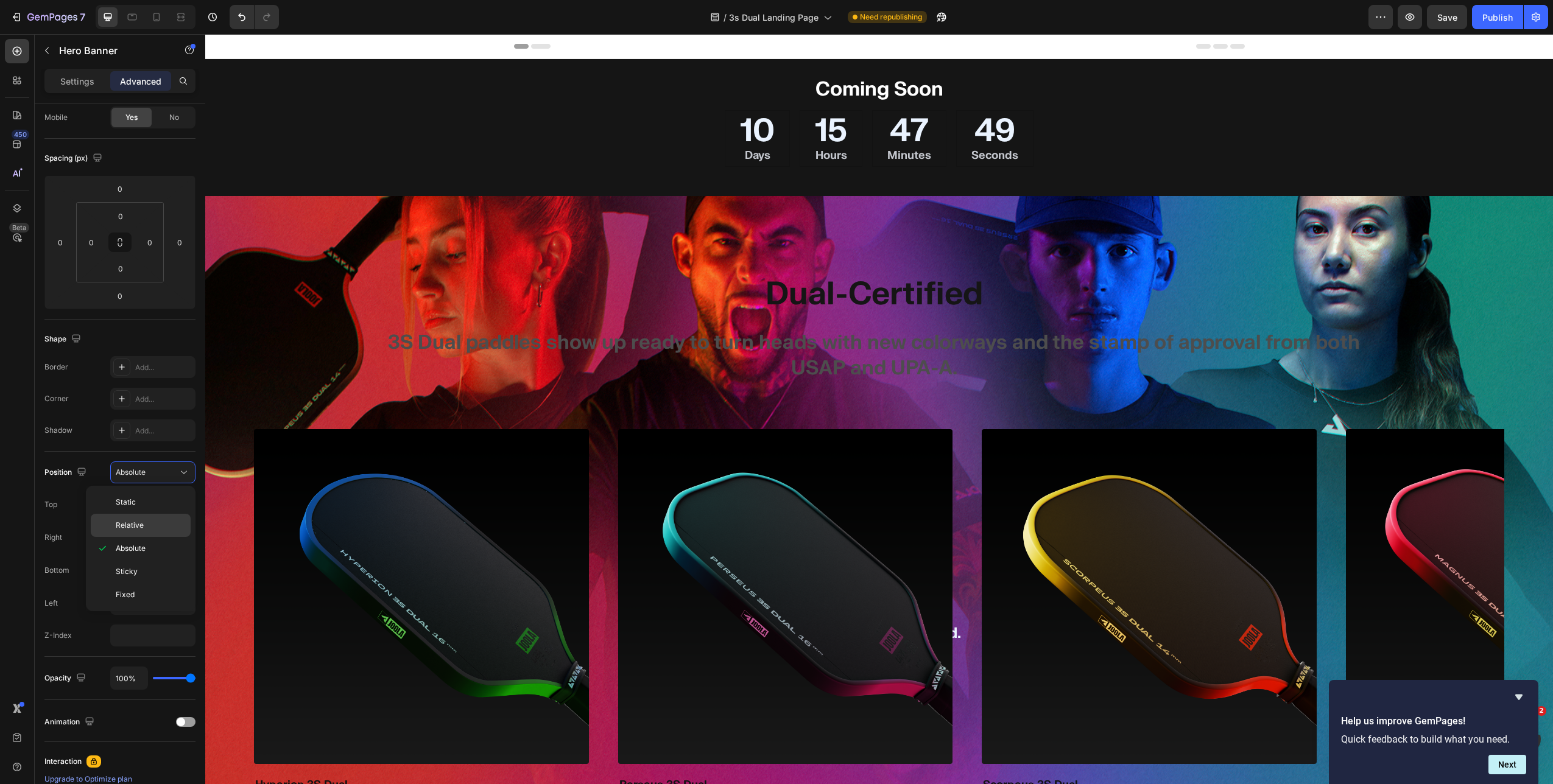
click at [145, 503] on div "Relative" at bounding box center [140, 525] width 100 height 23
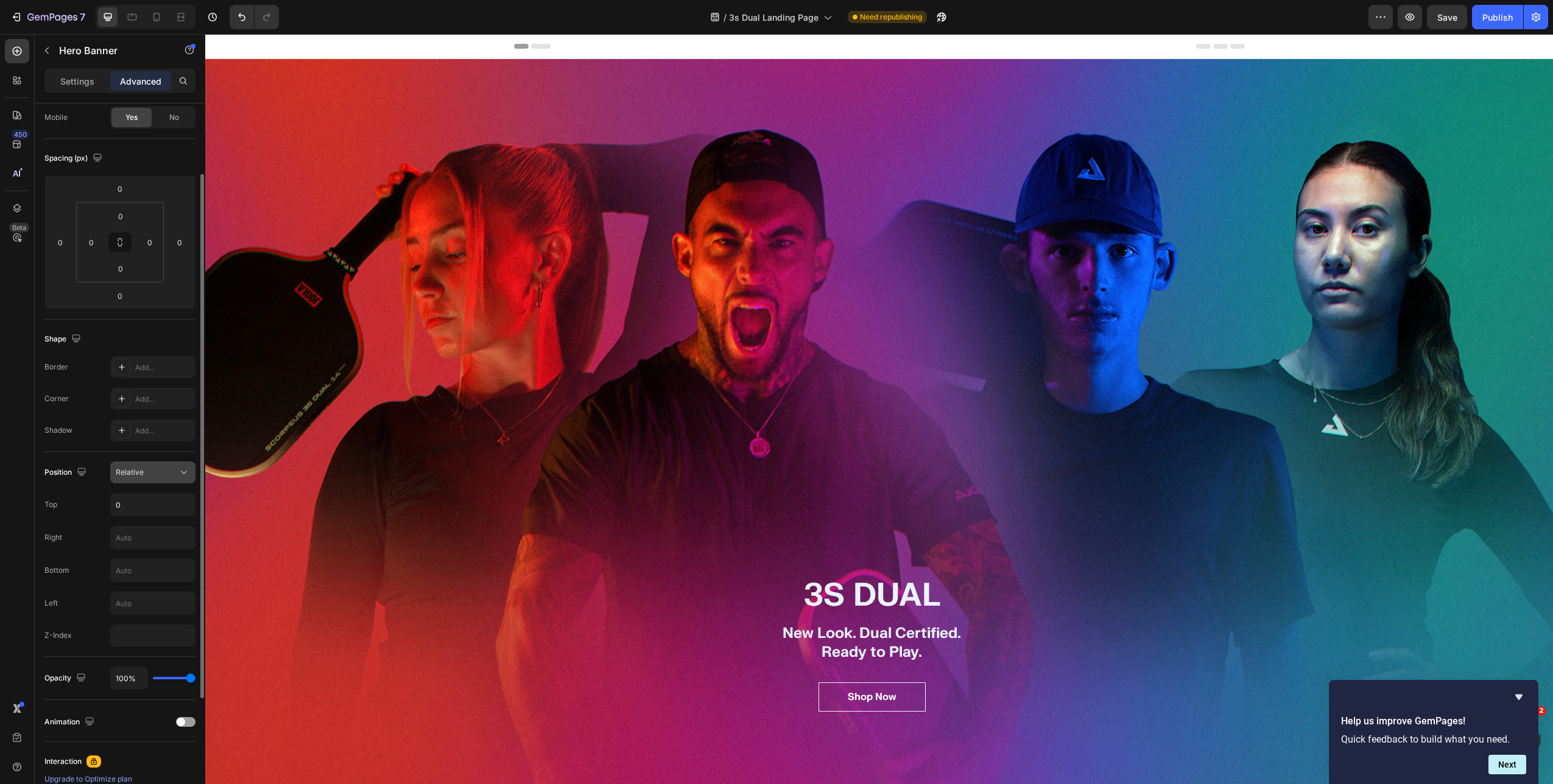
click at [167, 479] on button "Relative" at bounding box center [153, 472] width 85 height 22
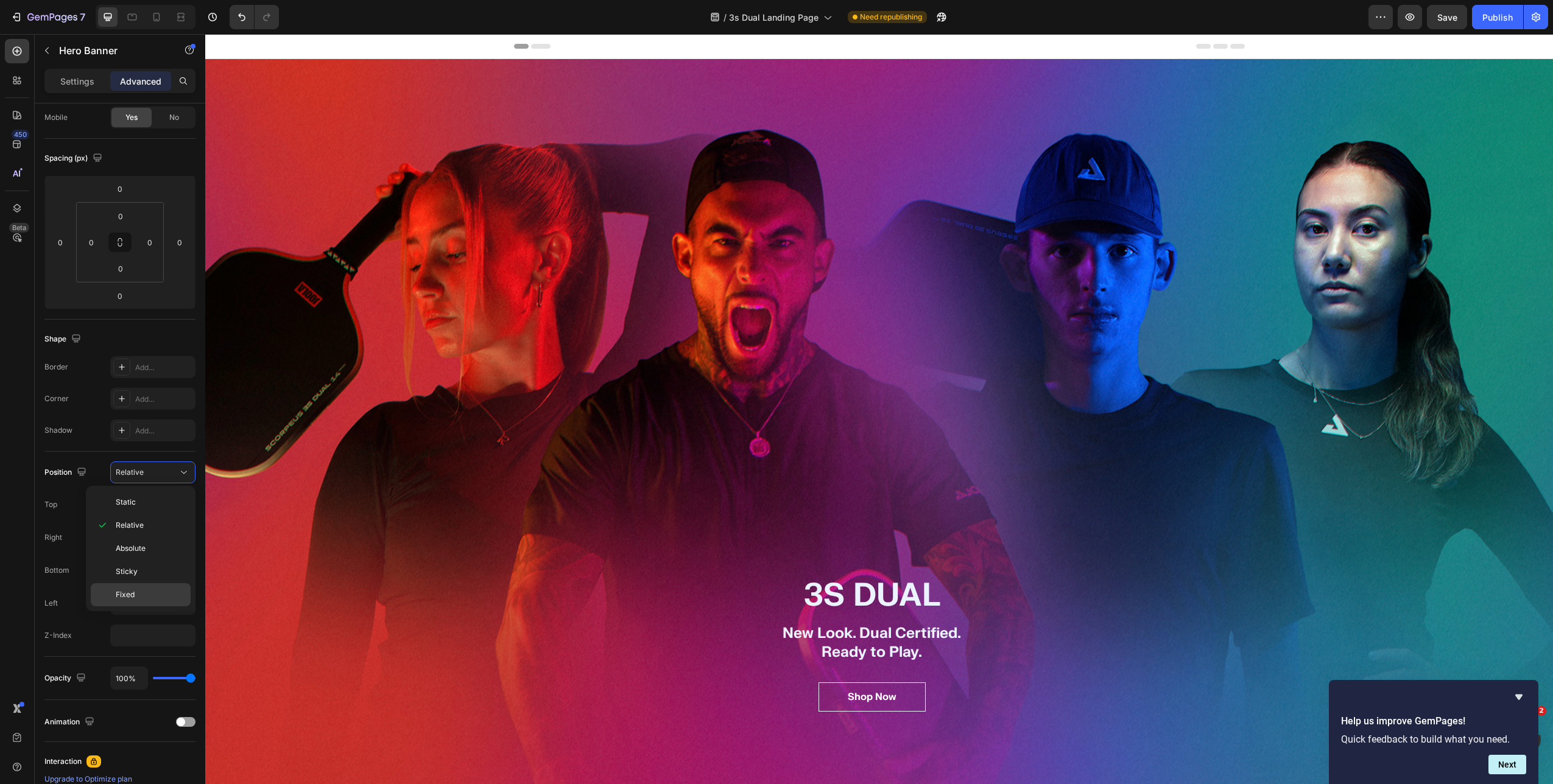
click at [145, 503] on div "Fixed" at bounding box center [140, 595] width 100 height 23
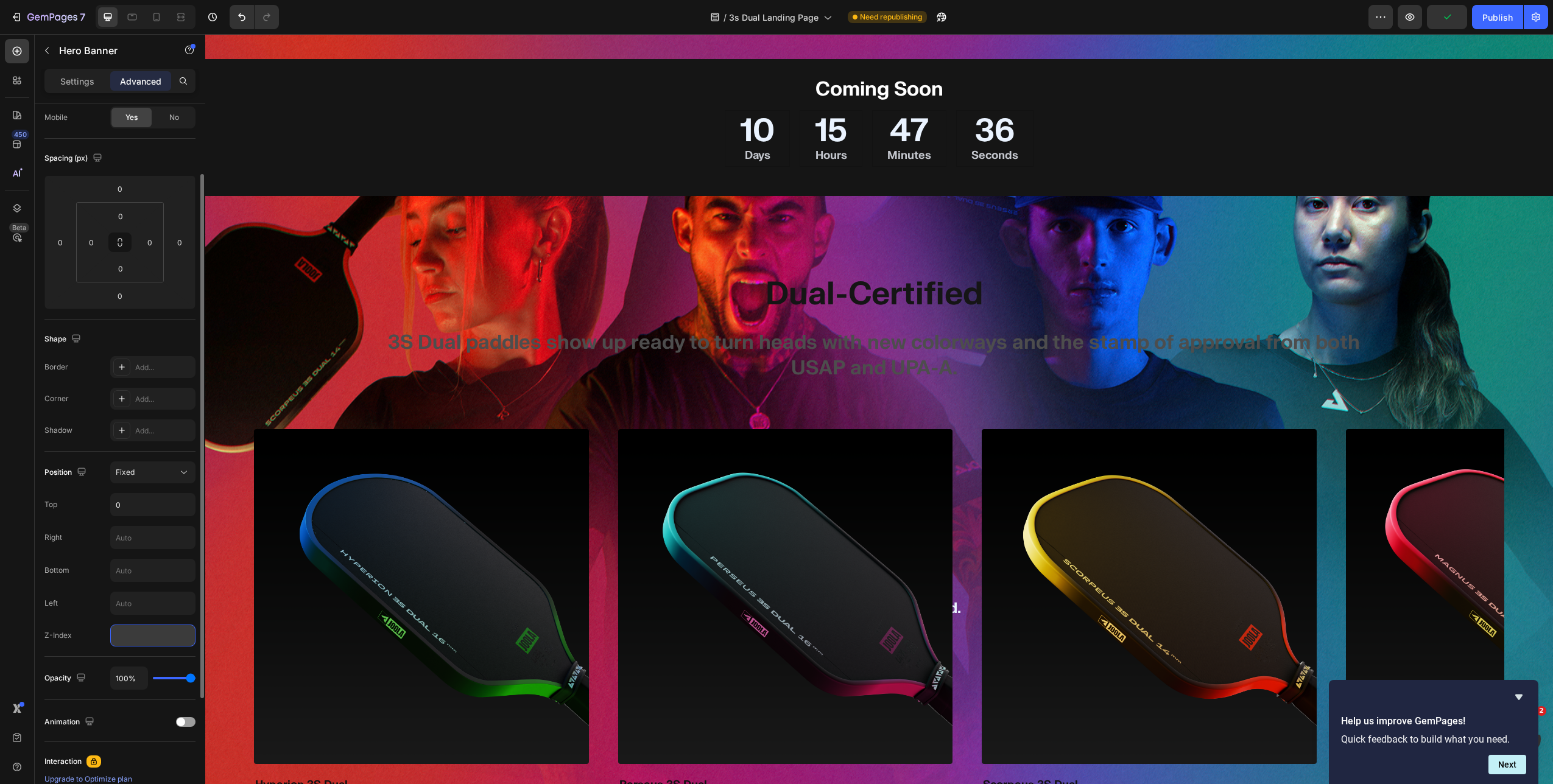
click at [127, 503] on input "number" at bounding box center [153, 635] width 85 height 22
type input "-1"
click at [635, 255] on div "Dual-Certified Text Block 3S Dual paddles show up ready to turn heads with new …" at bounding box center [879, 303] width 1250 height 214
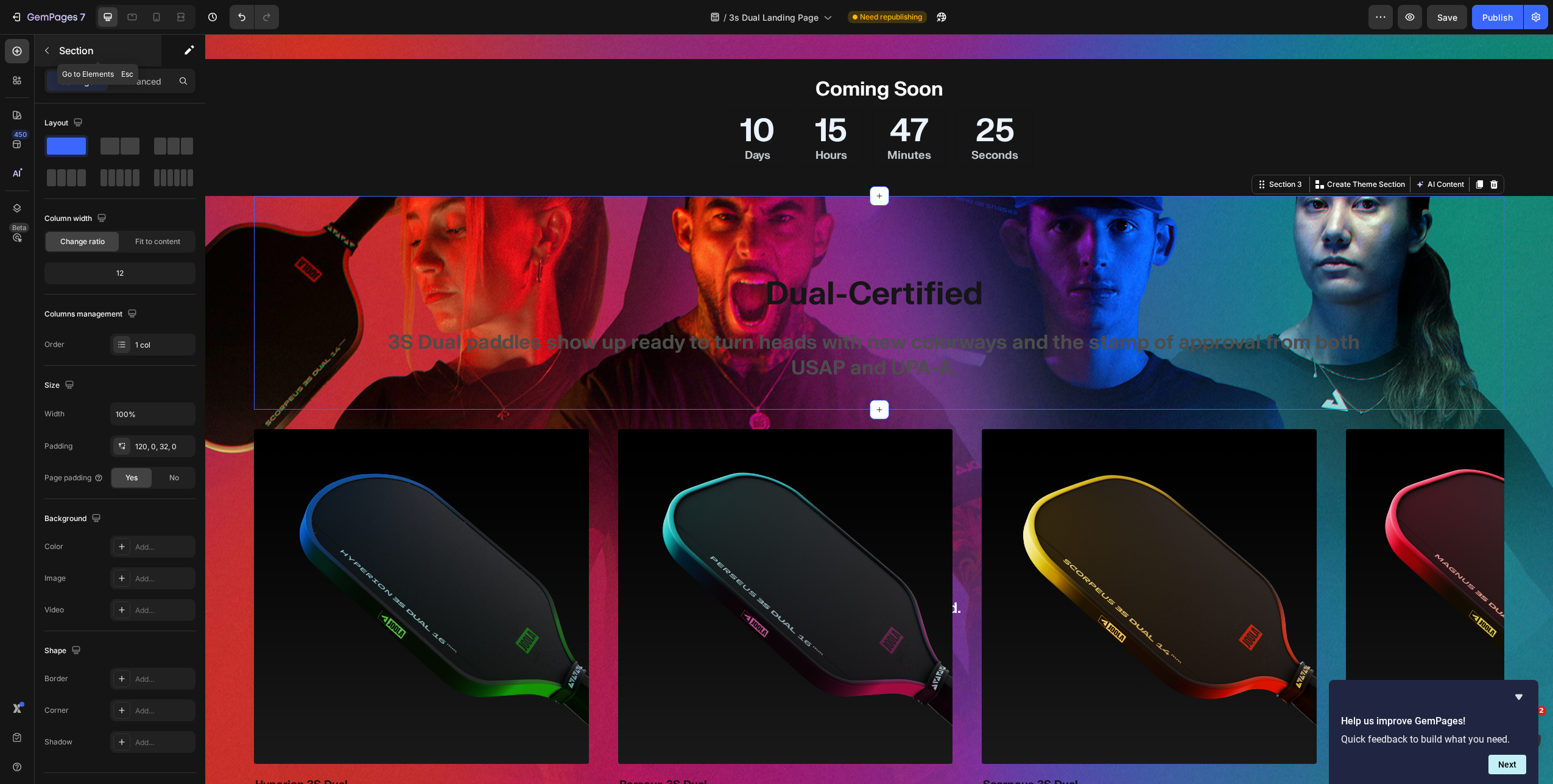
click at [51, 55] on button "button" at bounding box center [47, 50] width 20 height 20
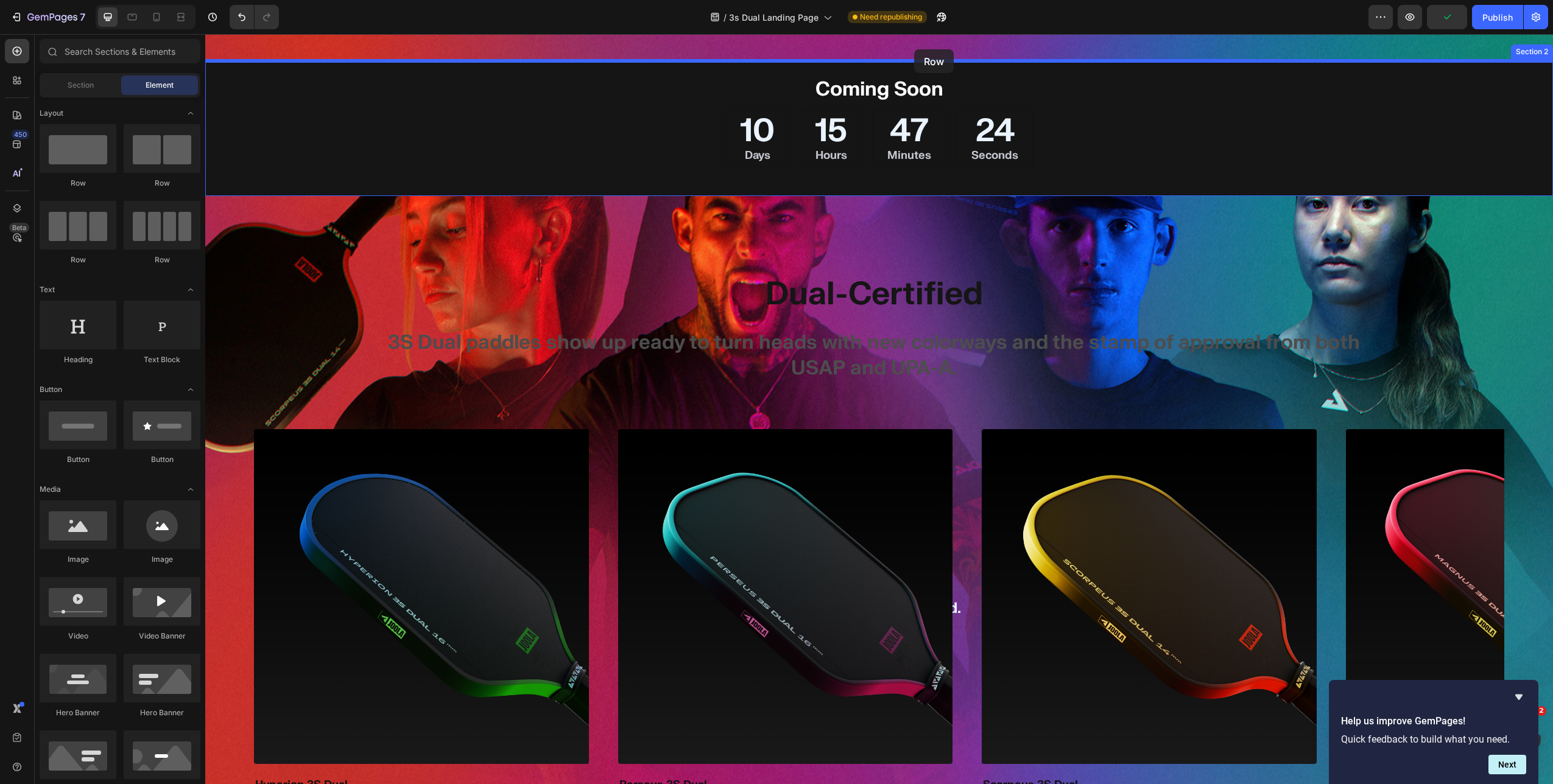
drag, startPoint x: 284, startPoint y: 186, endPoint x: 914, endPoint y: 50, distance: 644.5
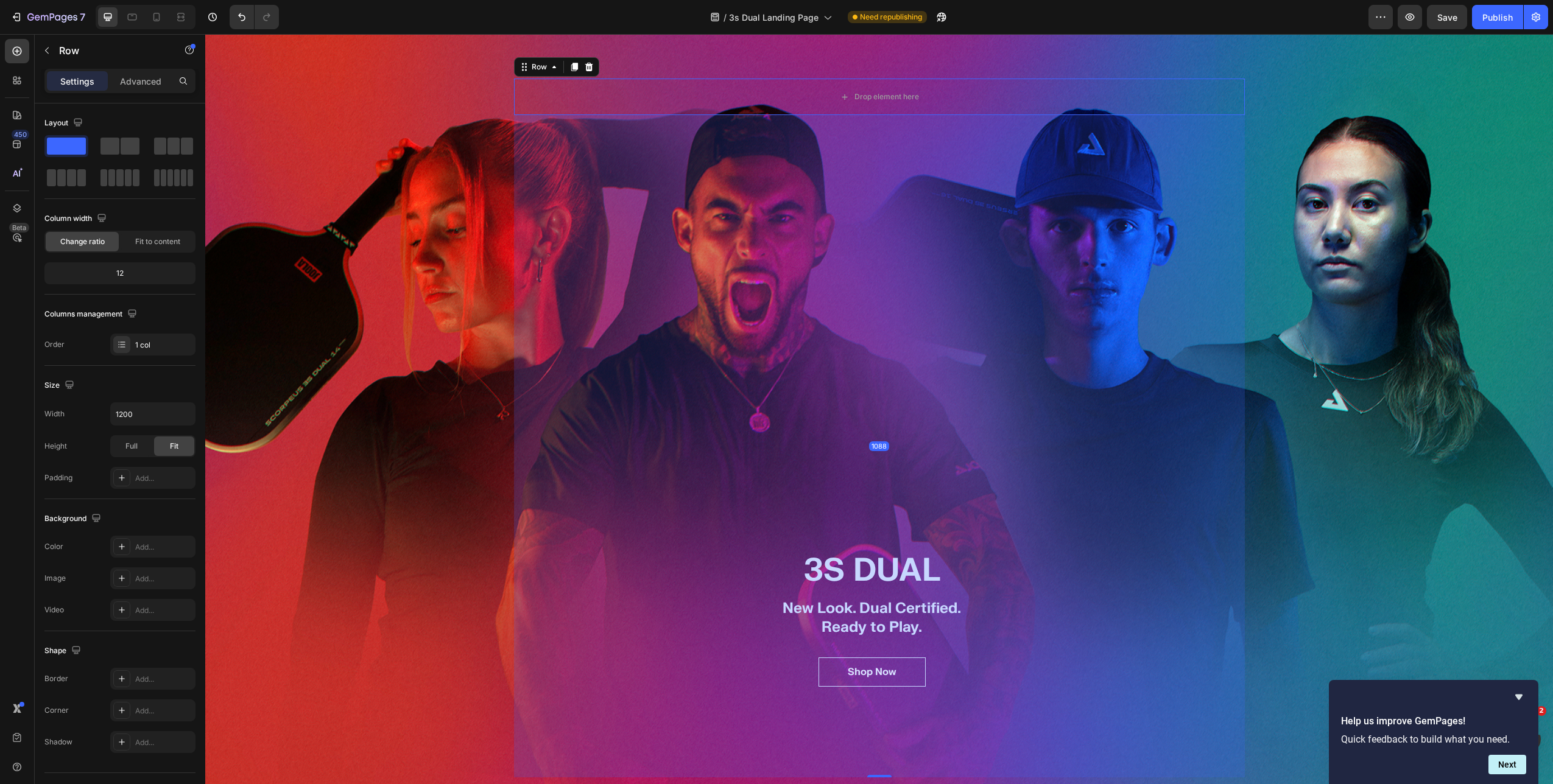
drag, startPoint x: 866, startPoint y: 124, endPoint x: 898, endPoint y: 777, distance: 653.8
click at [898, 115] on div "1088" at bounding box center [879, 115] width 731 height 0
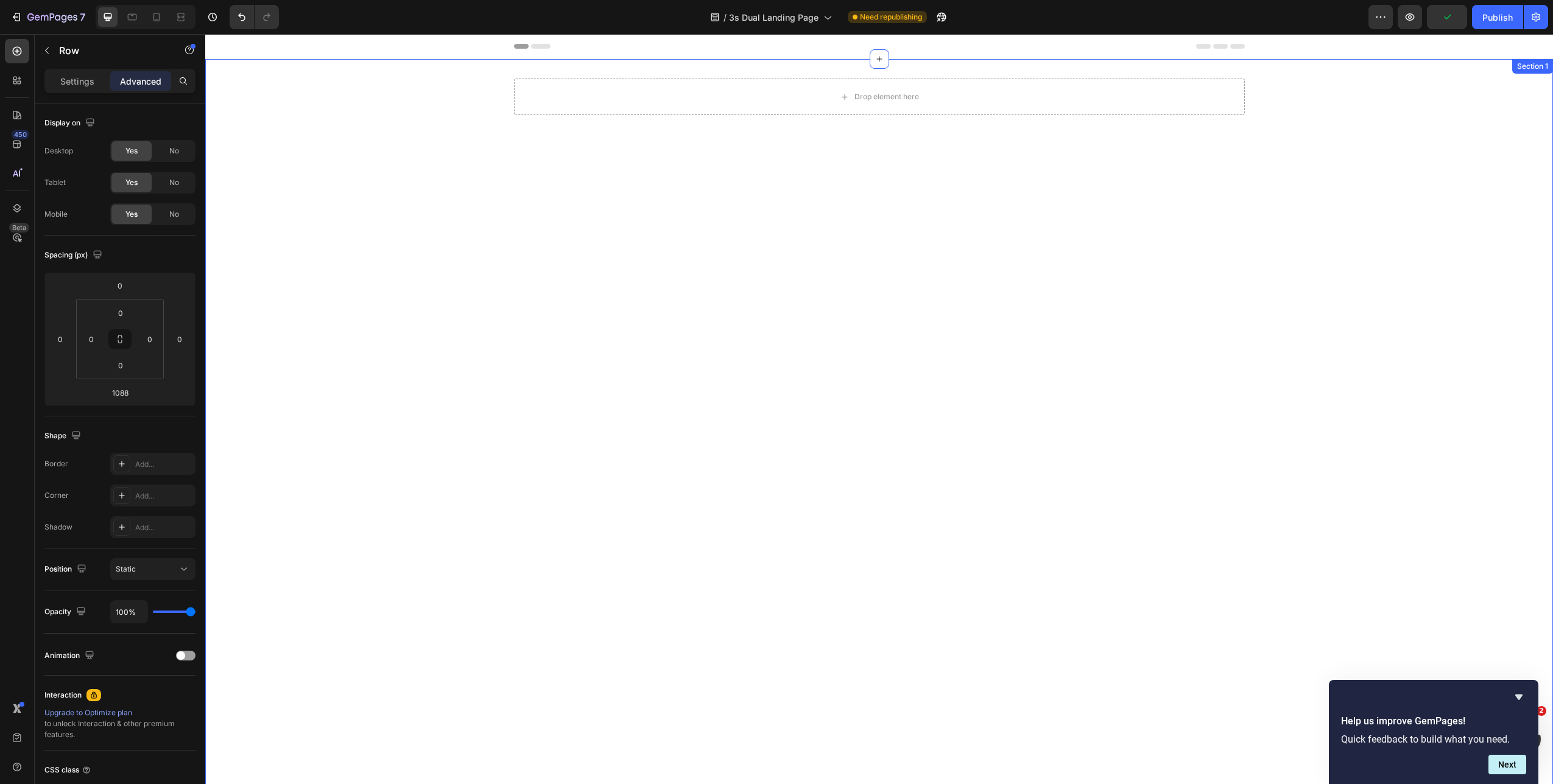
type input "16"
